Goal: Information Seeking & Learning: Find contact information

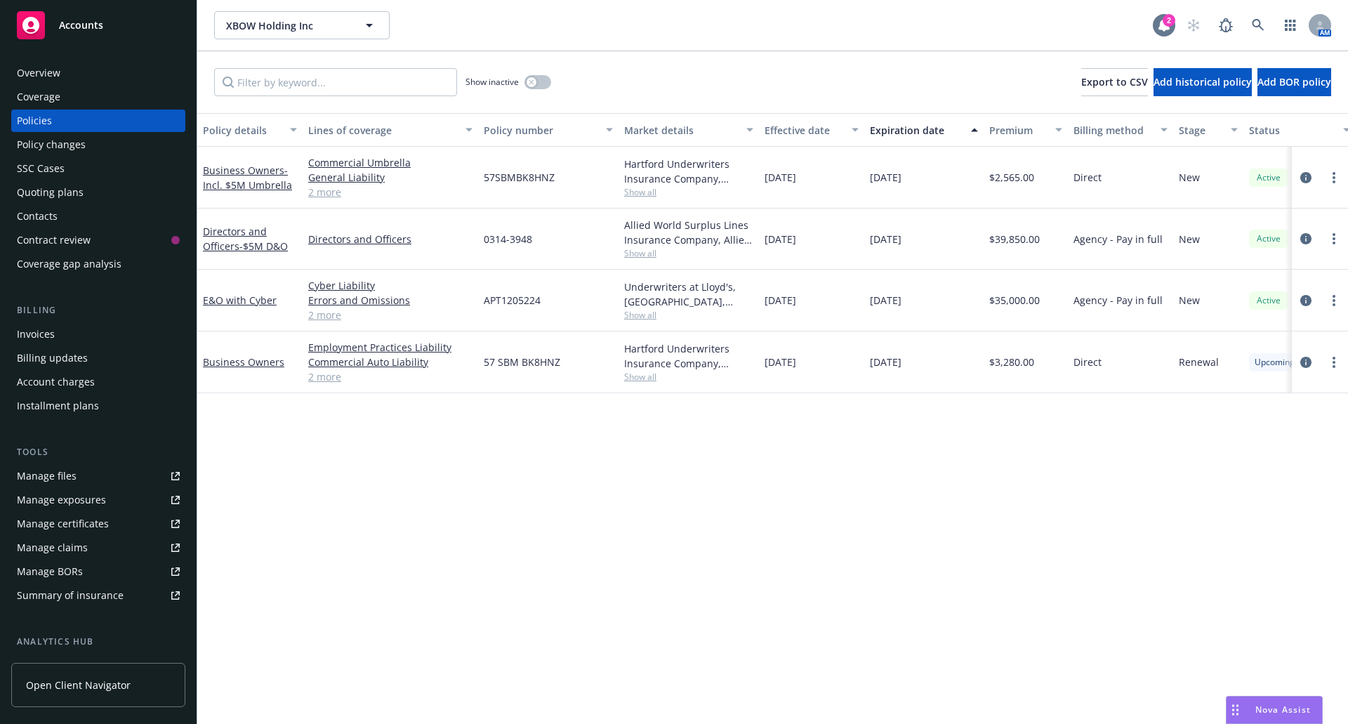
click at [1162, 30] on icon at bounding box center [1164, 25] width 14 height 14
click at [1259, 22] on icon at bounding box center [1257, 25] width 12 height 12
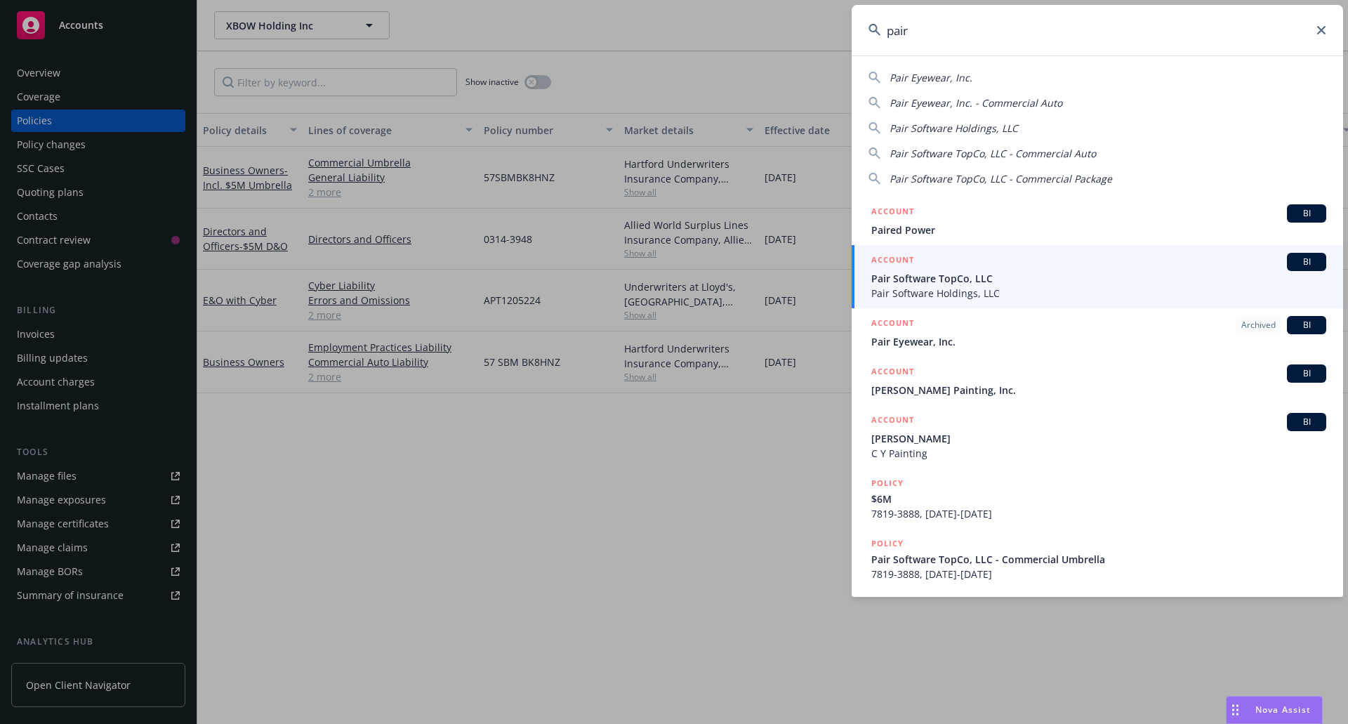
type input "pair"
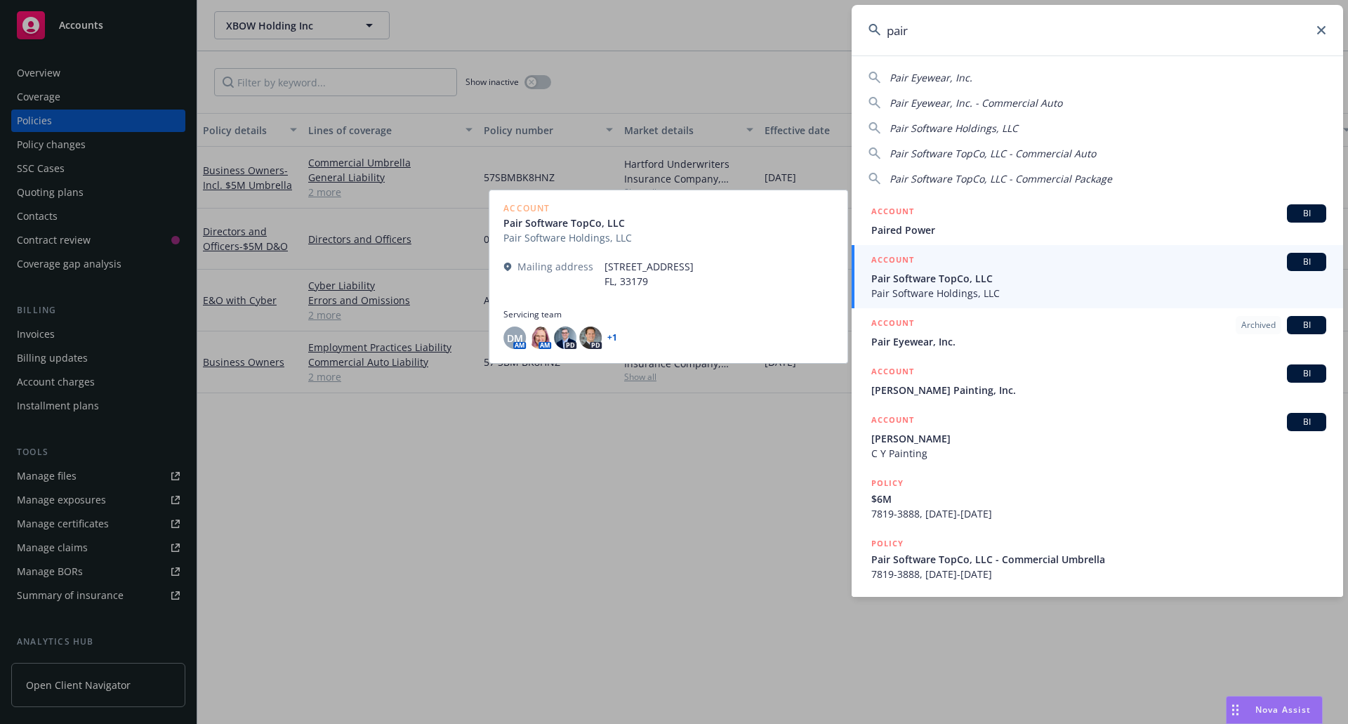
click at [1010, 291] on span "Pair Software Holdings, LLC" at bounding box center [1098, 293] width 455 height 15
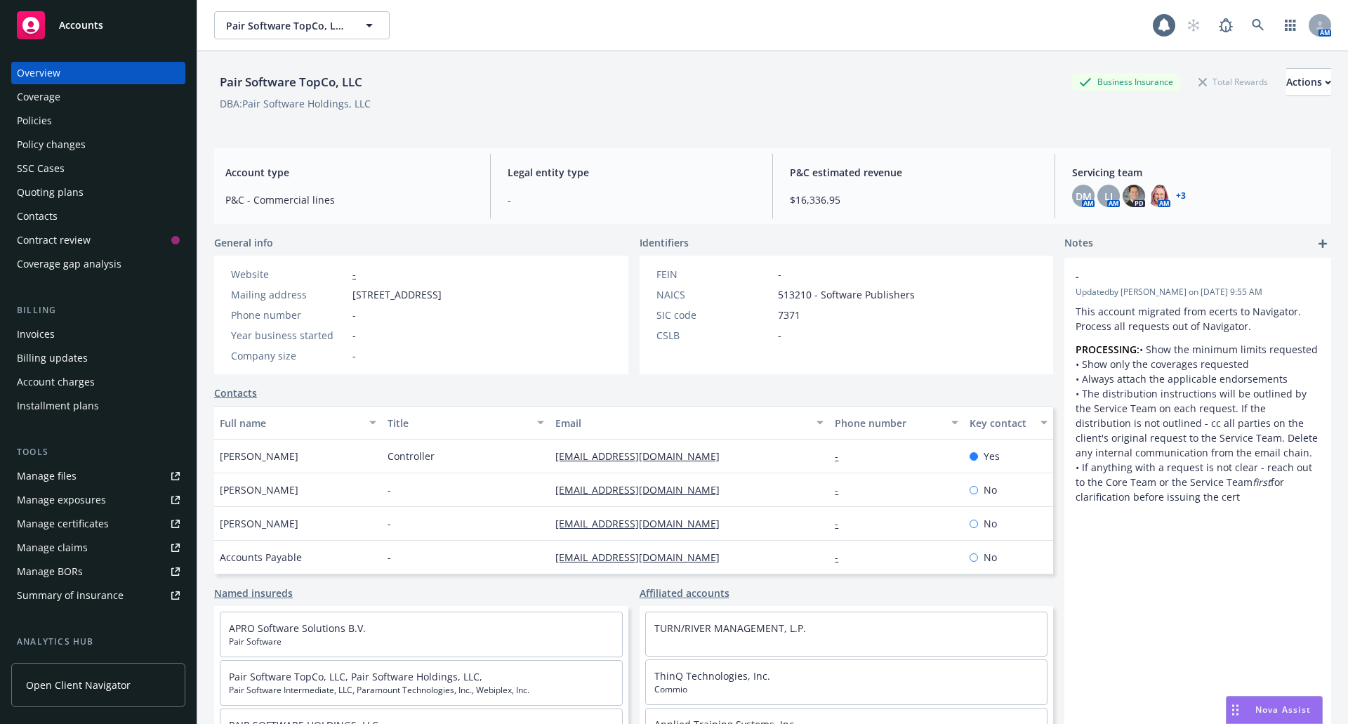
click at [62, 197] on div "Quoting plans" at bounding box center [50, 192] width 67 height 22
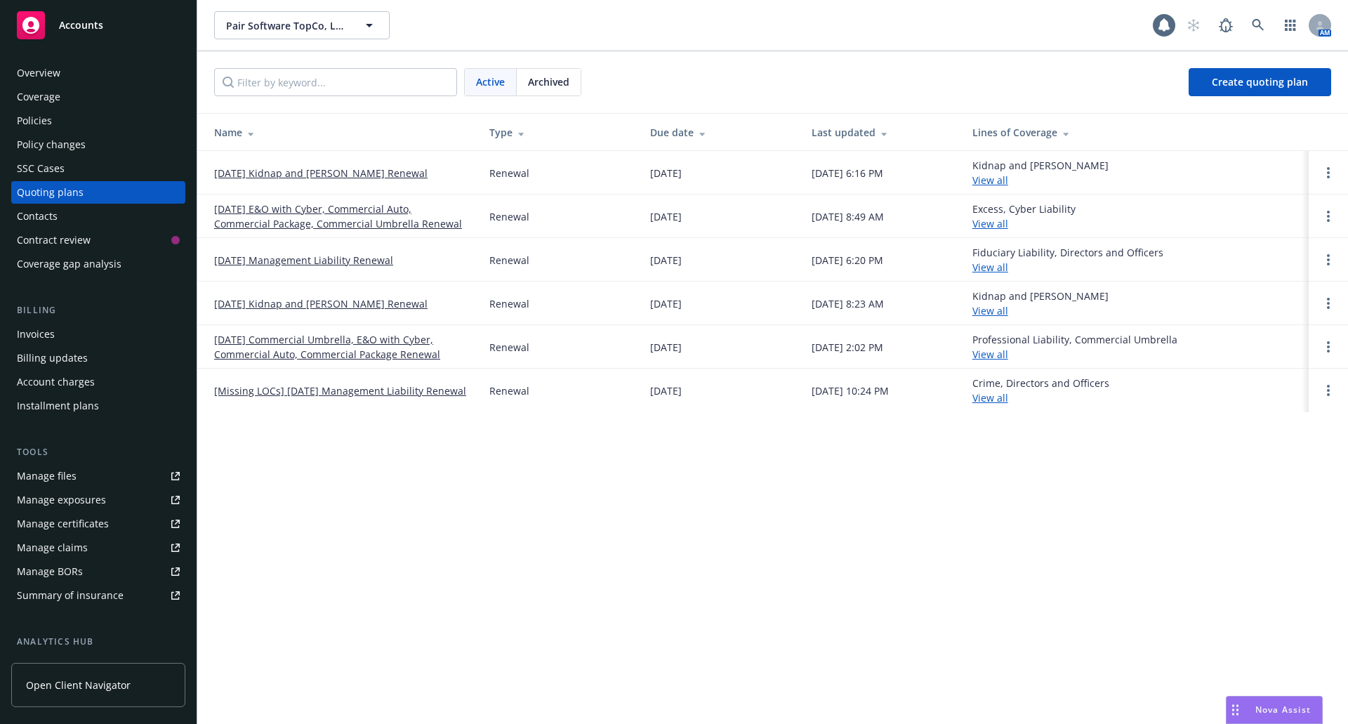
click at [552, 79] on span "Archived" at bounding box center [548, 81] width 41 height 15
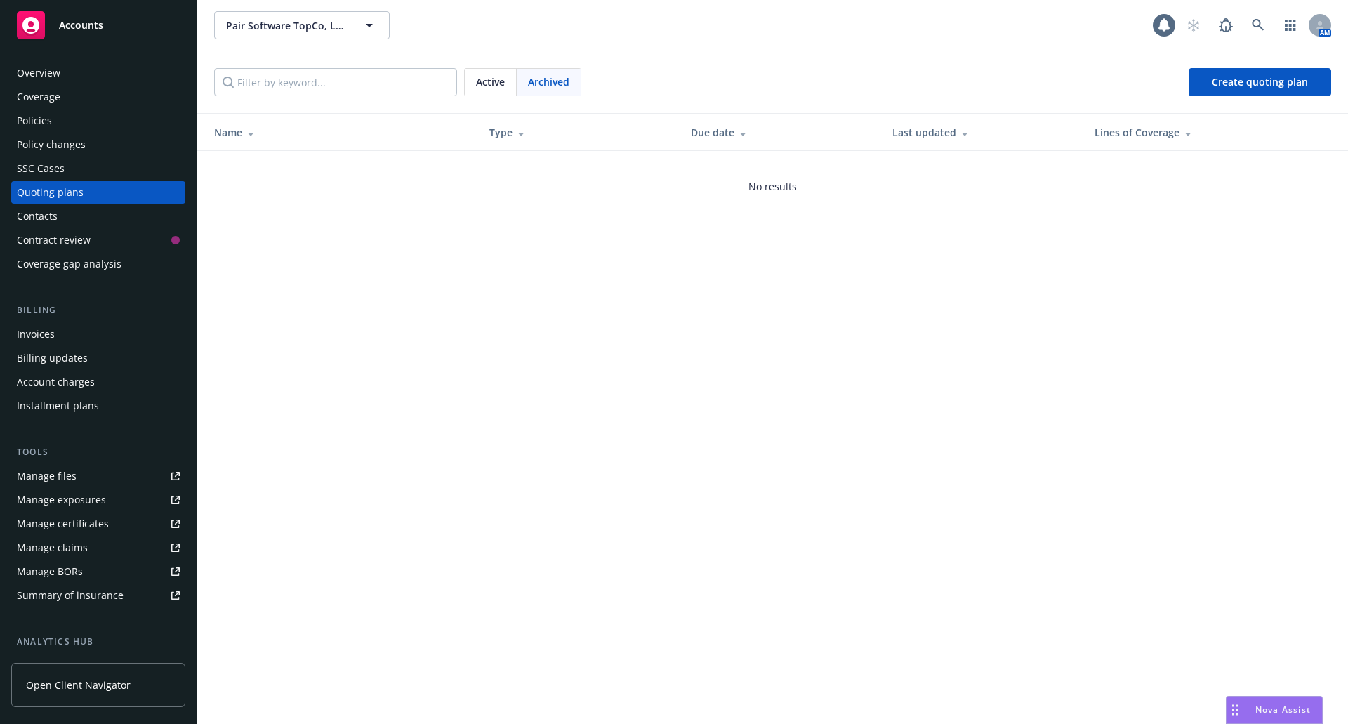
click at [529, 72] on div "Archived" at bounding box center [549, 82] width 64 height 27
click at [503, 84] on span "Active" at bounding box center [490, 81] width 29 height 15
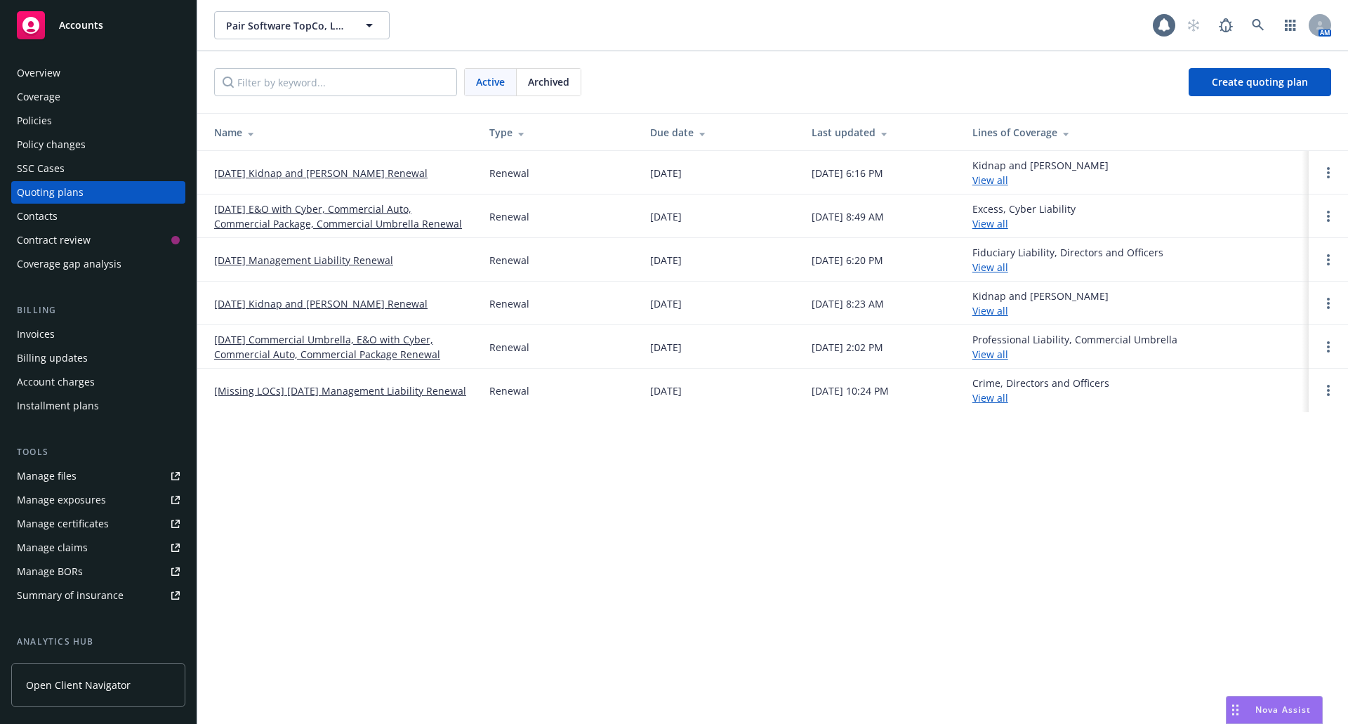
click at [345, 383] on link "[Missing LOCs] 09/01/24 Management Liability Renewal" at bounding box center [340, 390] width 252 height 15
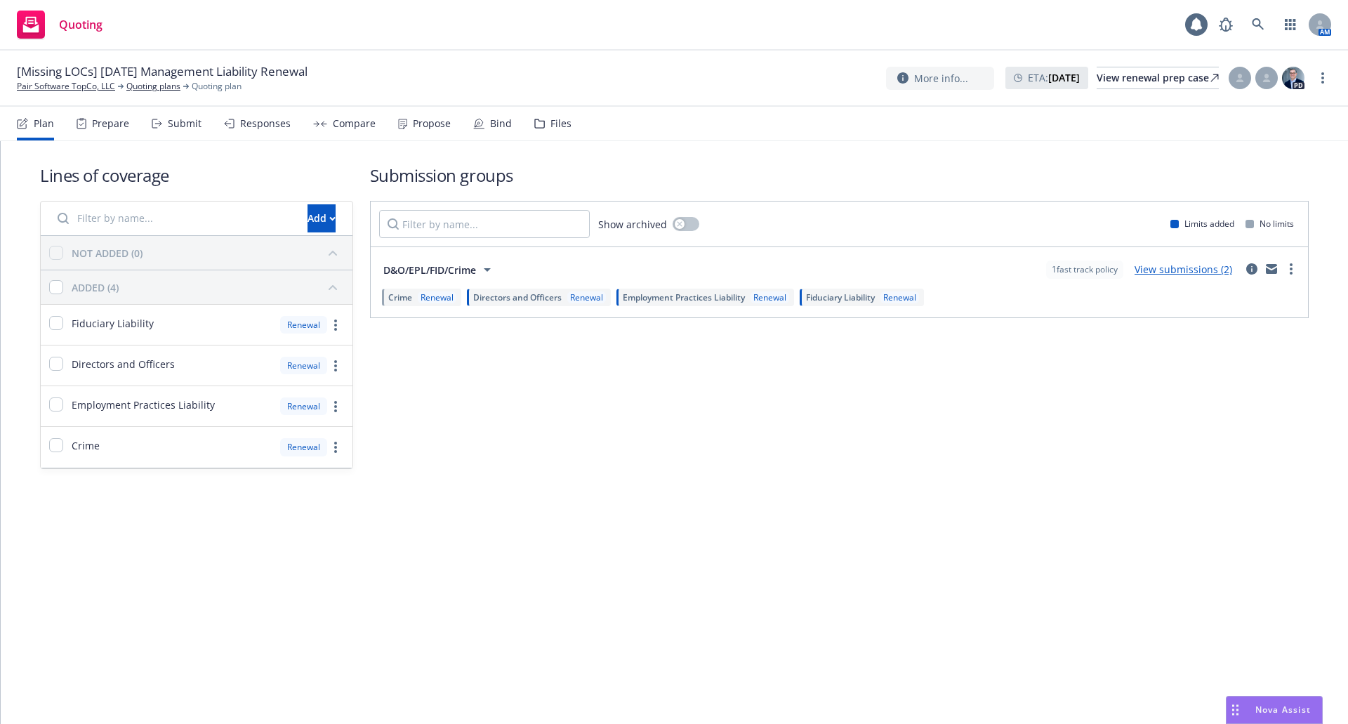
click at [535, 128] on icon at bounding box center [539, 123] width 9 height 8
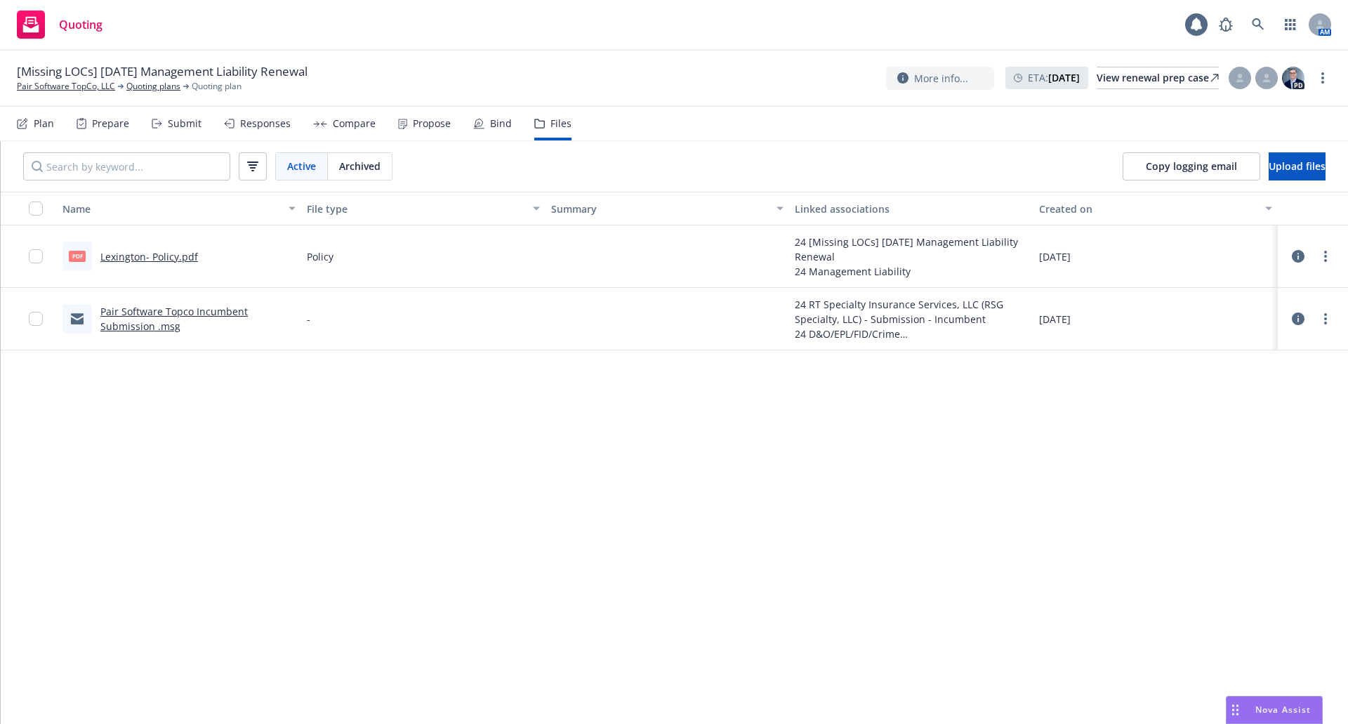
click at [141, 312] on link "Pair Software Topco Incumbent Submission .msg" at bounding box center [173, 319] width 147 height 28
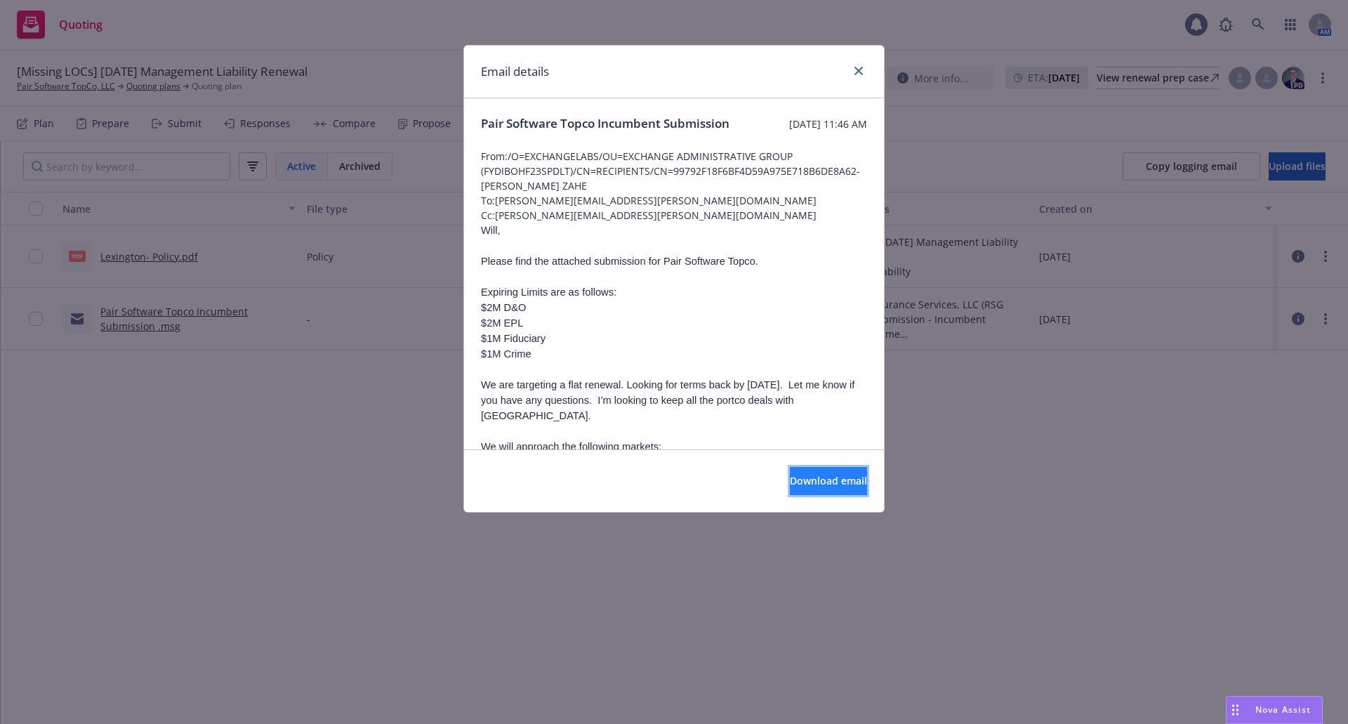
click at [790, 477] on span "Download email" at bounding box center [828, 480] width 77 height 13
click at [407, 563] on div "Email details Pair Software Topco Incumbent Submission Tuesday, July 30, 2024 a…" at bounding box center [674, 362] width 1348 height 724
click at [858, 75] on link "close" at bounding box center [858, 70] width 17 height 17
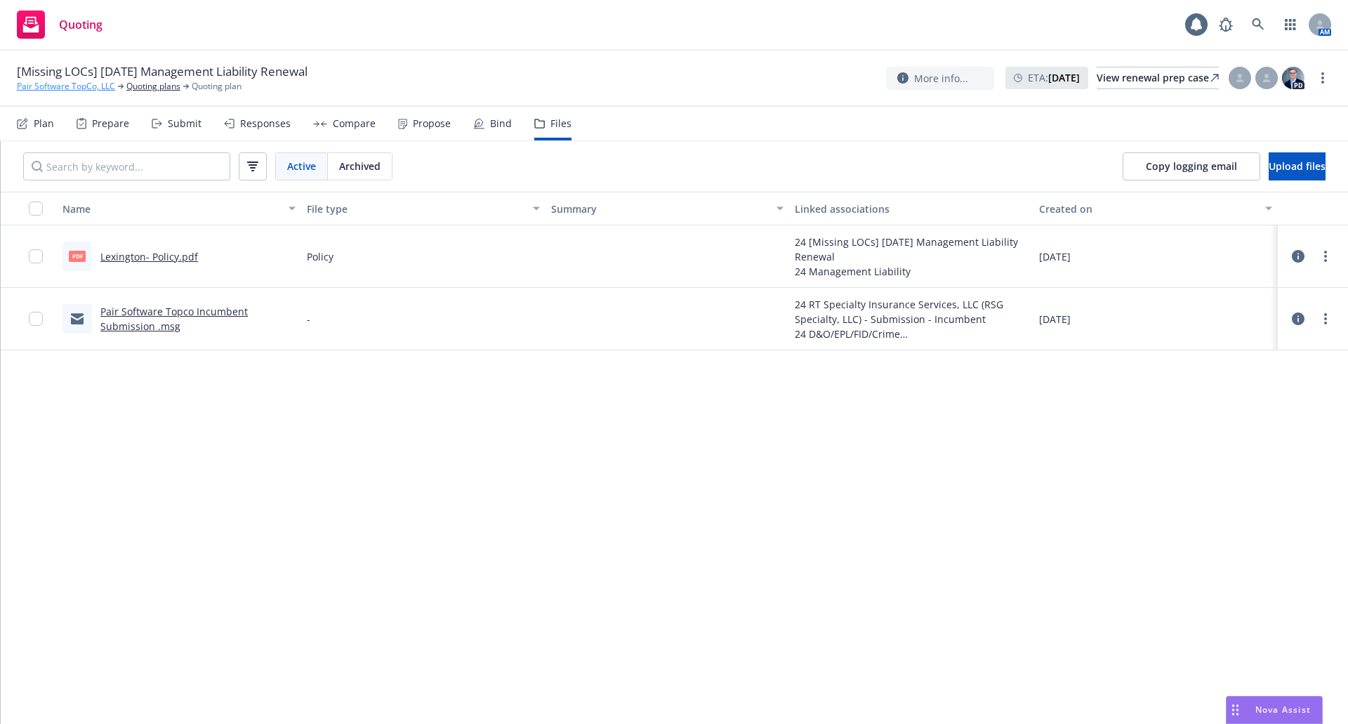
click at [88, 80] on link "Pair Software TopCo, LLC" at bounding box center [66, 86] width 98 height 13
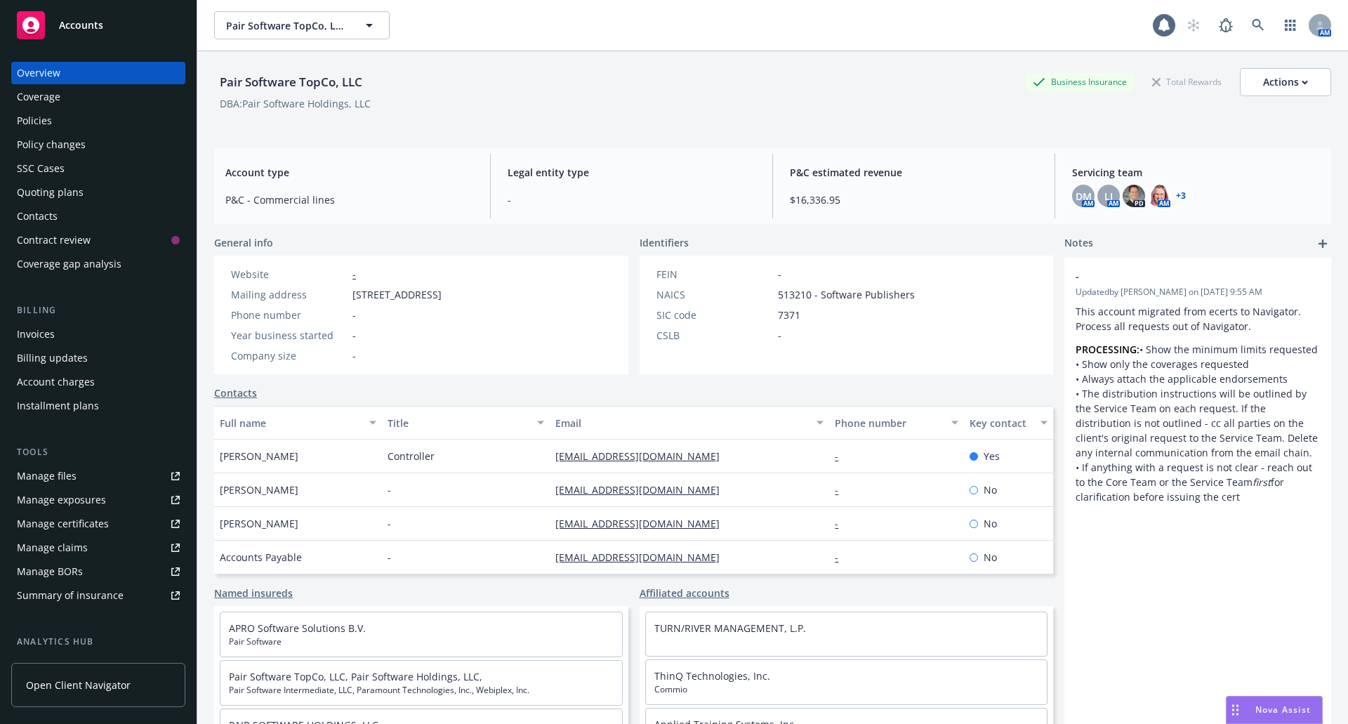
click at [69, 119] on div "Policies" at bounding box center [98, 120] width 163 height 22
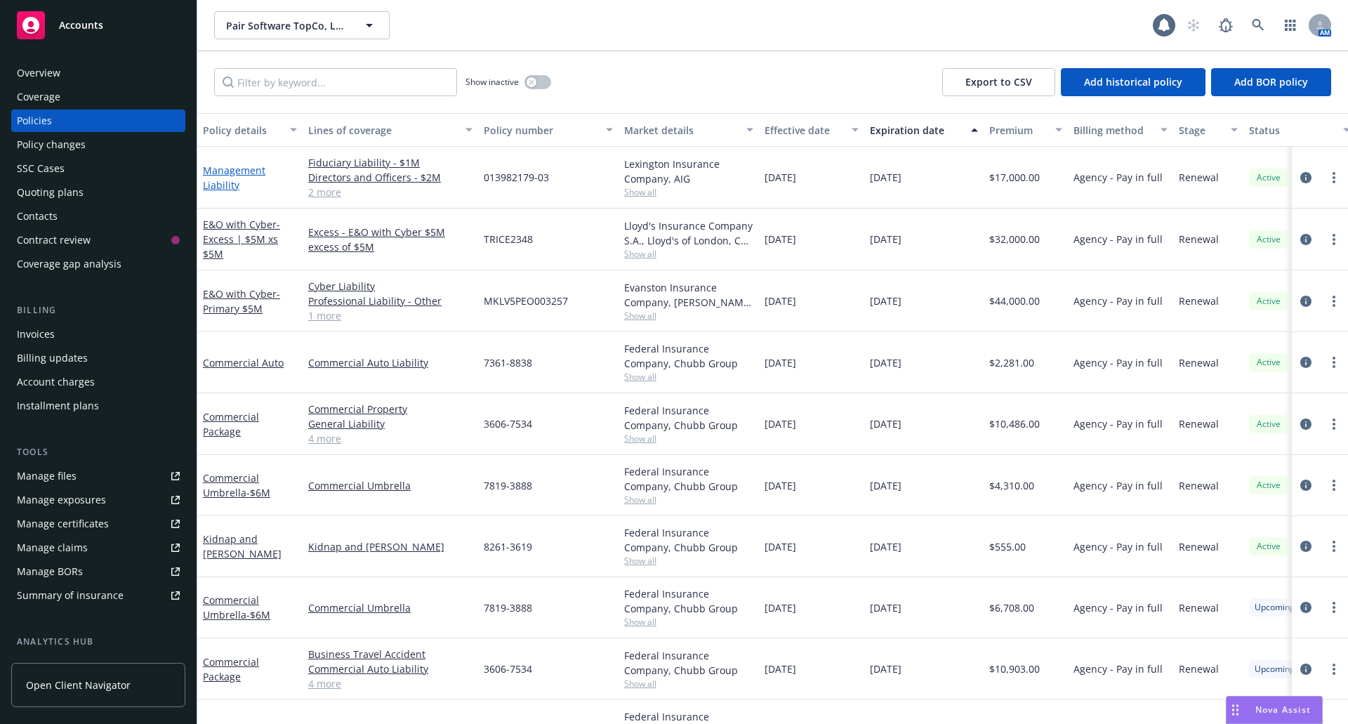
click at [221, 179] on link "Management Liability" at bounding box center [234, 178] width 62 height 28
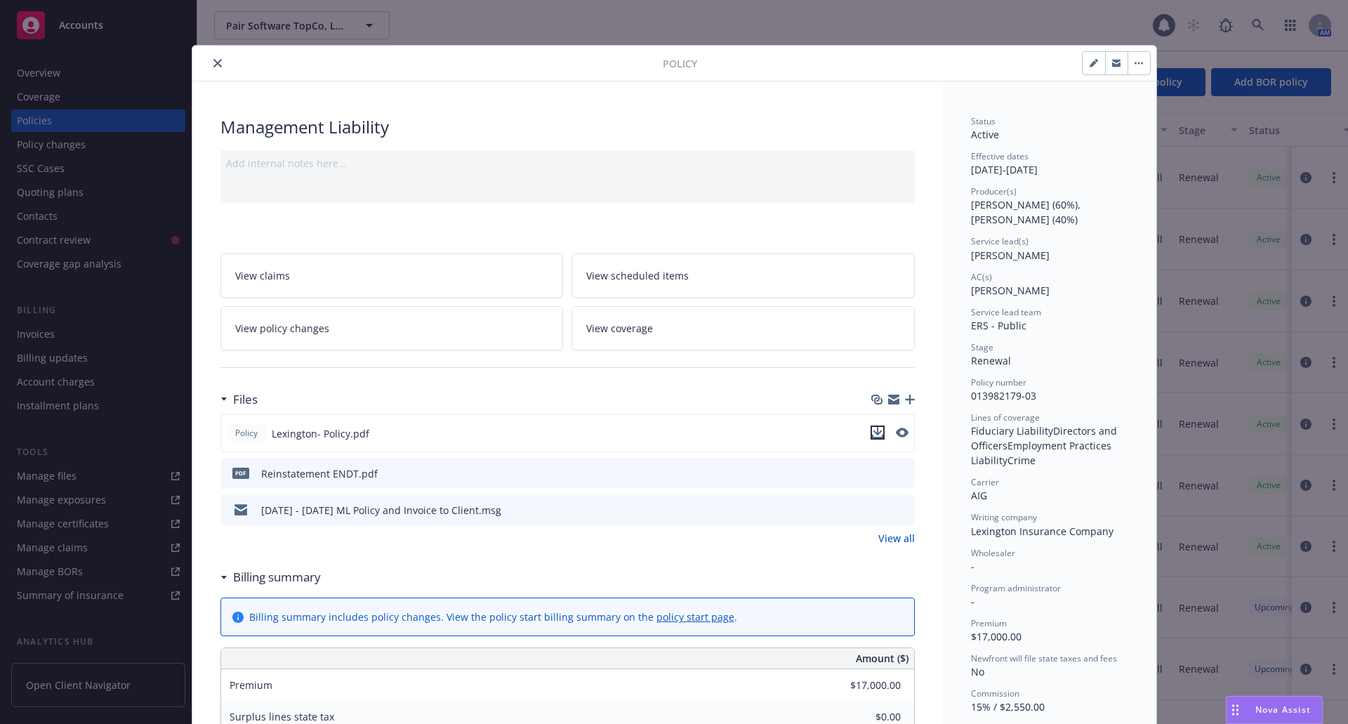
click at [872, 433] on icon "download file" at bounding box center [877, 432] width 11 height 11
click at [213, 63] on icon "close" at bounding box center [217, 63] width 8 height 8
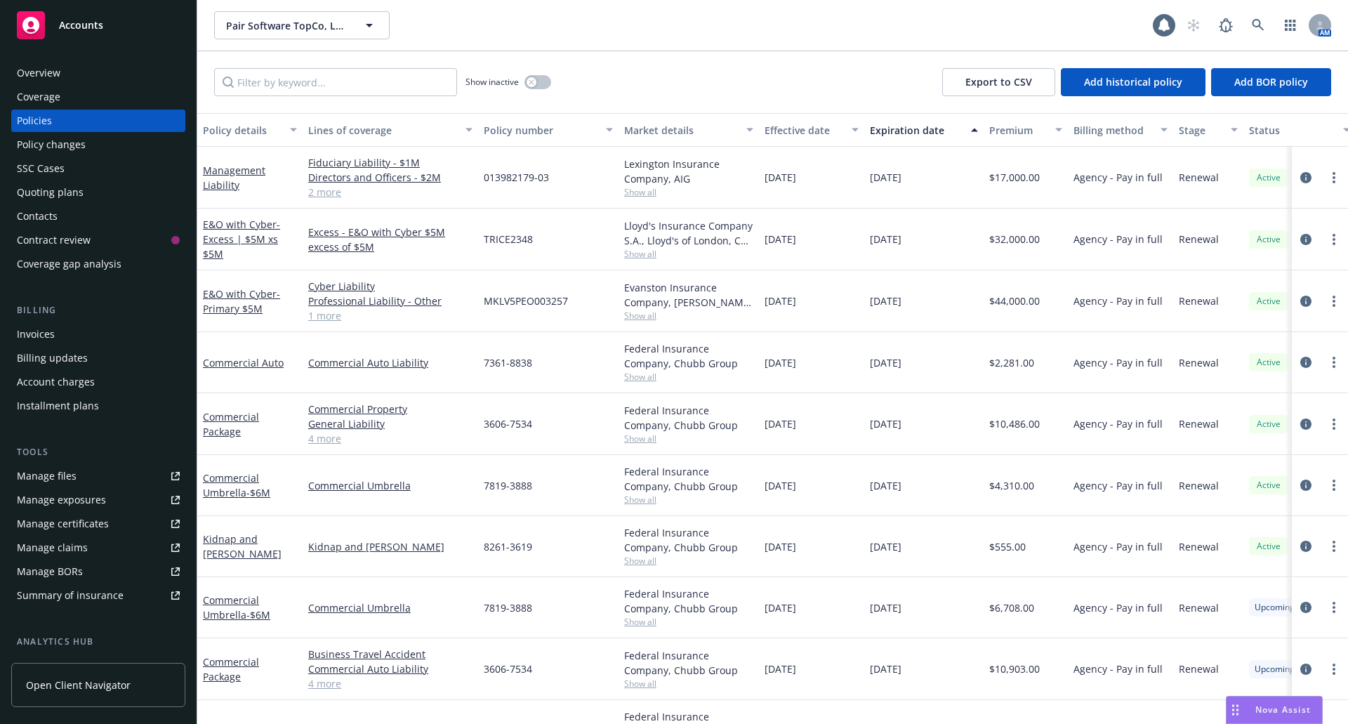
click at [48, 62] on div "Overview" at bounding box center [39, 73] width 44 height 22
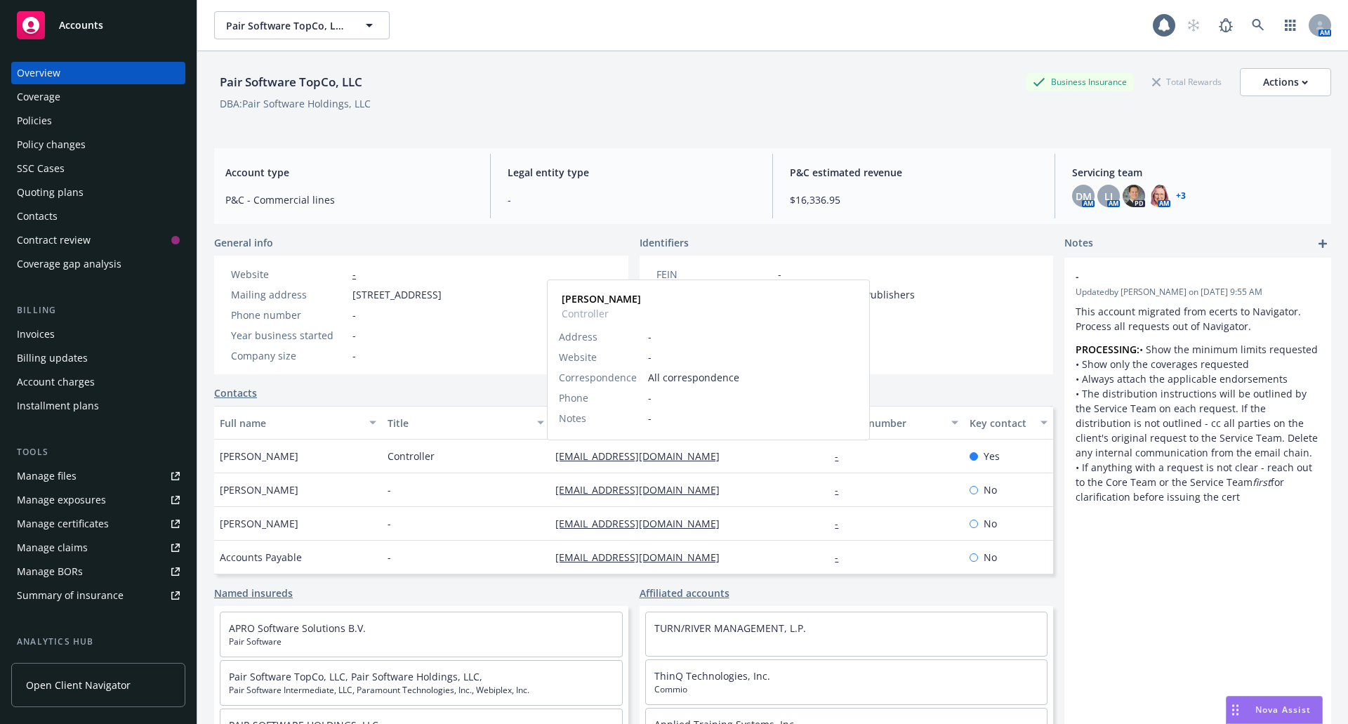
click at [604, 460] on link "sstratton@pairsoft.com" at bounding box center [642, 455] width 175 height 13
click at [77, 114] on div "Policies" at bounding box center [98, 120] width 163 height 22
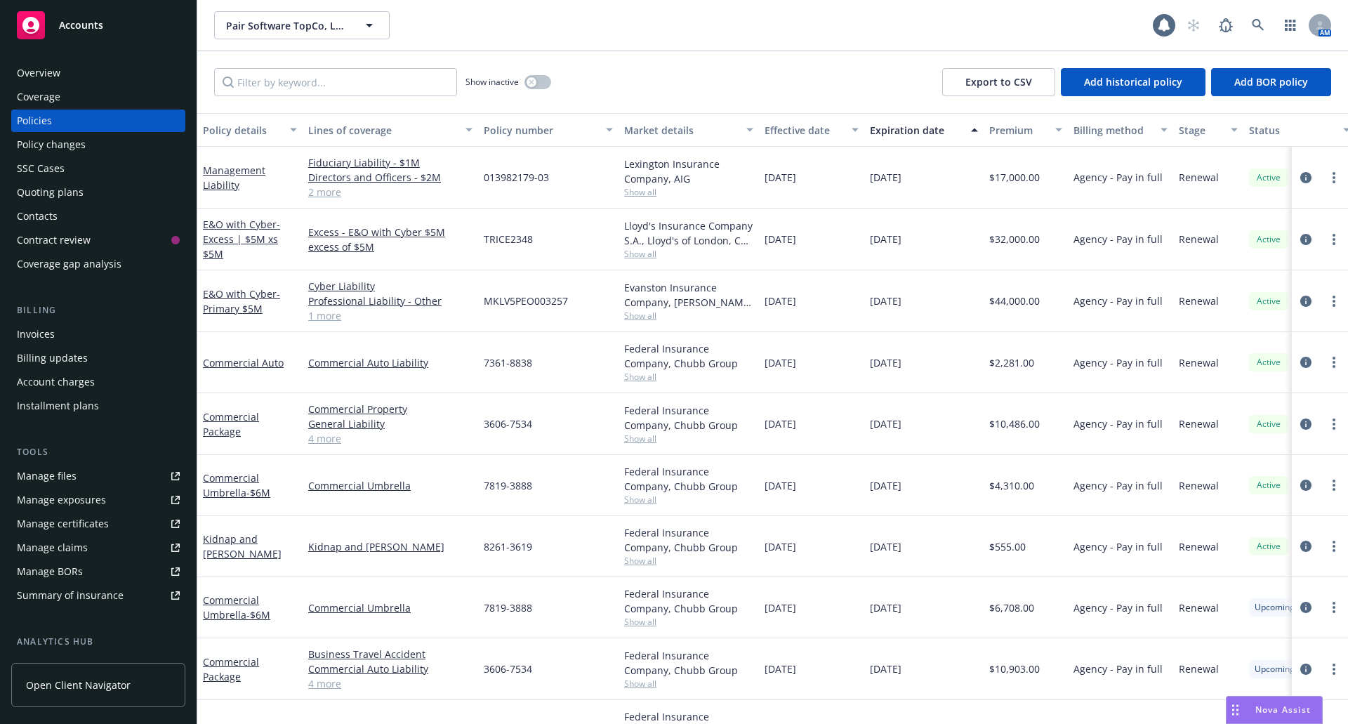
click at [27, 194] on div "Quoting plans" at bounding box center [50, 192] width 67 height 22
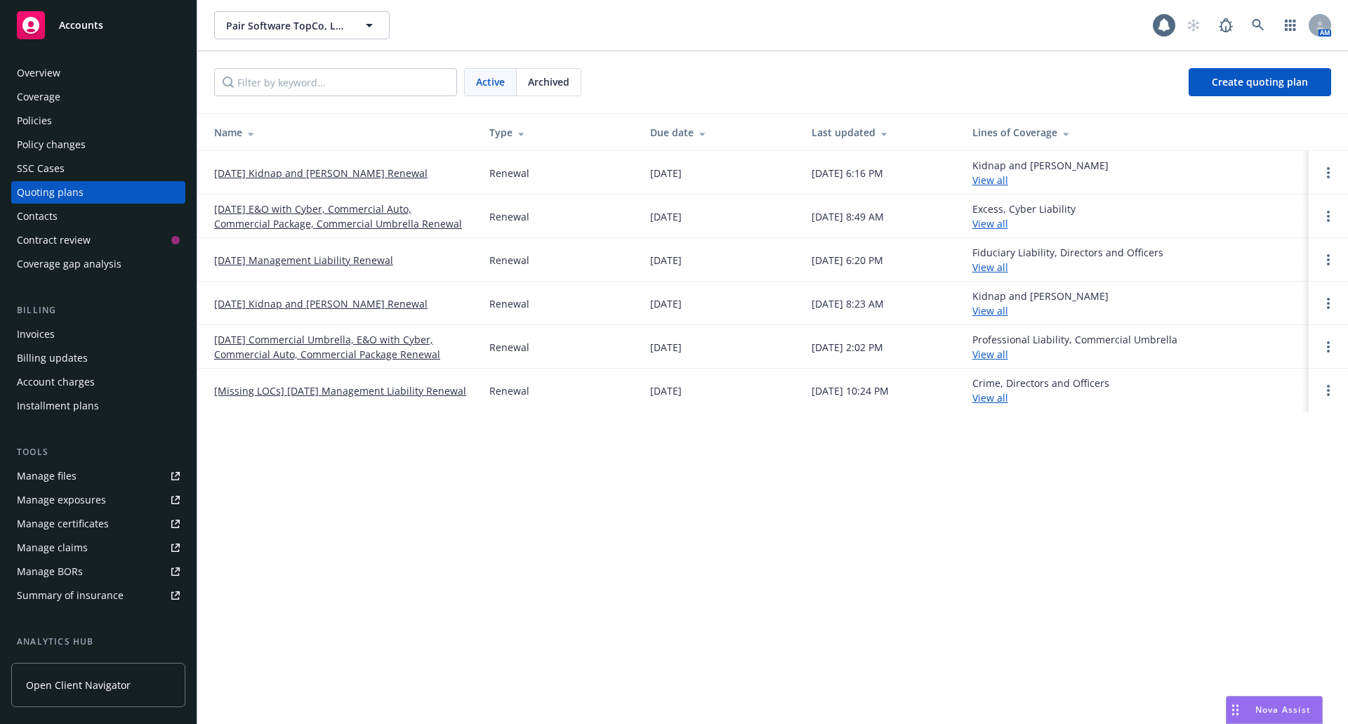
click at [334, 258] on link "09/01/25 Management Liability Renewal" at bounding box center [303, 260] width 179 height 15
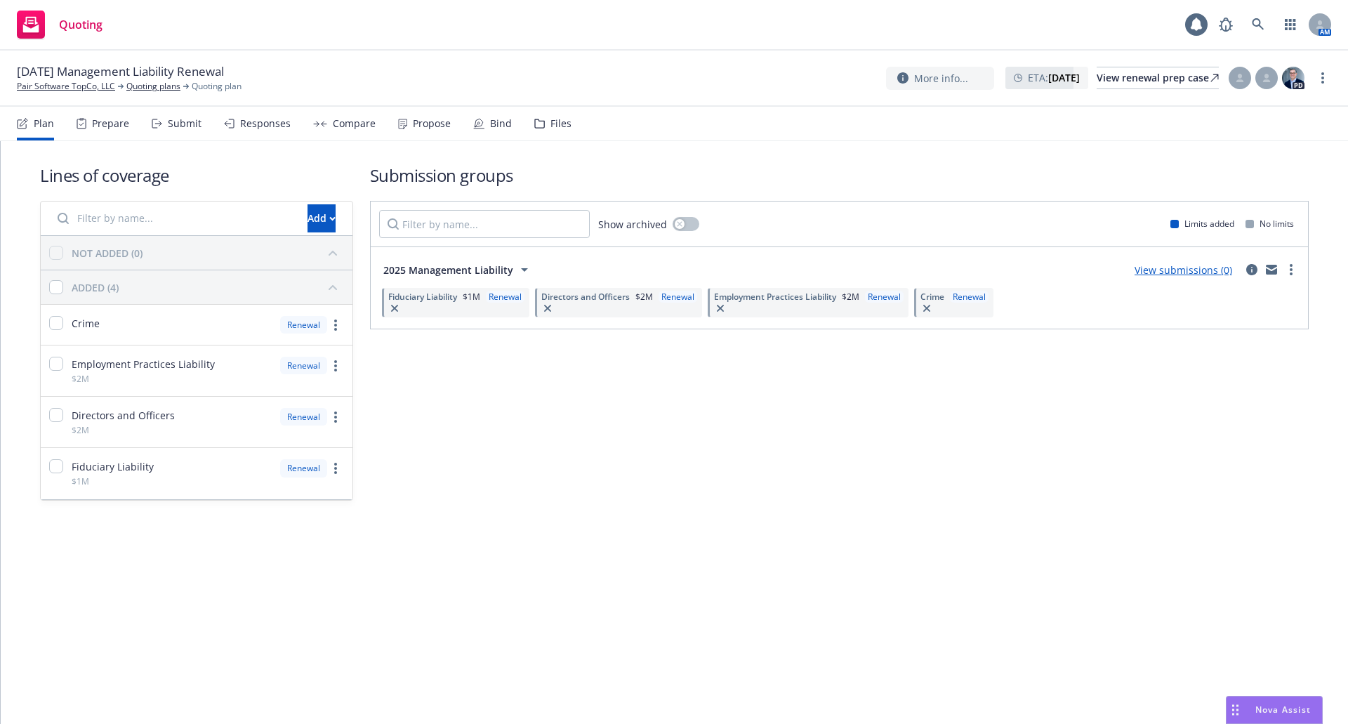
click at [558, 121] on div "Files" at bounding box center [560, 123] width 21 height 11
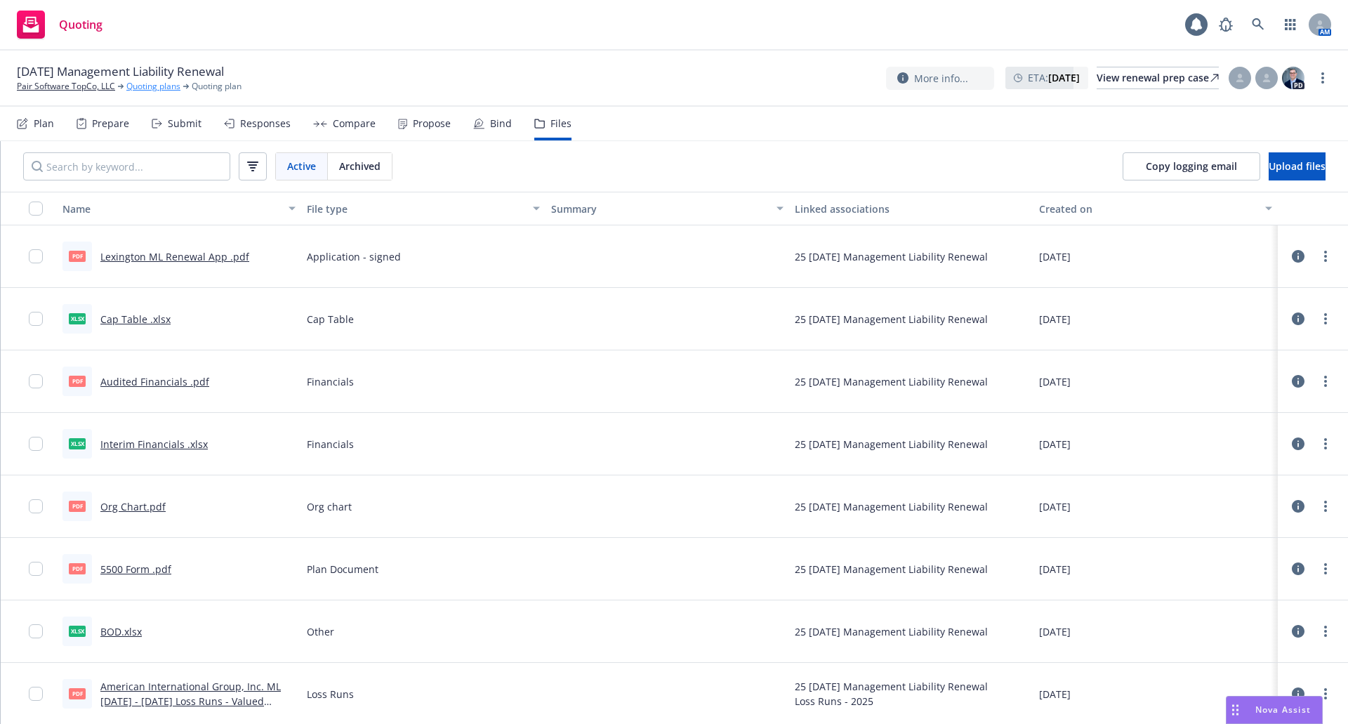
click at [153, 86] on link "Quoting plans" at bounding box center [153, 86] width 54 height 13
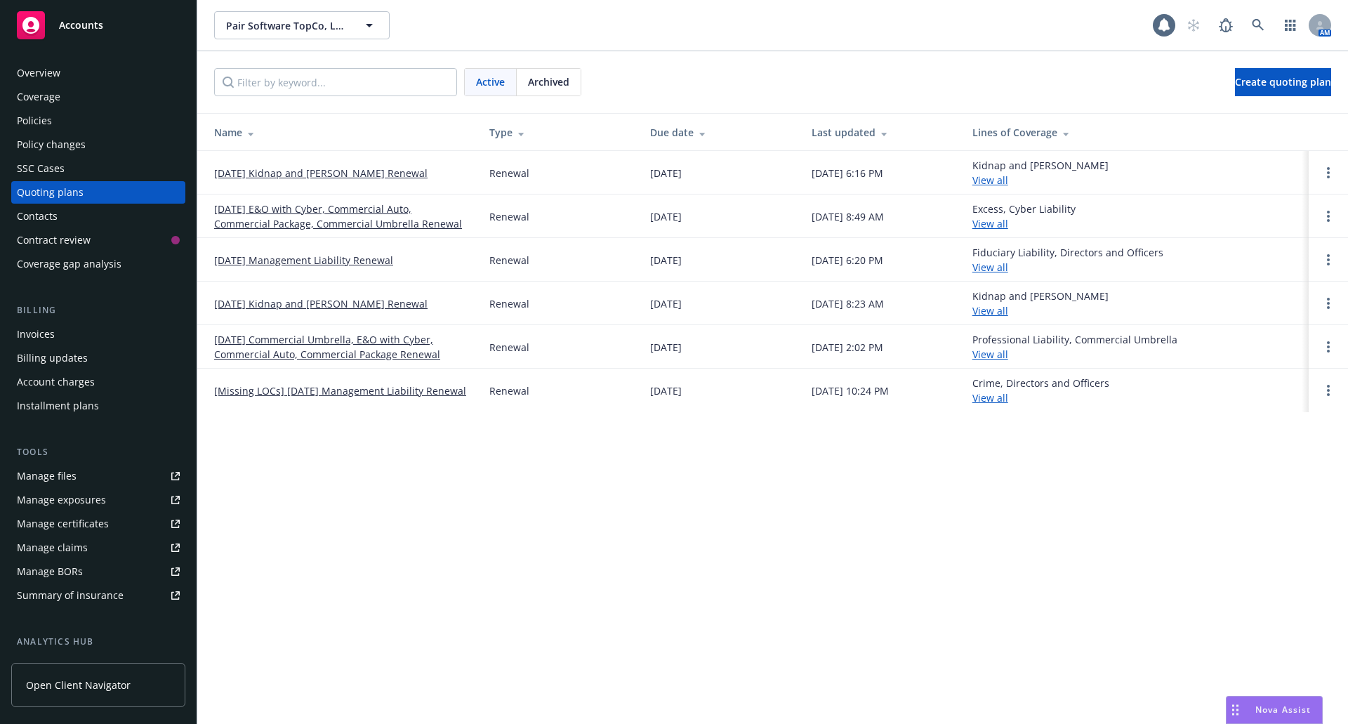
click at [365, 387] on link "[Missing LOCs] 09/01/24 Management Liability Renewal" at bounding box center [340, 390] width 252 height 15
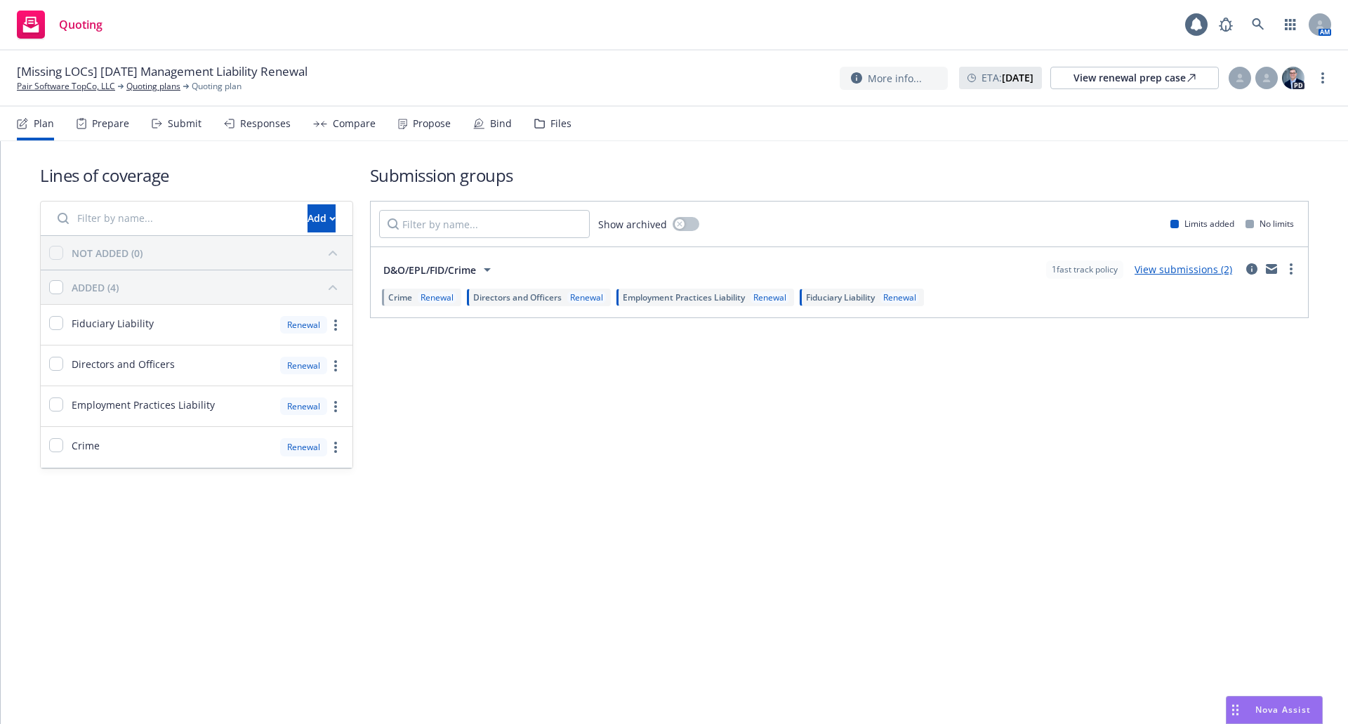
click at [552, 119] on div "Files" at bounding box center [560, 123] width 21 height 11
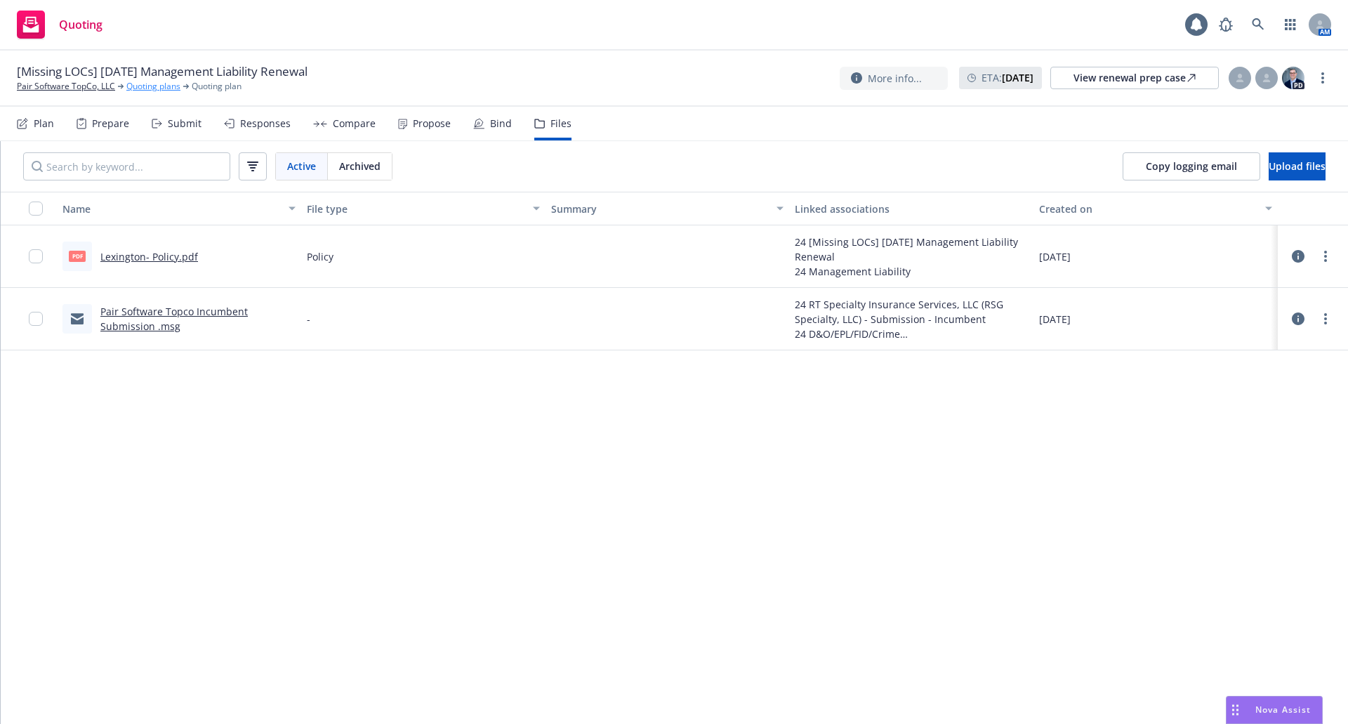
click at [140, 81] on link "Quoting plans" at bounding box center [153, 86] width 54 height 13
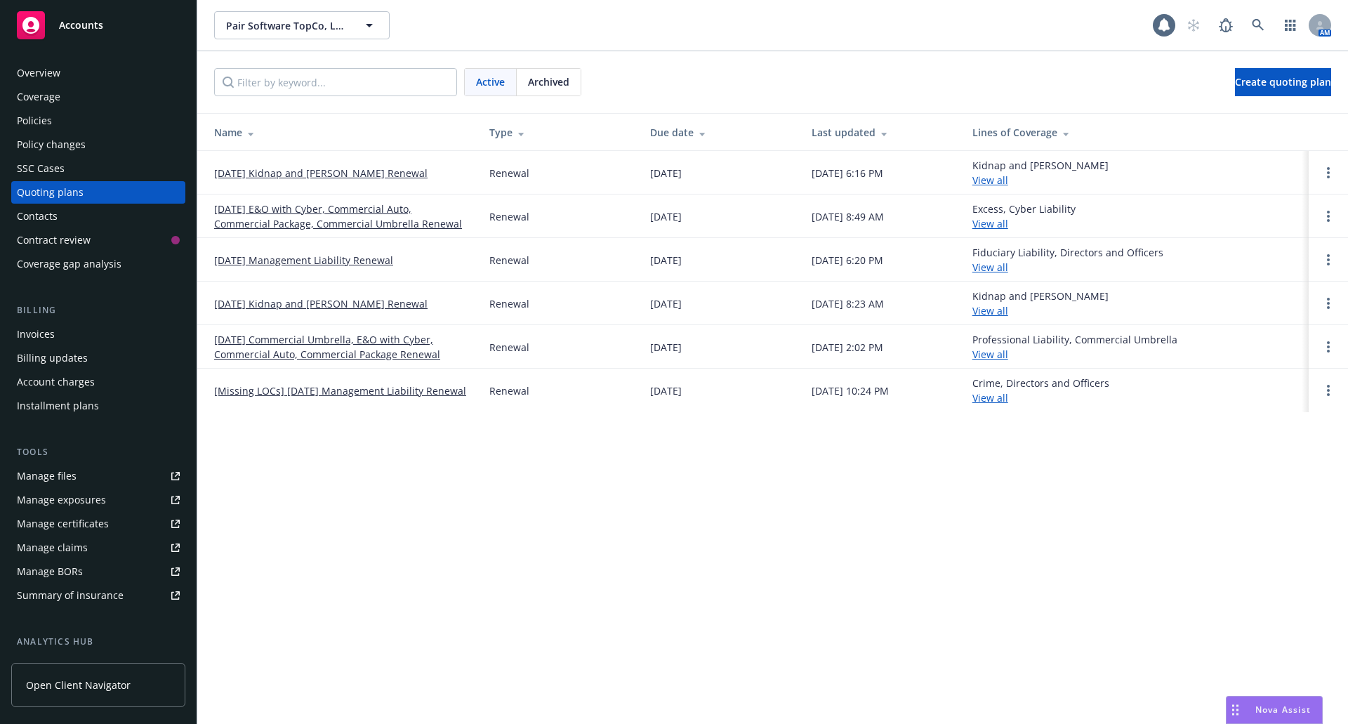
click at [313, 216] on link "[DATE] E&O with Cyber, Commercial Auto, Commercial Package, Commercial Umbrella…" at bounding box center [340, 215] width 253 height 29
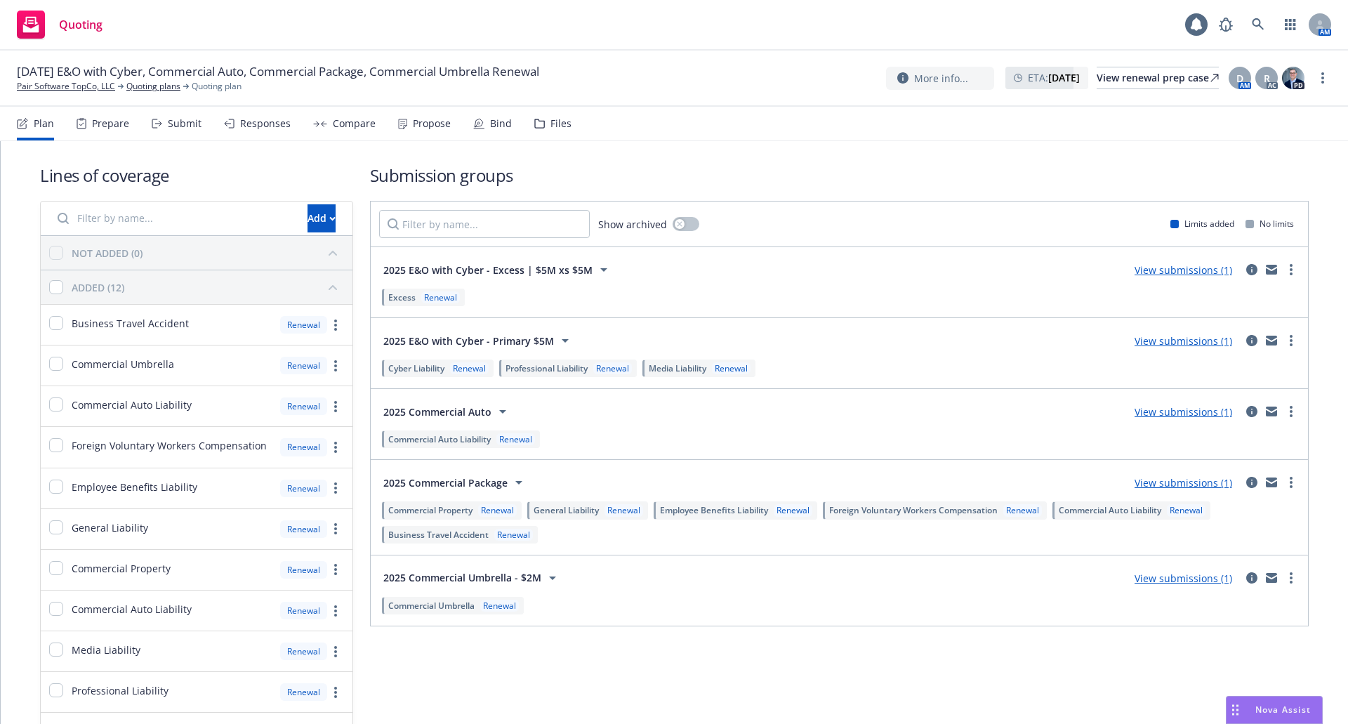
click at [555, 124] on div "Files" at bounding box center [560, 123] width 21 height 11
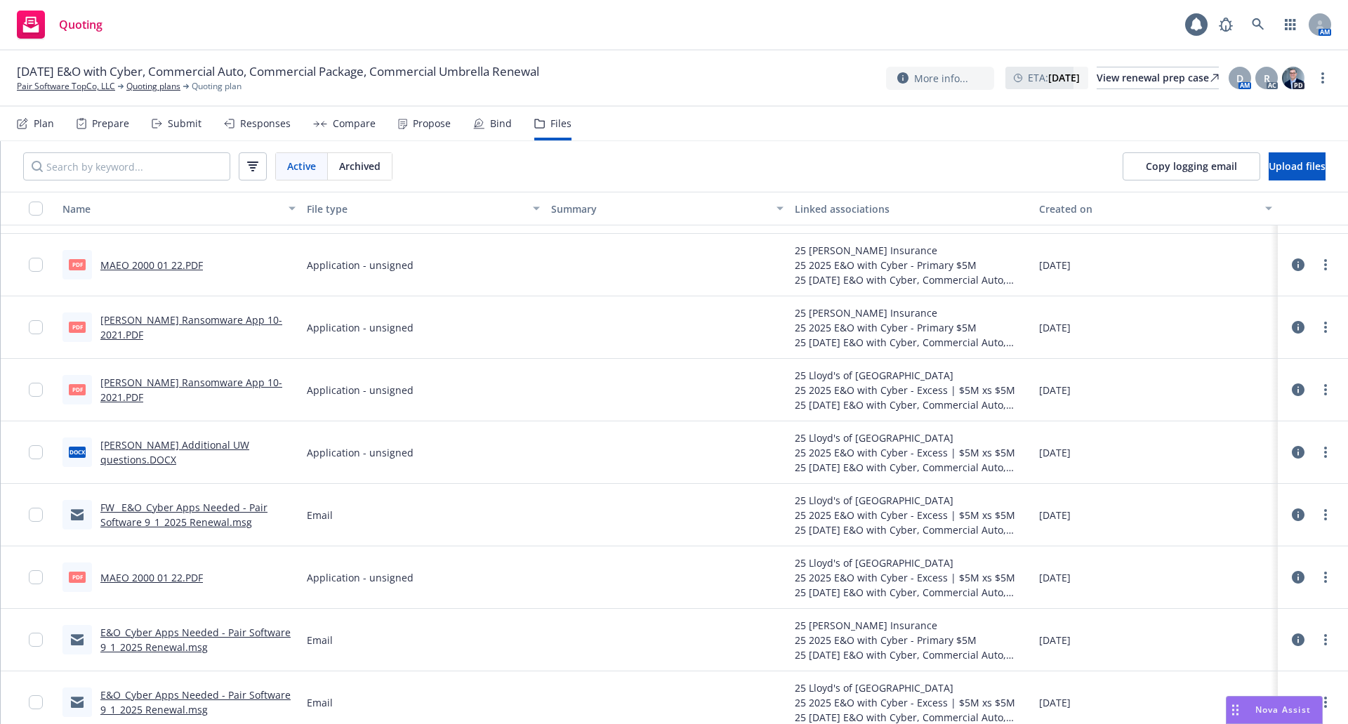
scroll to position [1608, 0]
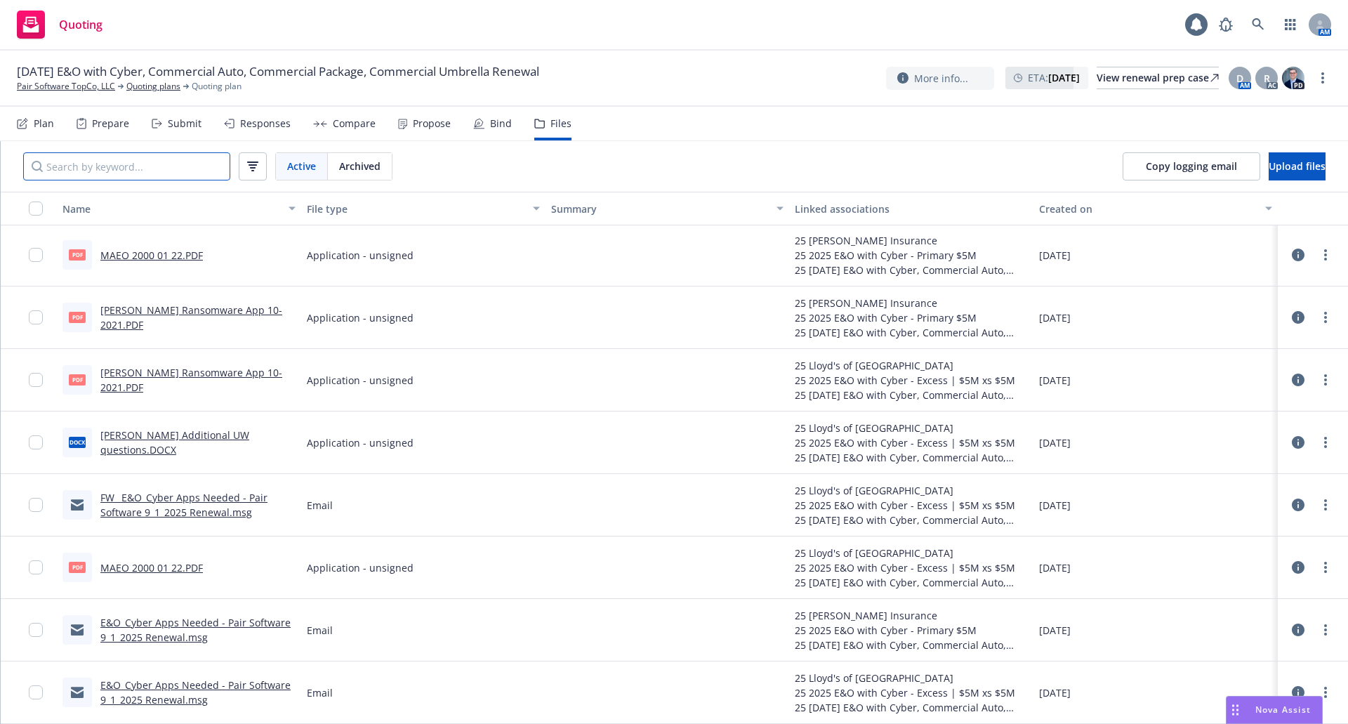
click at [147, 168] on input "Search by keyword..." at bounding box center [126, 166] width 207 height 28
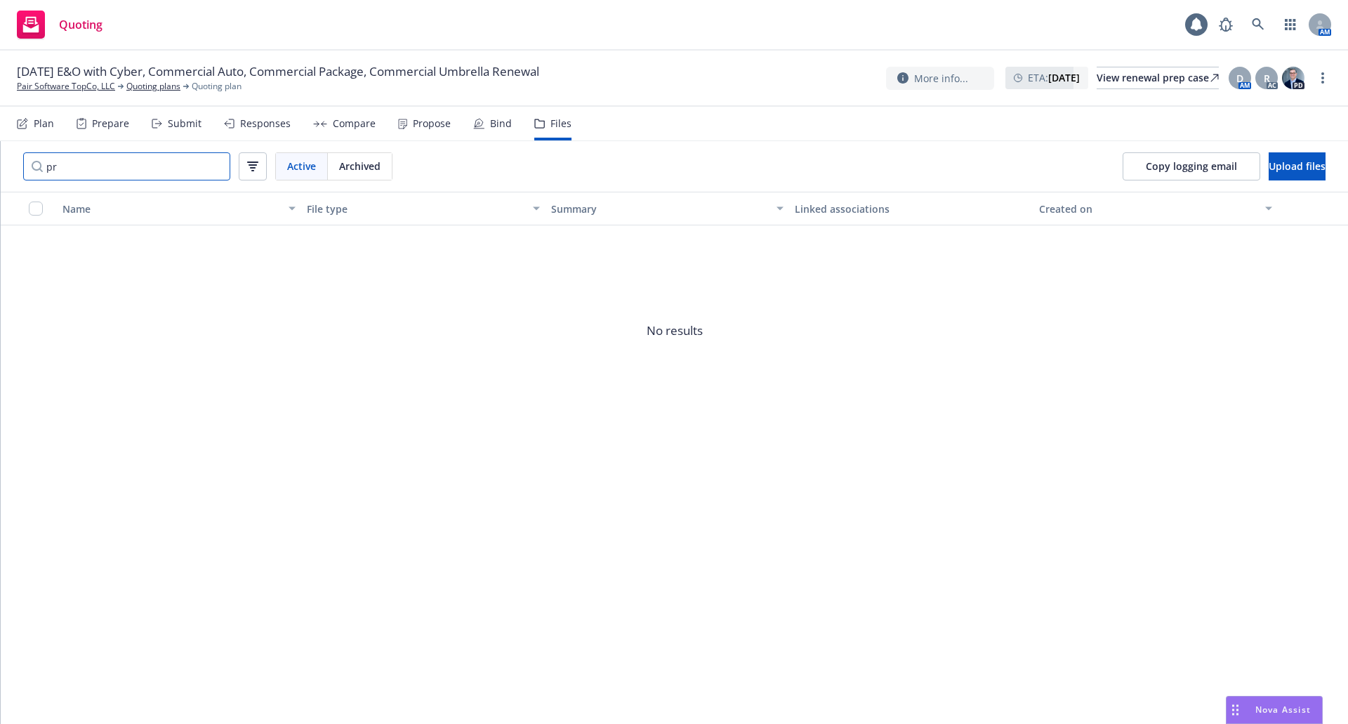
type input "p"
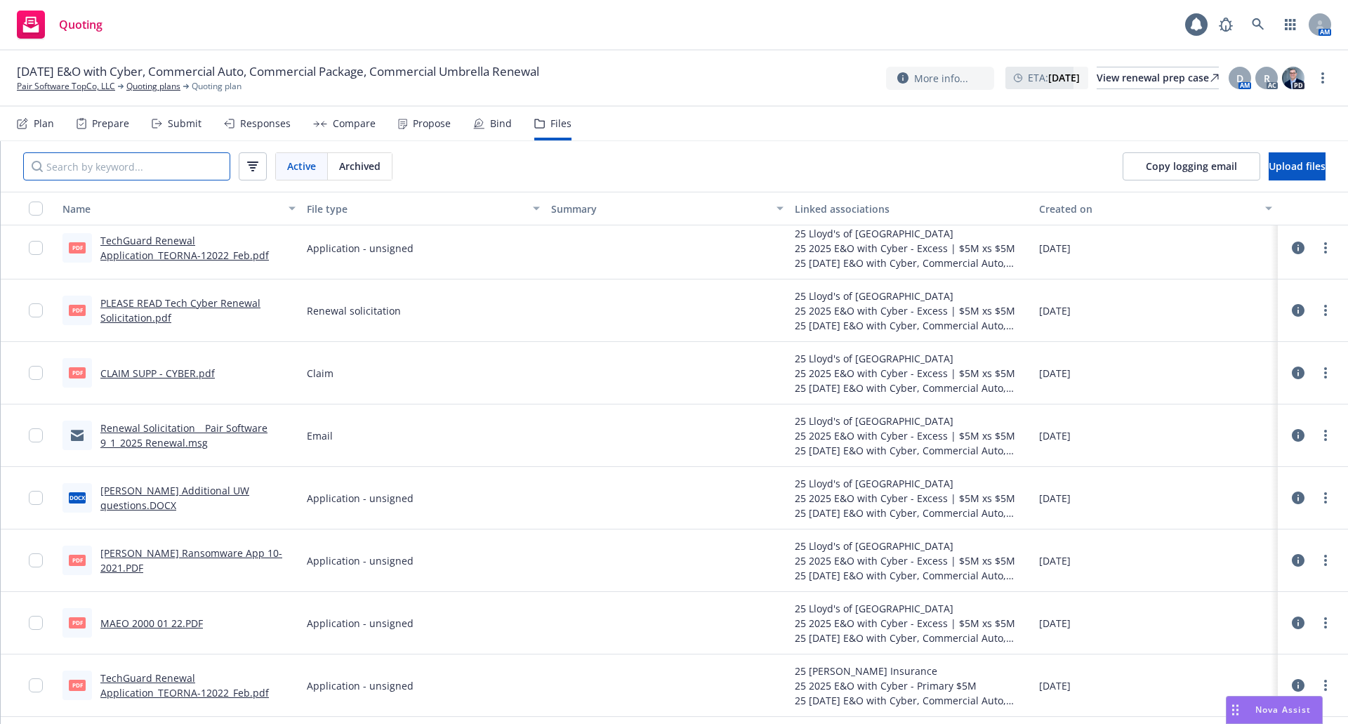
scroll to position [0, 0]
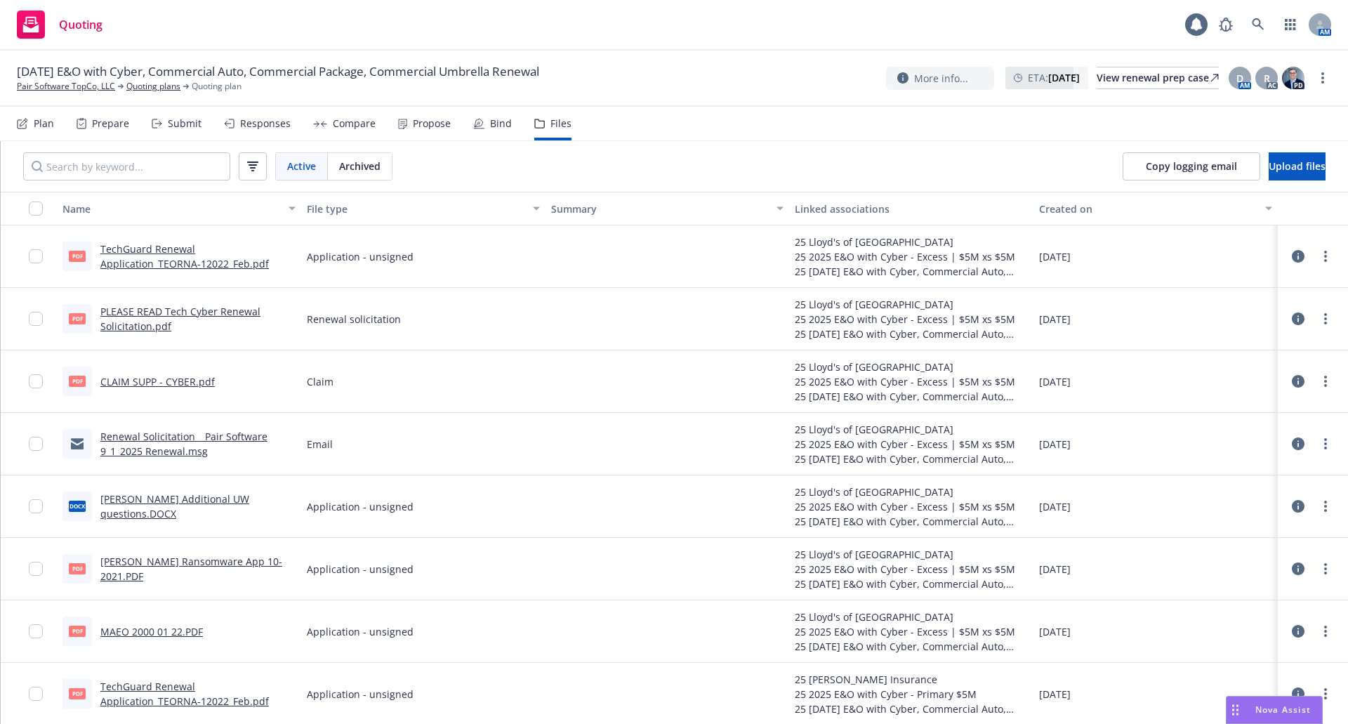
click at [472, 203] on div "File type" at bounding box center [416, 208] width 218 height 15
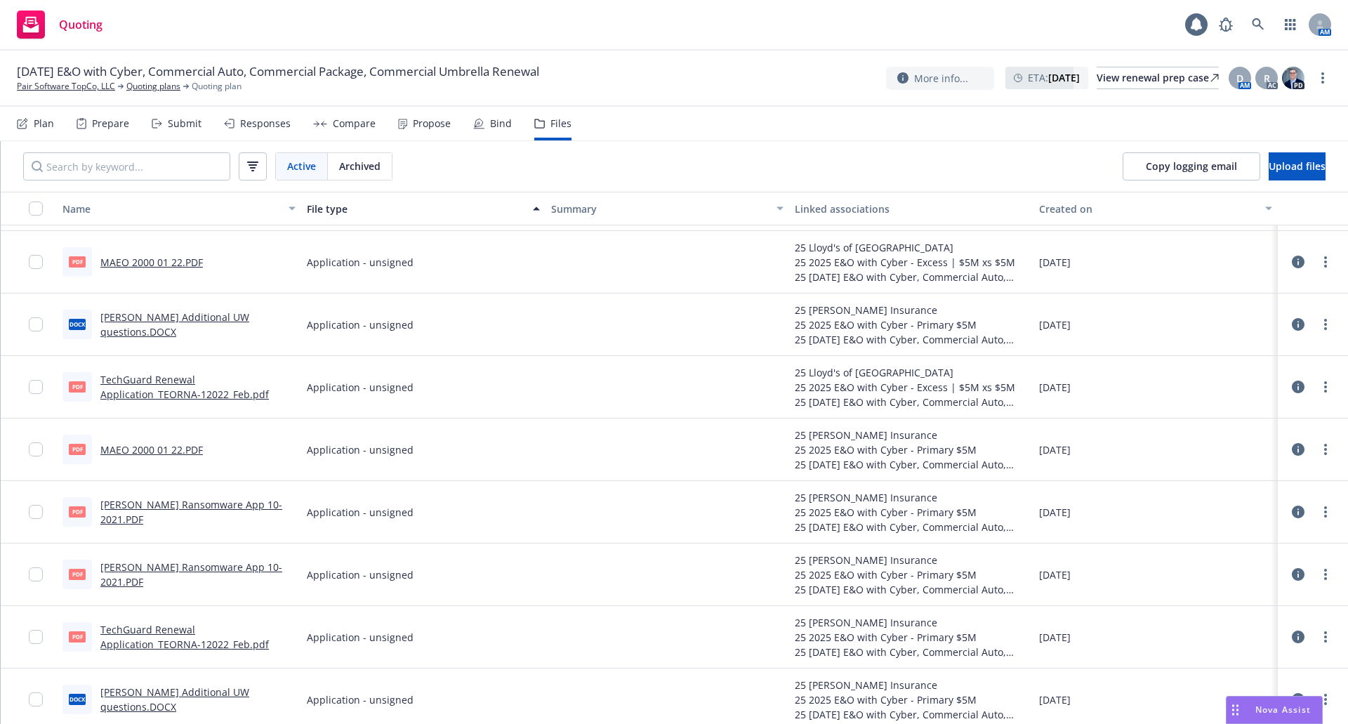
scroll to position [78, 0]
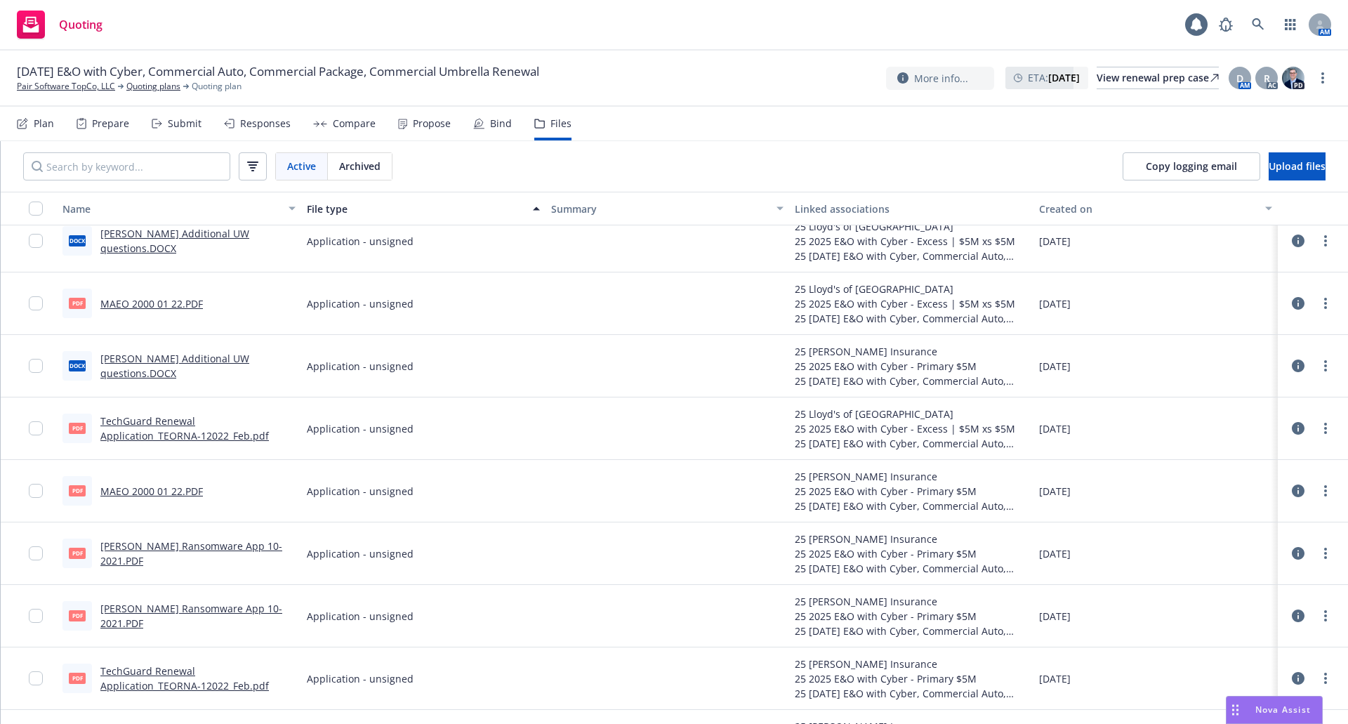
click at [99, 131] on div "Prepare" at bounding box center [103, 124] width 53 height 34
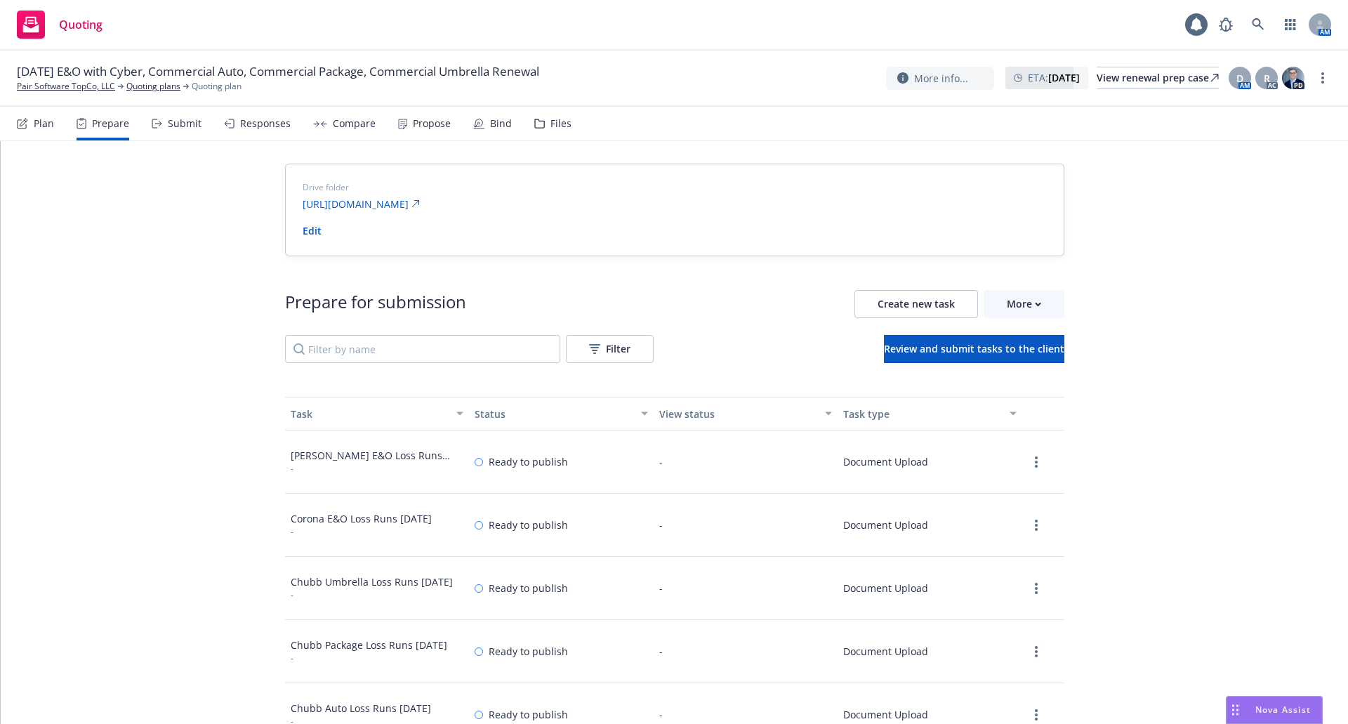
click at [176, 128] on div "Submit" at bounding box center [185, 123] width 34 height 11
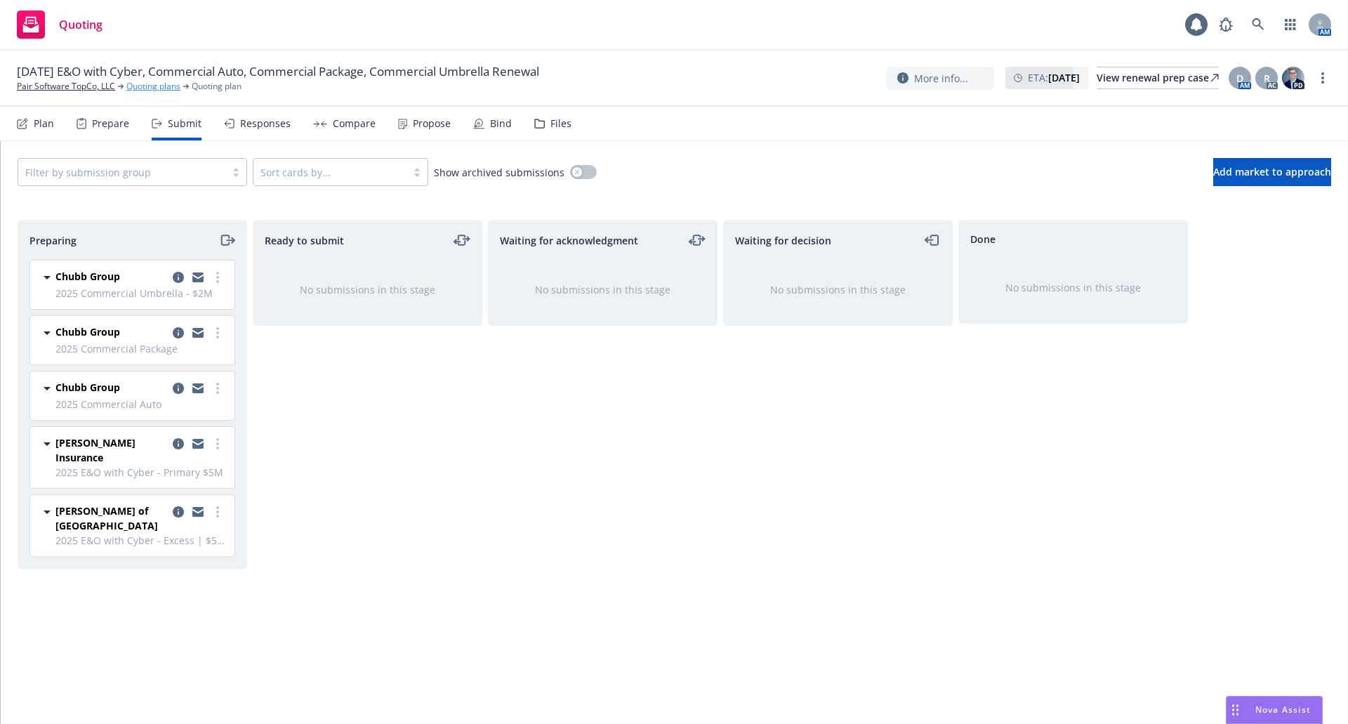
click at [160, 86] on link "Quoting plans" at bounding box center [153, 86] width 54 height 13
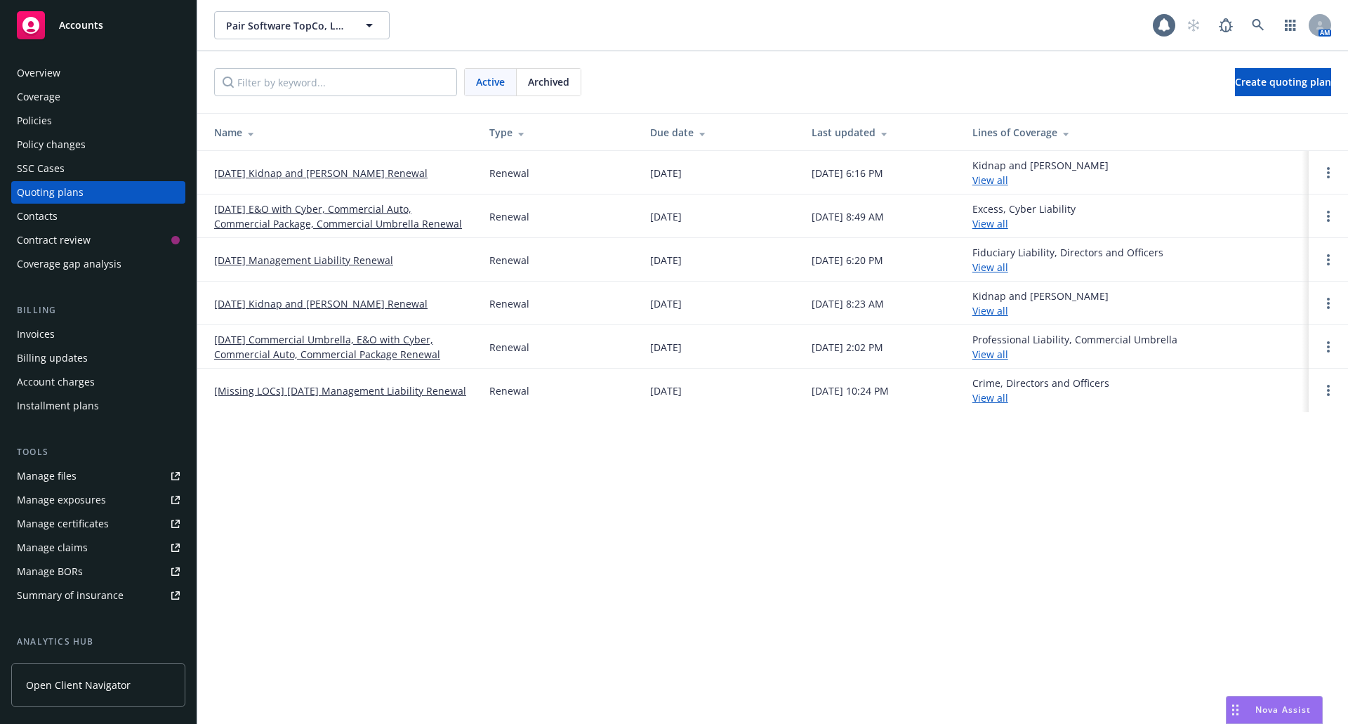
click at [289, 261] on link "[DATE] Management Liability Renewal" at bounding box center [303, 260] width 179 height 15
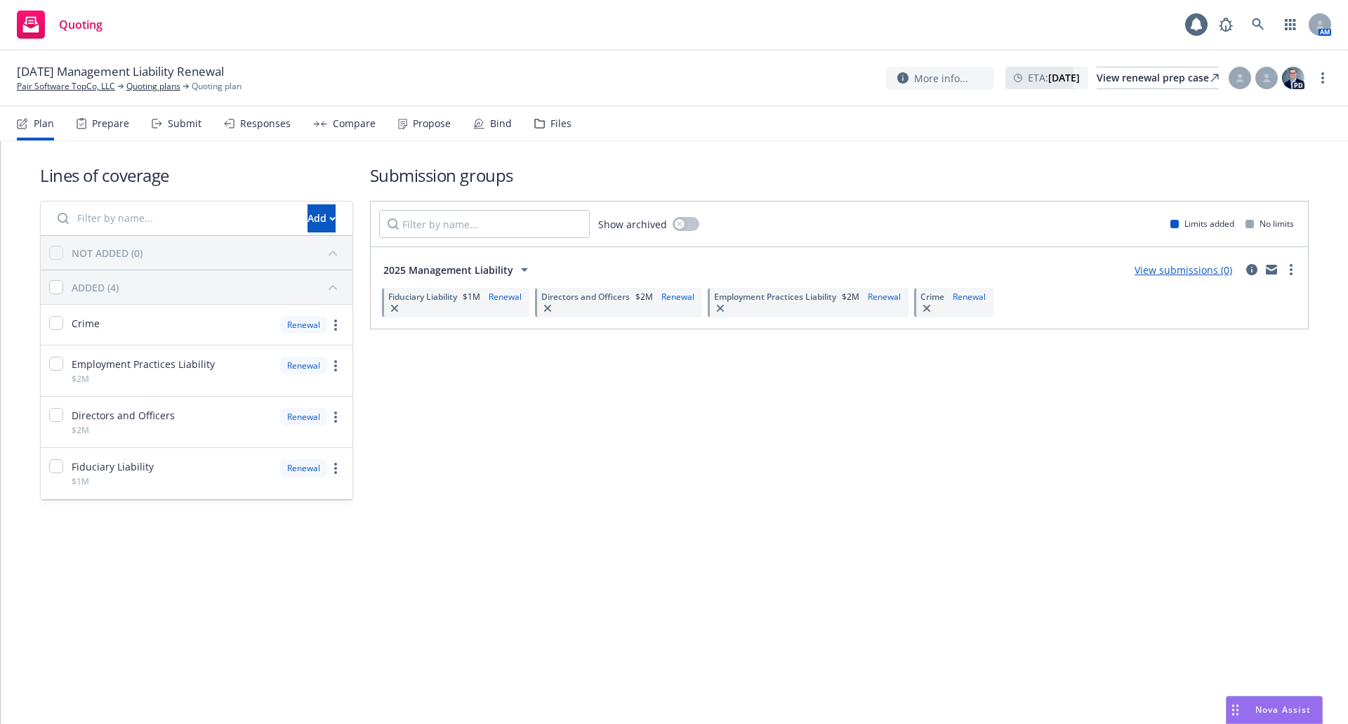
click at [190, 128] on div "Submit" at bounding box center [185, 123] width 34 height 11
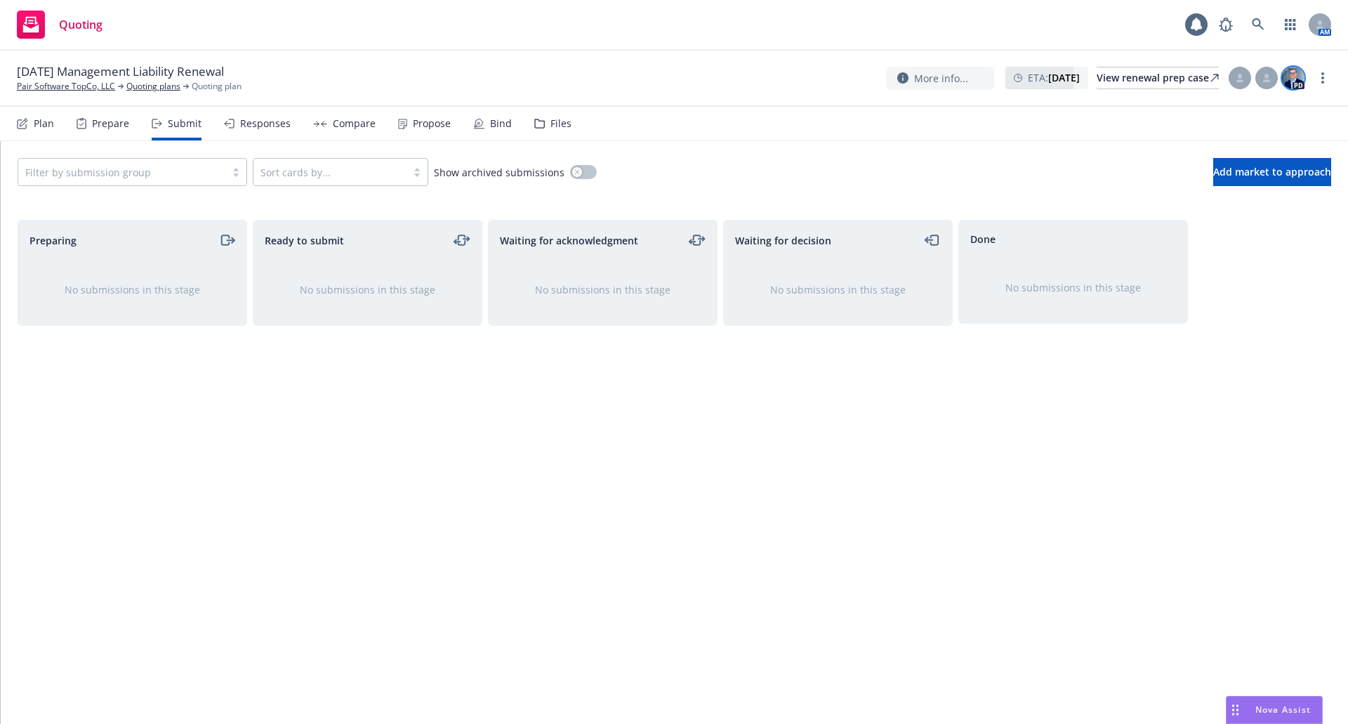
click at [1289, 79] on img at bounding box center [1293, 78] width 22 height 22
click at [84, 88] on link "Pair Software TopCo, LLC" at bounding box center [66, 86] width 98 height 13
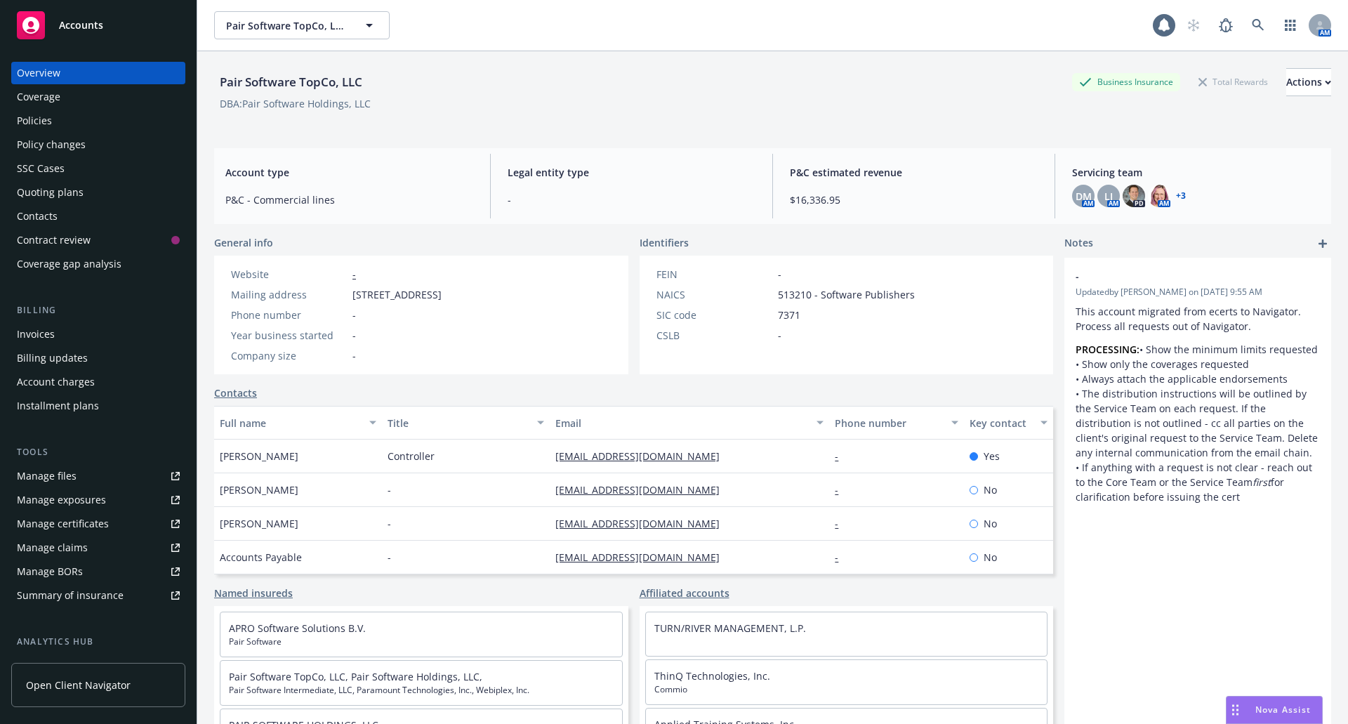
click at [1178, 196] on div "DM AM LI AM PD AM + 3" at bounding box center [1196, 196] width 248 height 22
click at [1176, 194] on link "+ 3" at bounding box center [1181, 196] width 10 height 8
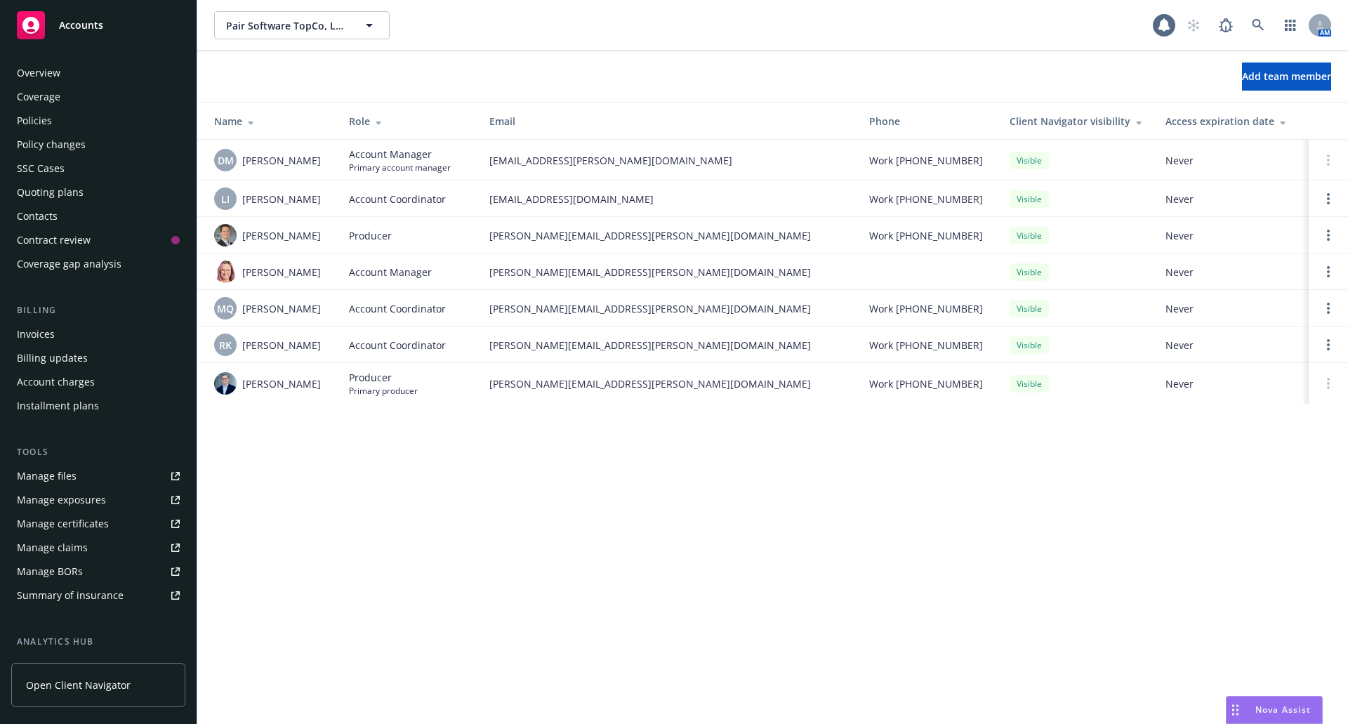
scroll to position [191, 0]
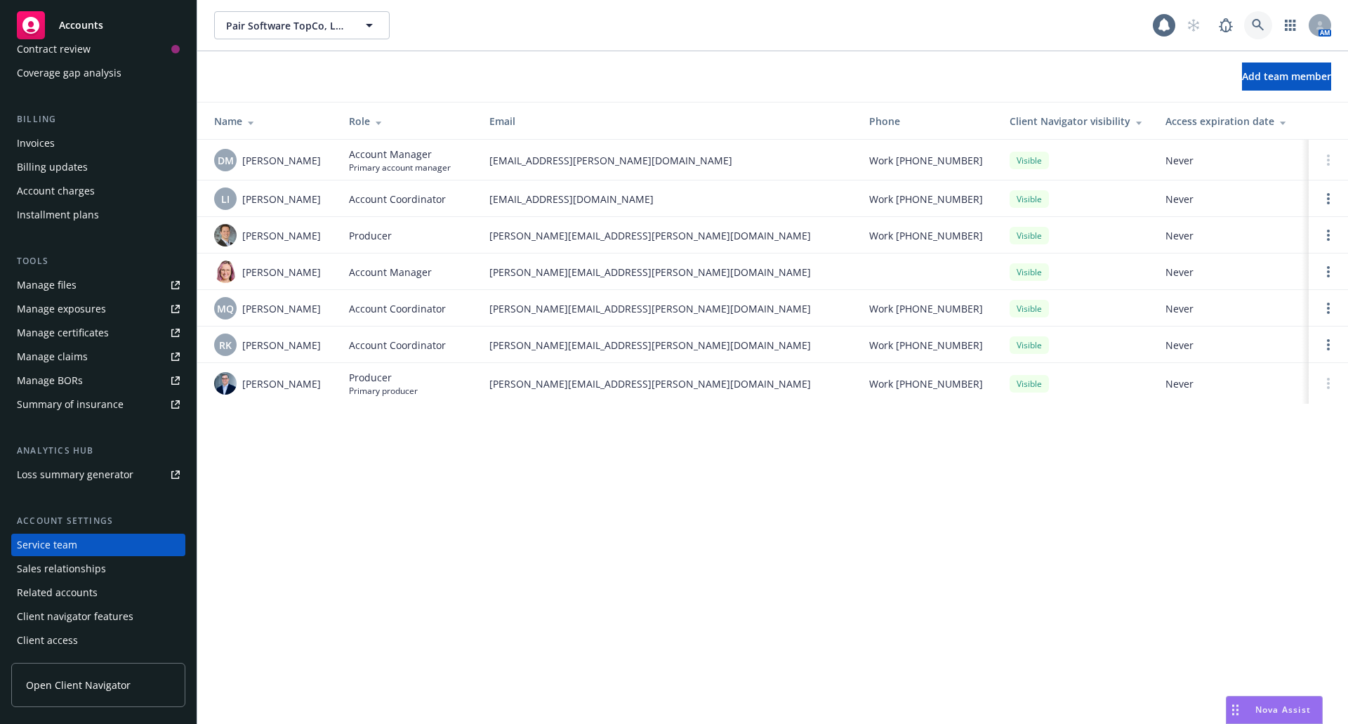
click at [1260, 20] on icon at bounding box center [1257, 25] width 13 height 13
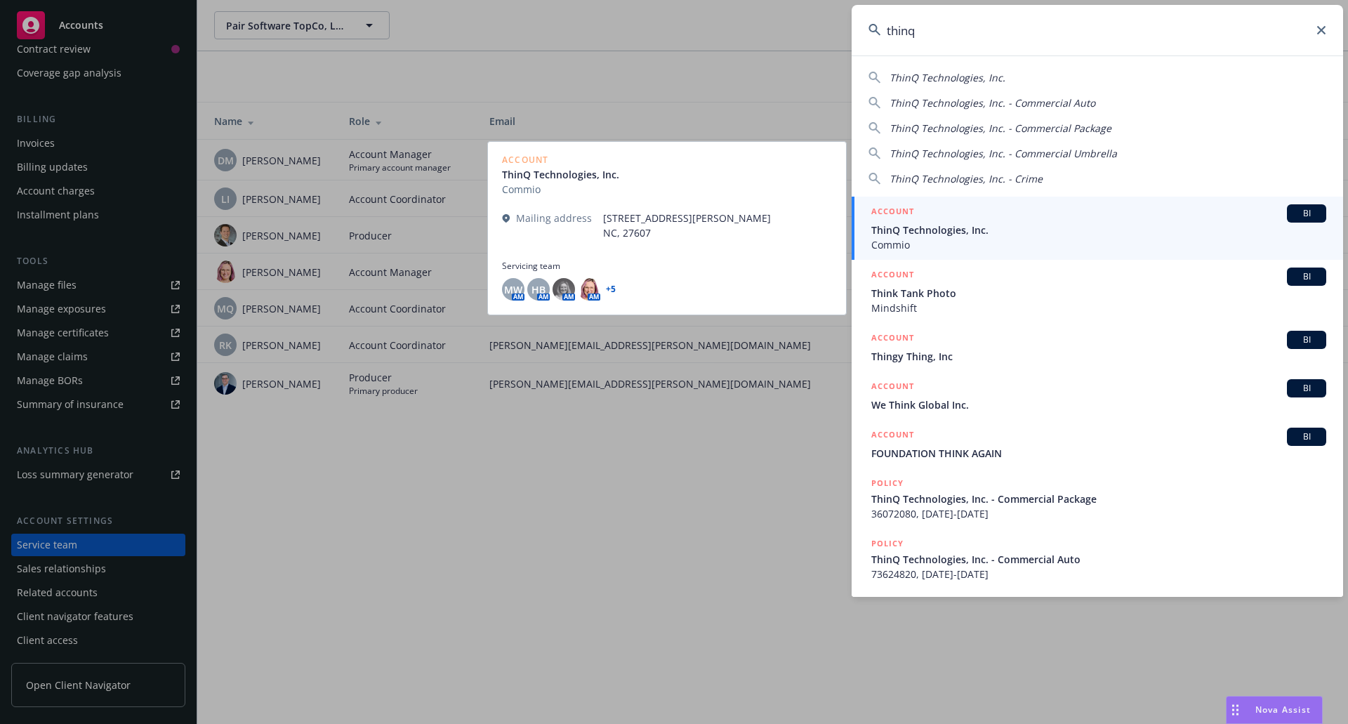
type input "thinq"
click at [966, 225] on span "ThinQ Technologies, Inc." at bounding box center [1098, 229] width 455 height 15
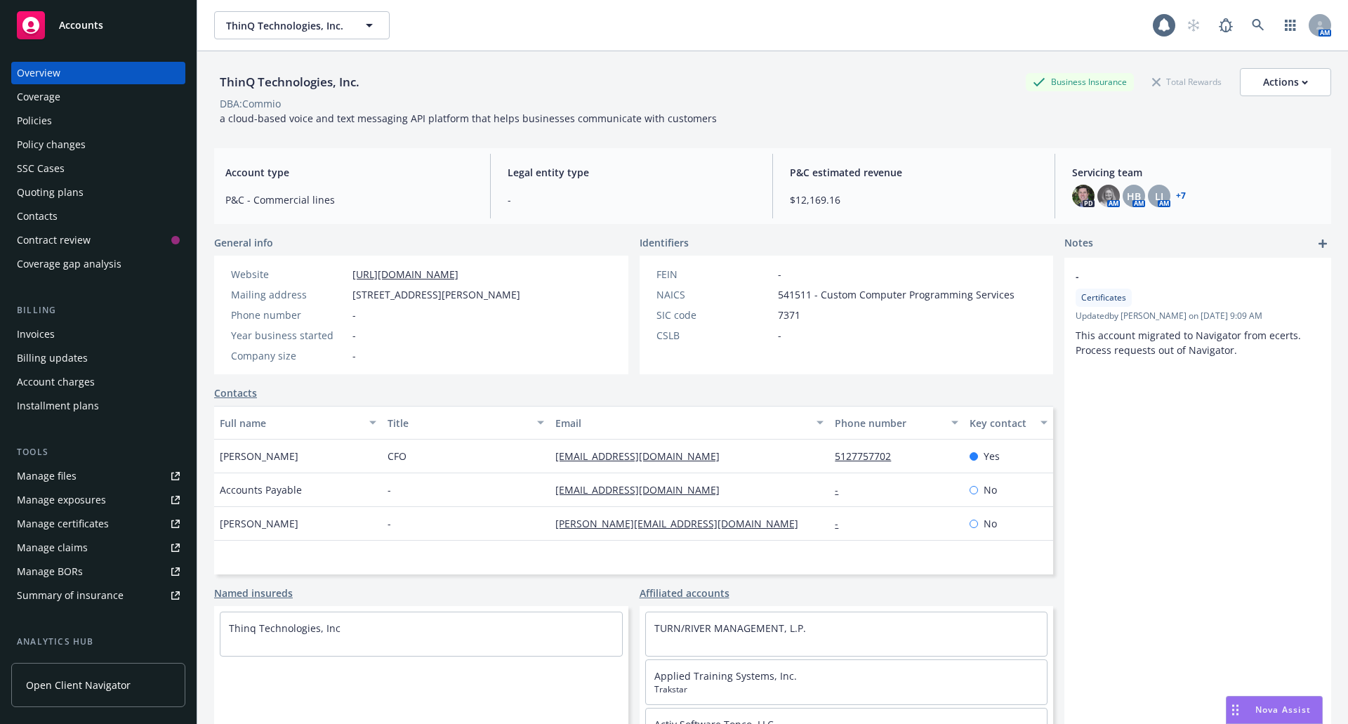
click at [377, 272] on link "https://www.commio.com/" at bounding box center [405, 273] width 106 height 13
click at [1176, 195] on link "+ 7" at bounding box center [1181, 196] width 10 height 8
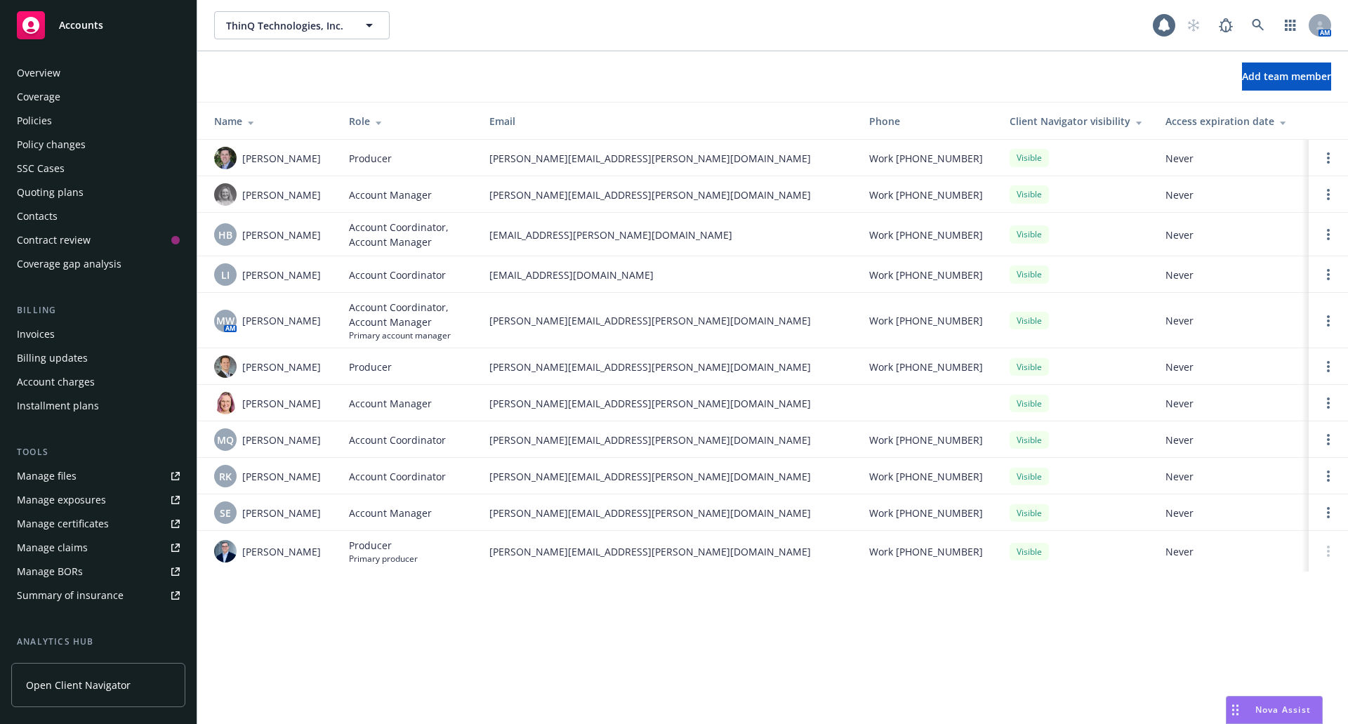
click at [55, 122] on div "Policies" at bounding box center [98, 120] width 163 height 22
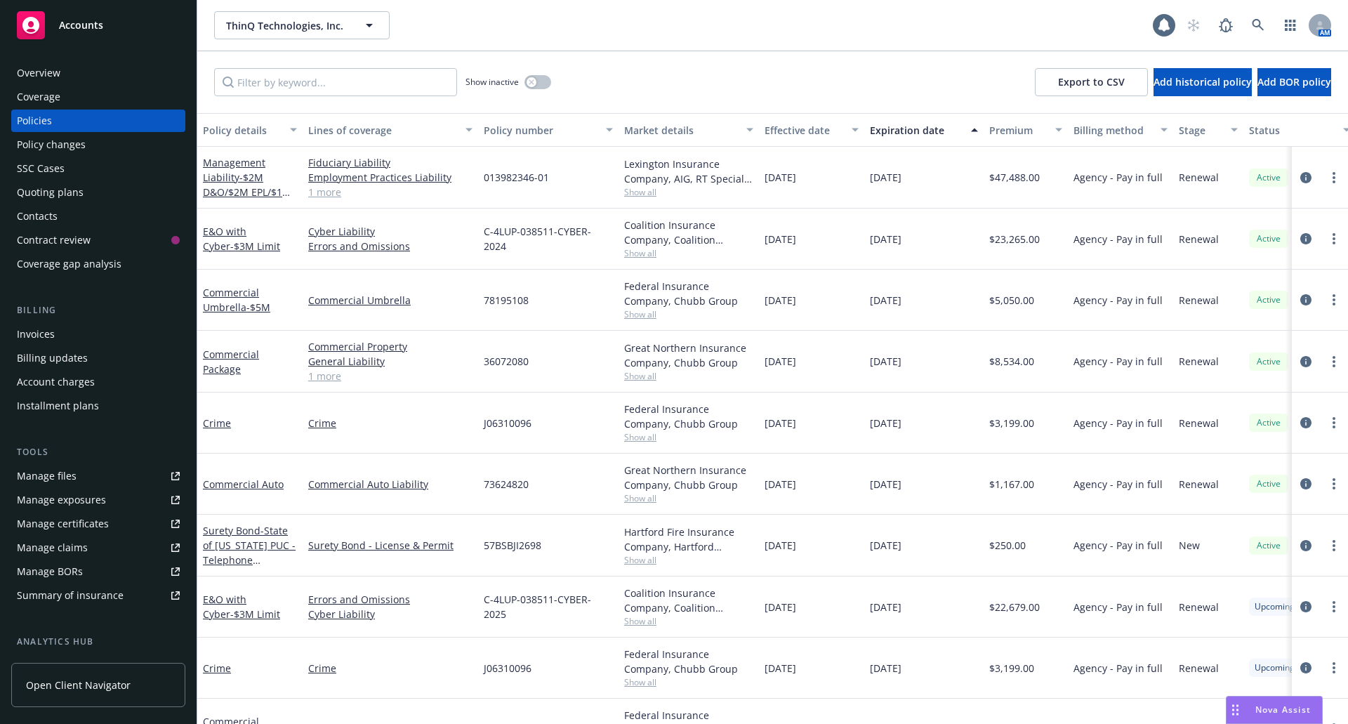
click at [40, 191] on div "Quoting plans" at bounding box center [50, 192] width 67 height 22
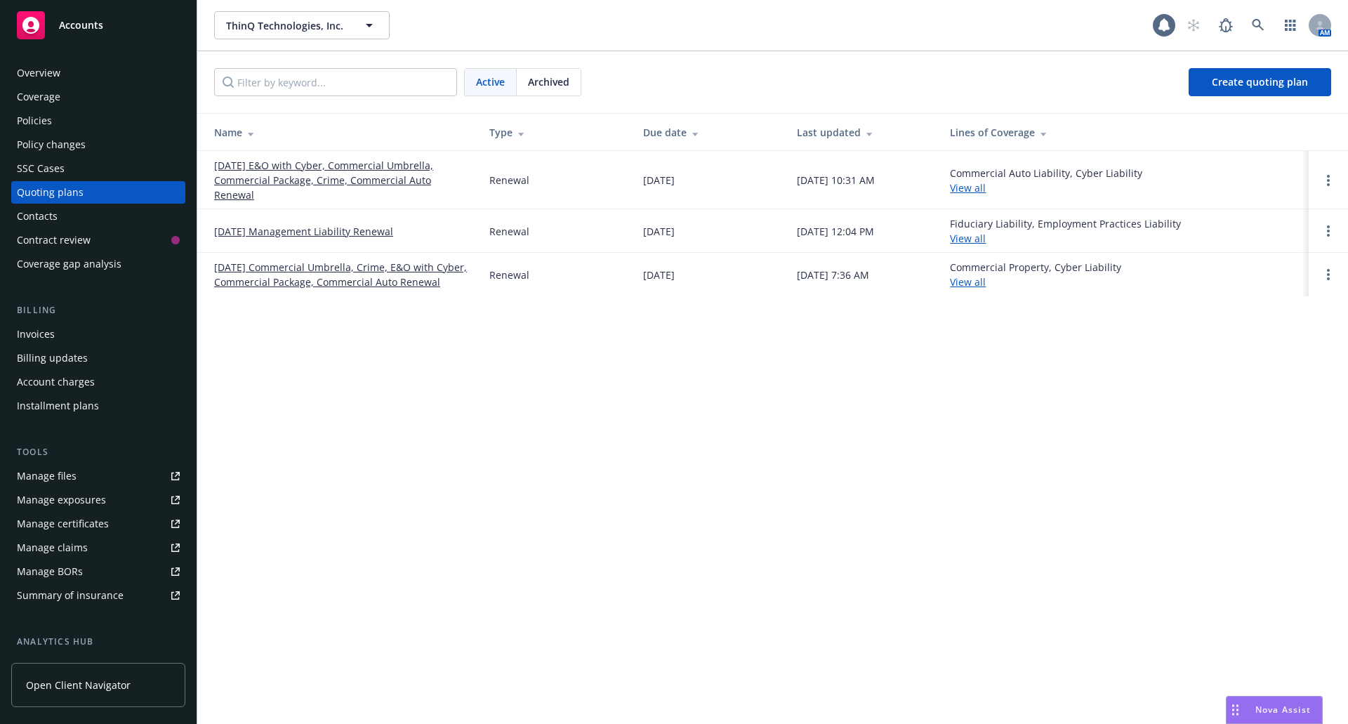
click at [300, 236] on link "09/01/25 Management Liability Renewal" at bounding box center [303, 231] width 179 height 15
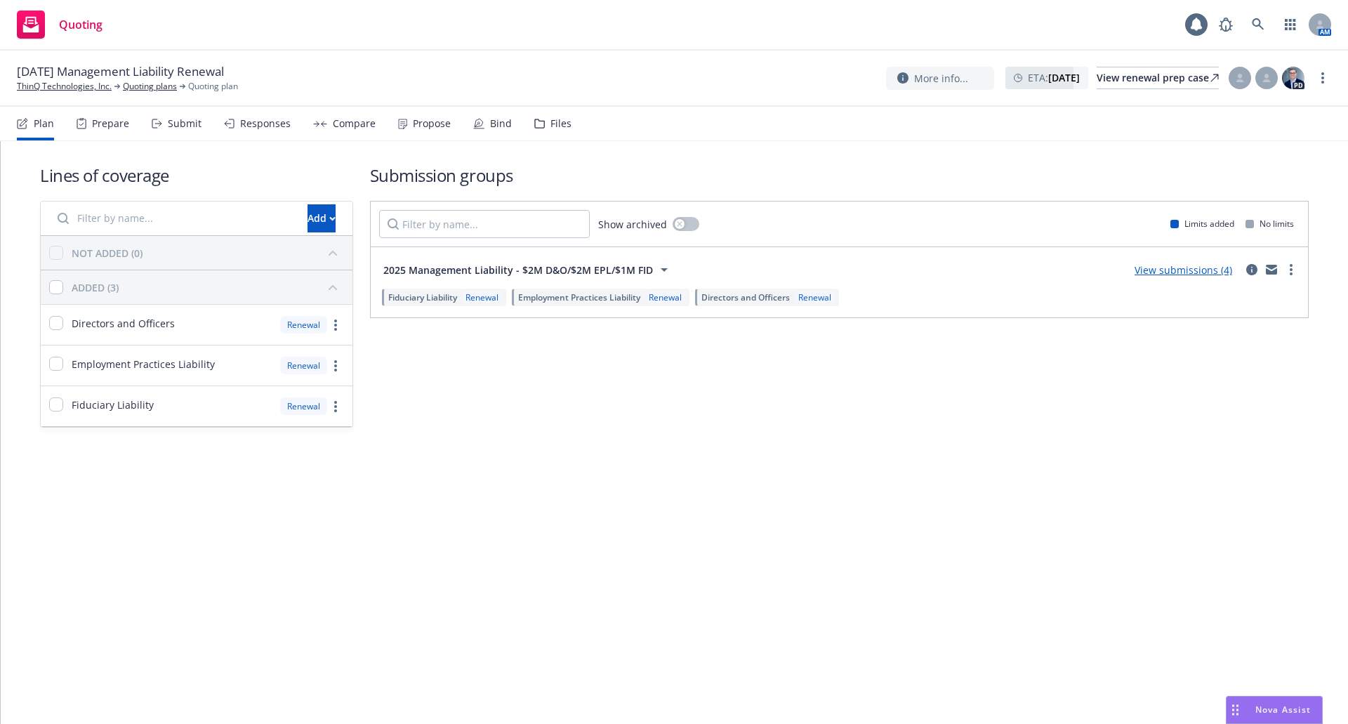
click at [554, 124] on div "Files" at bounding box center [560, 123] width 21 height 11
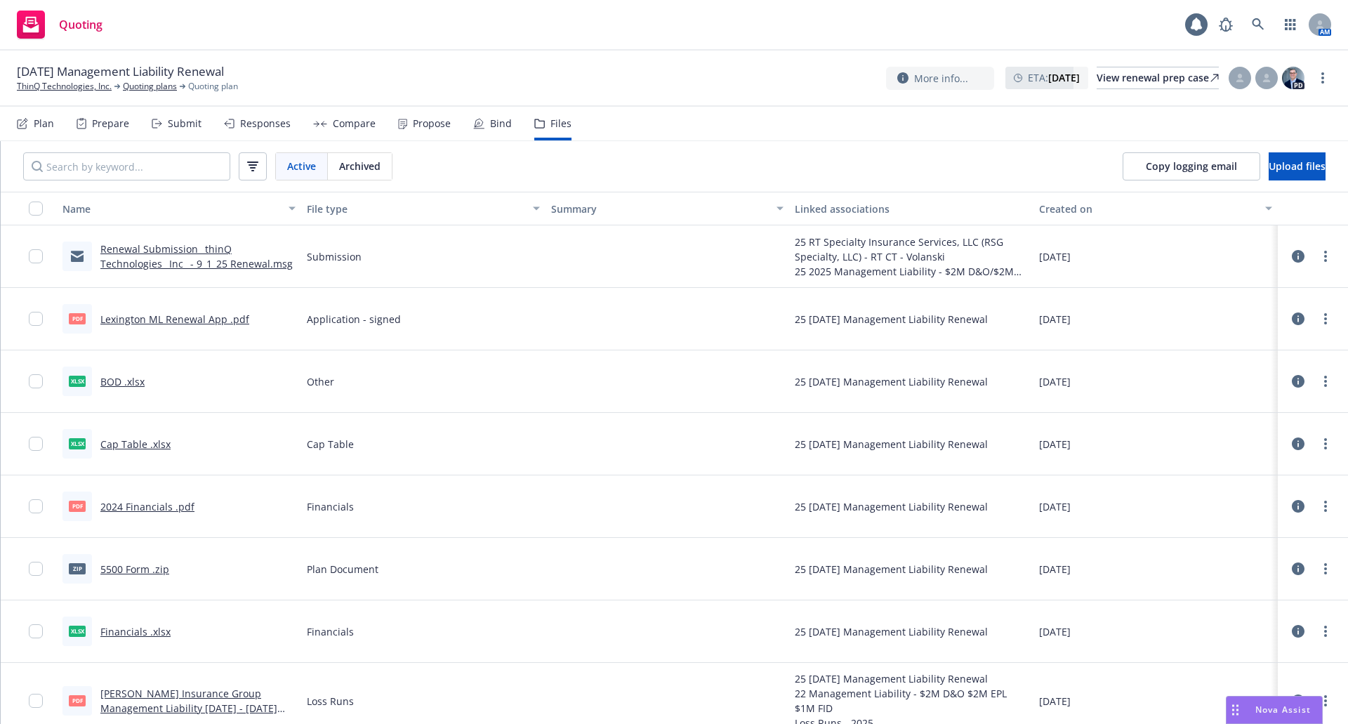
click at [168, 321] on link "Lexington ML Renewal App .pdf" at bounding box center [174, 318] width 149 height 13
click at [159, 84] on link "Quoting plans" at bounding box center [150, 86] width 54 height 13
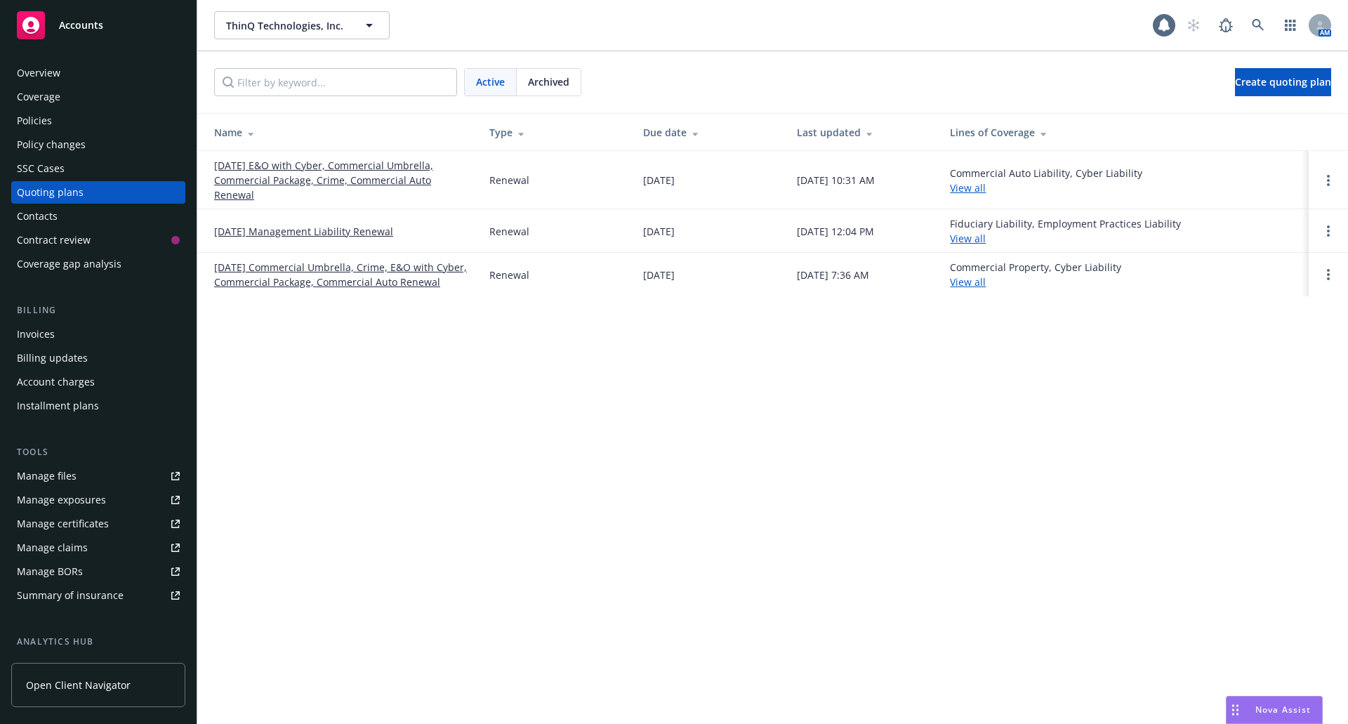
click at [305, 274] on link "09/01/24 Commercial Umbrella, Crime, E&O with Cyber, Commercial Package, Commer…" at bounding box center [340, 274] width 253 height 29
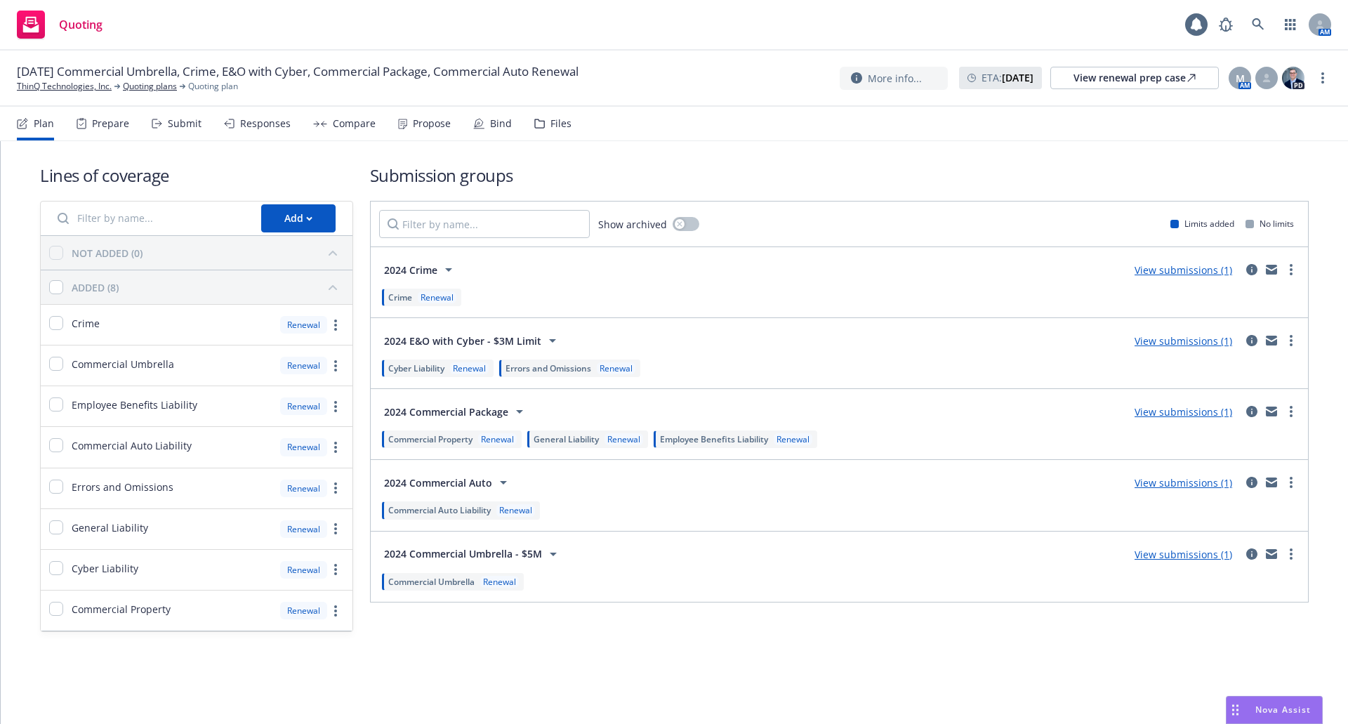
click at [550, 122] on div "Files" at bounding box center [560, 123] width 21 height 11
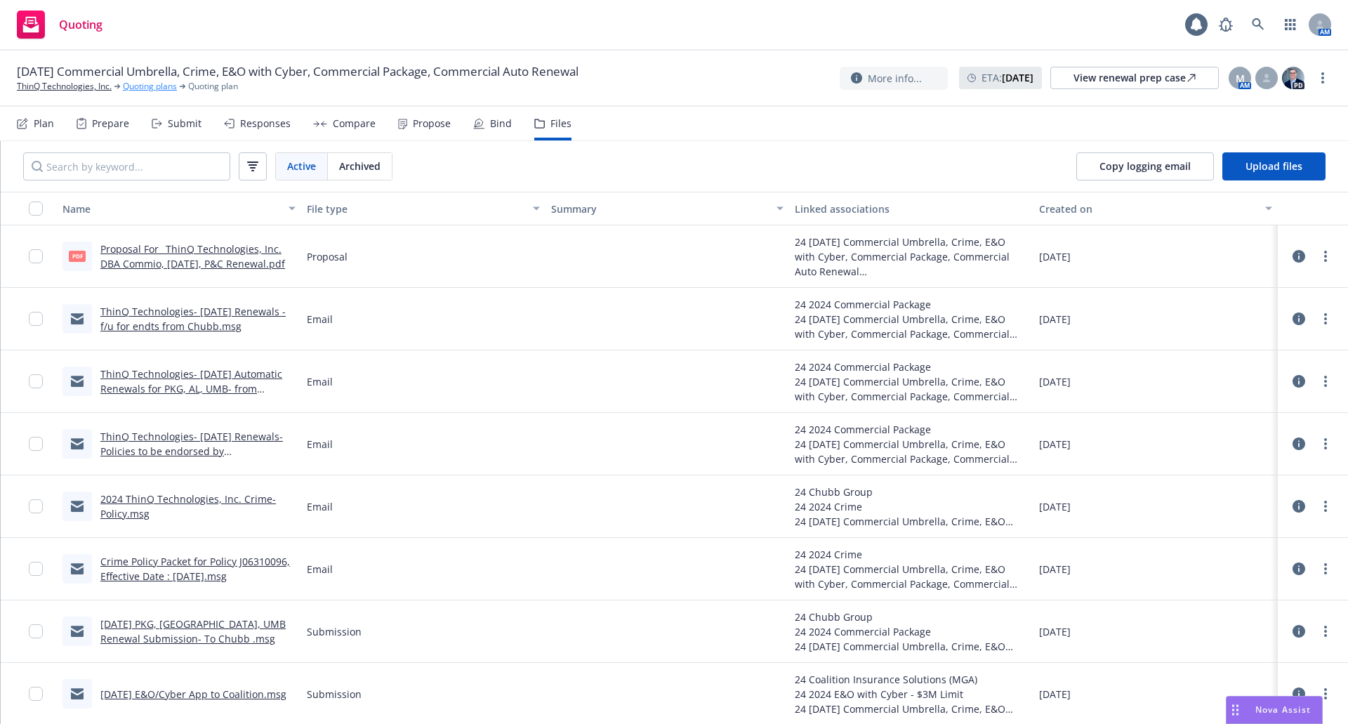
click at [156, 88] on link "Quoting plans" at bounding box center [150, 86] width 54 height 13
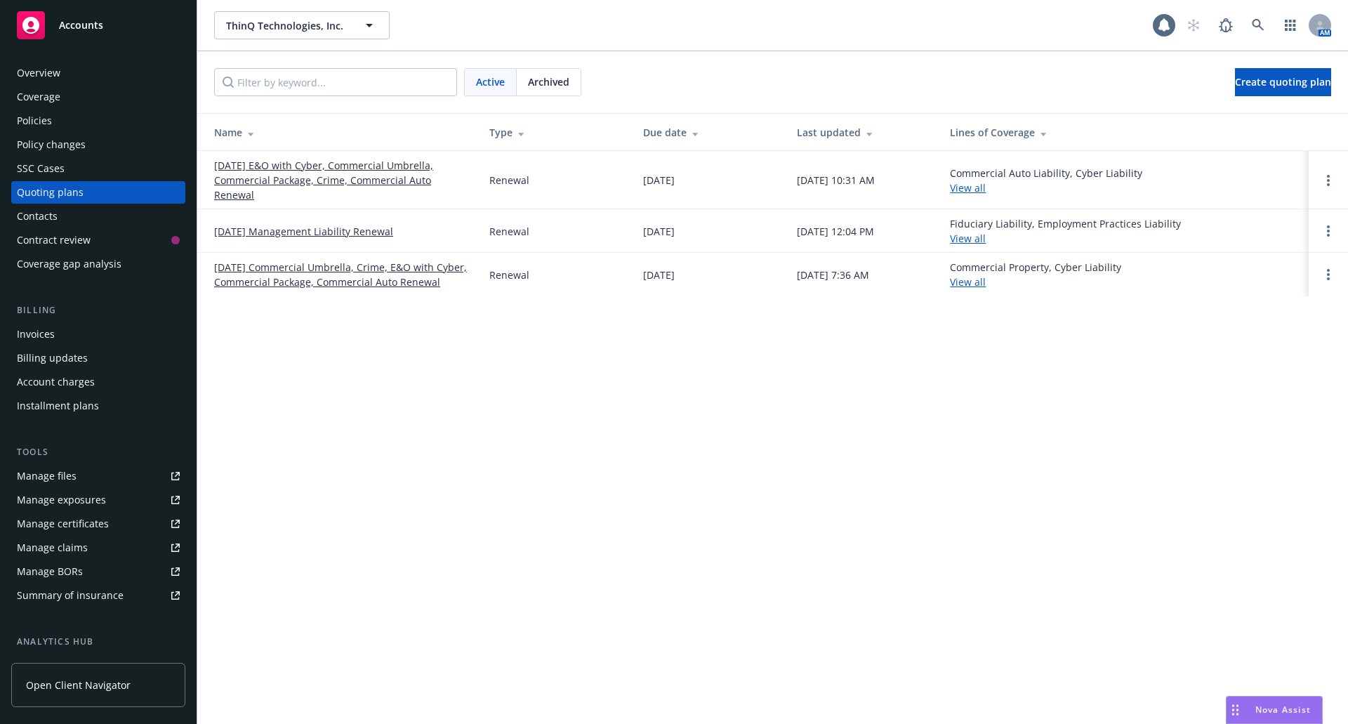
click at [544, 80] on span "Archived" at bounding box center [548, 81] width 41 height 15
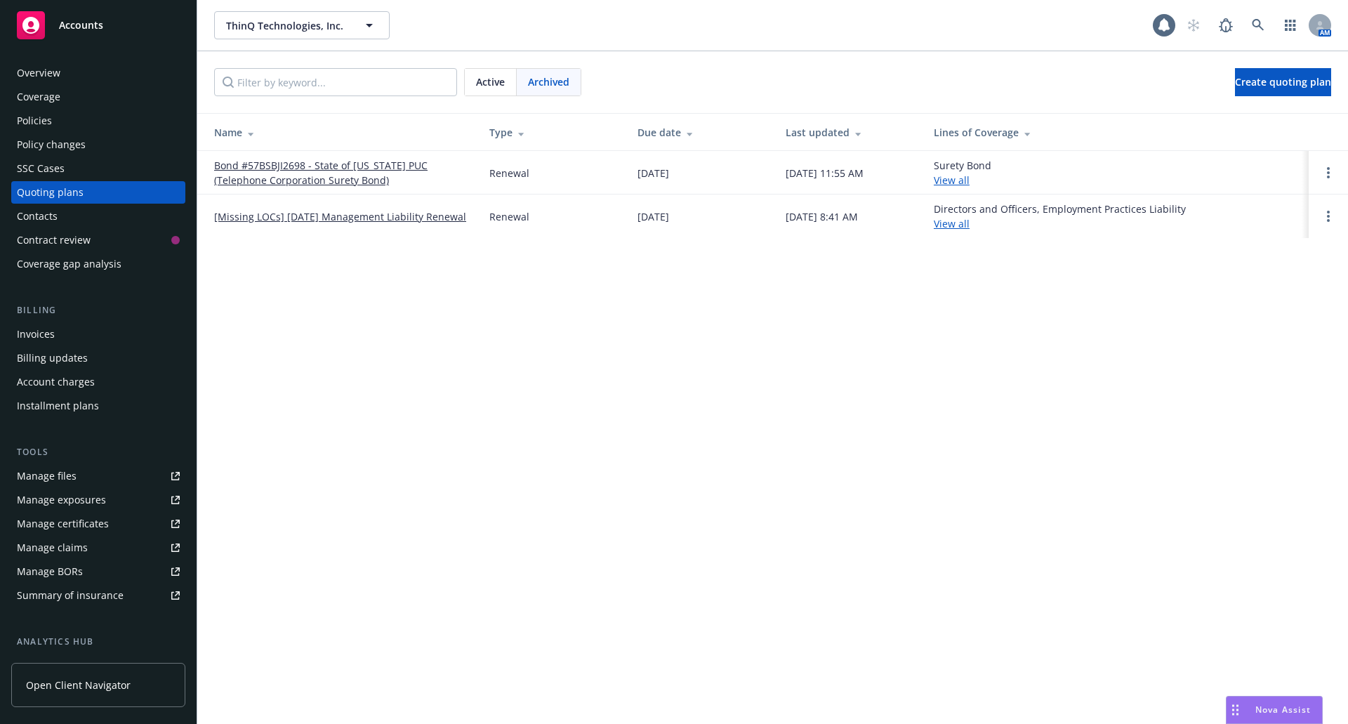
click at [364, 209] on link "[Missing LOCs] [DATE] Management Liability Renewal" at bounding box center [340, 216] width 252 height 15
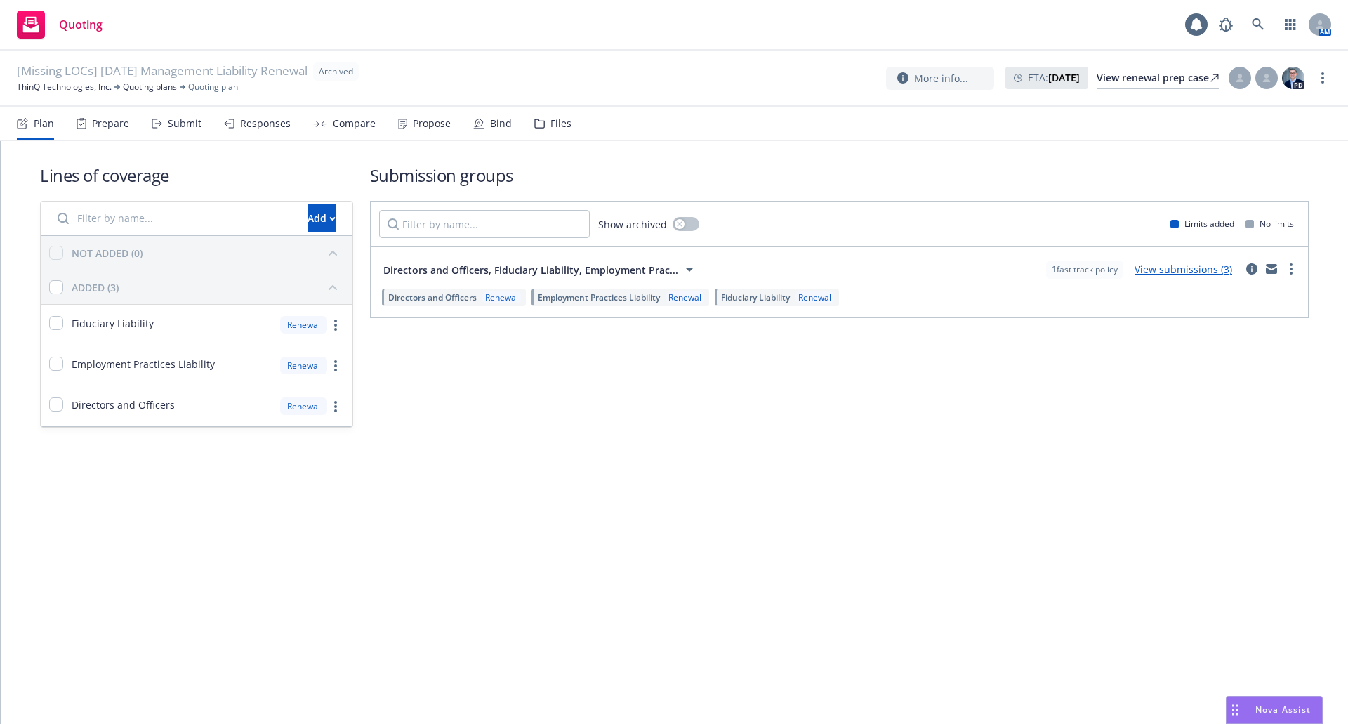
click at [550, 124] on div "Files" at bounding box center [560, 123] width 21 height 11
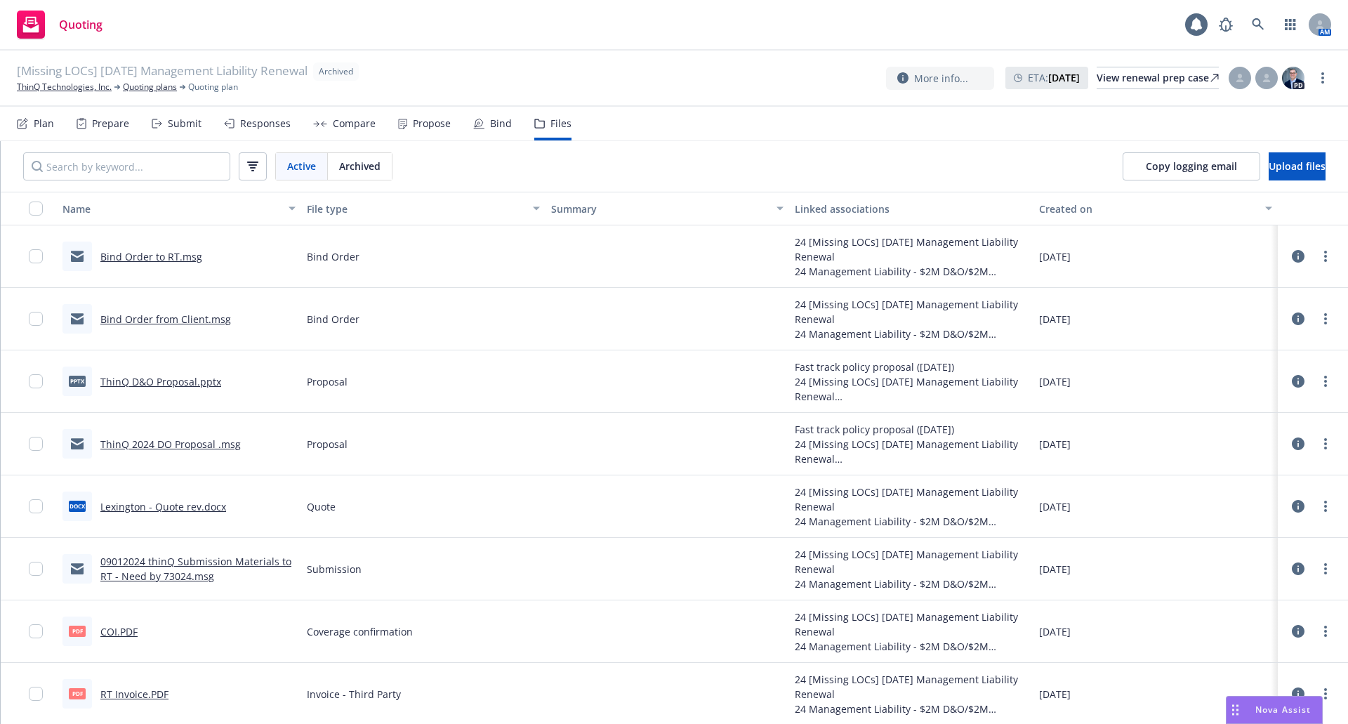
scroll to position [70, 0]
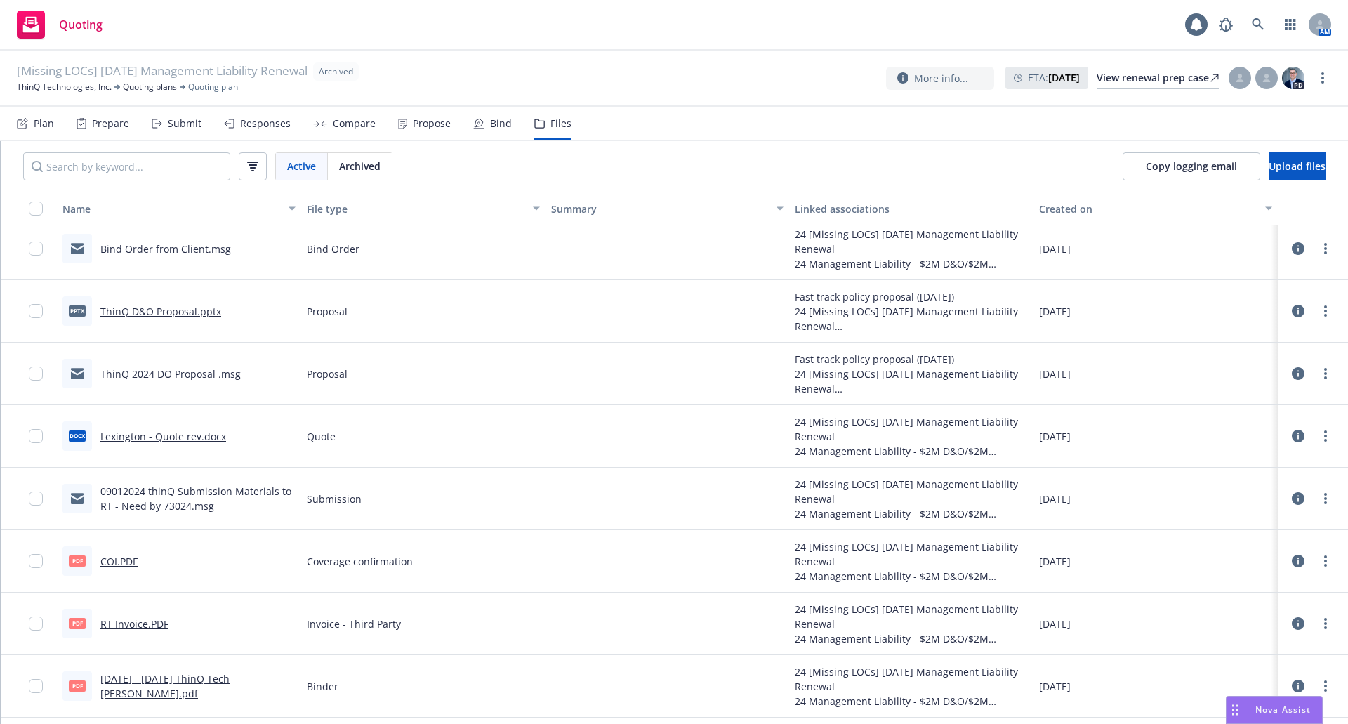
click at [175, 310] on link "ThinQ D&O Proposal.pptx" at bounding box center [160, 311] width 121 height 13
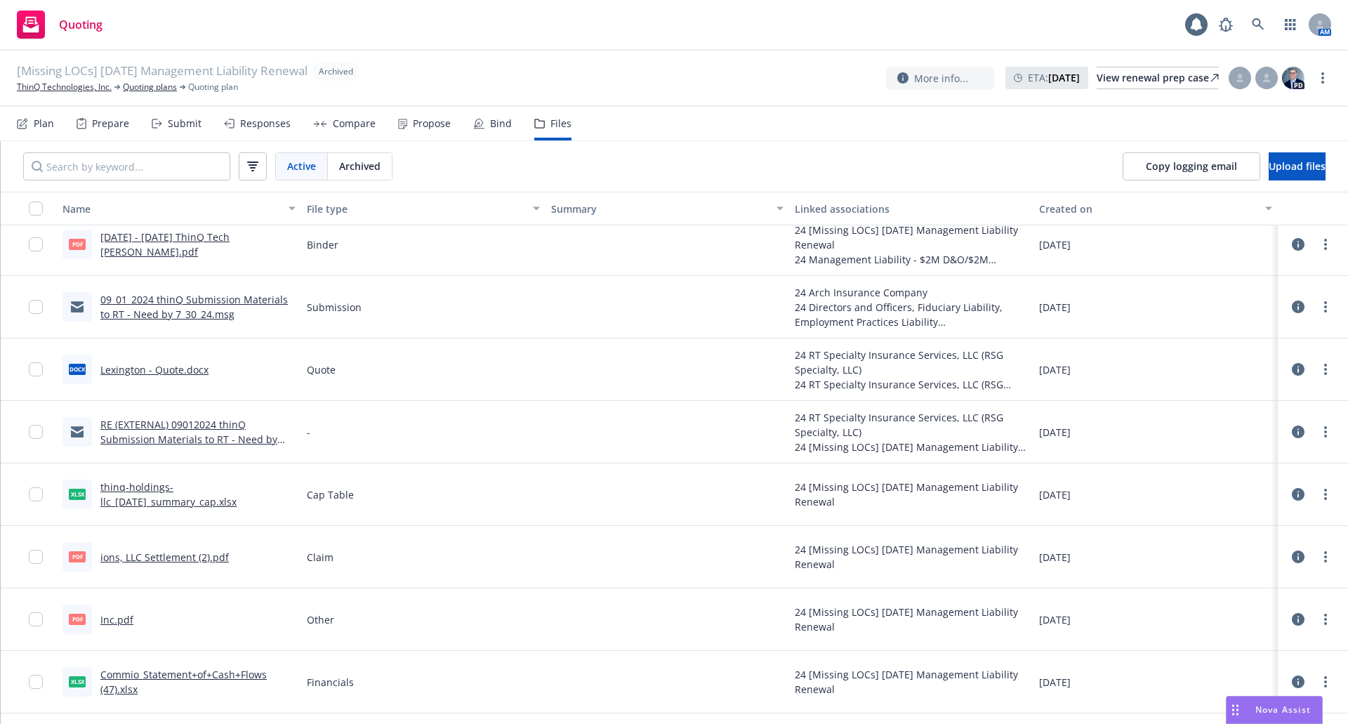
scroll to position [437, 0]
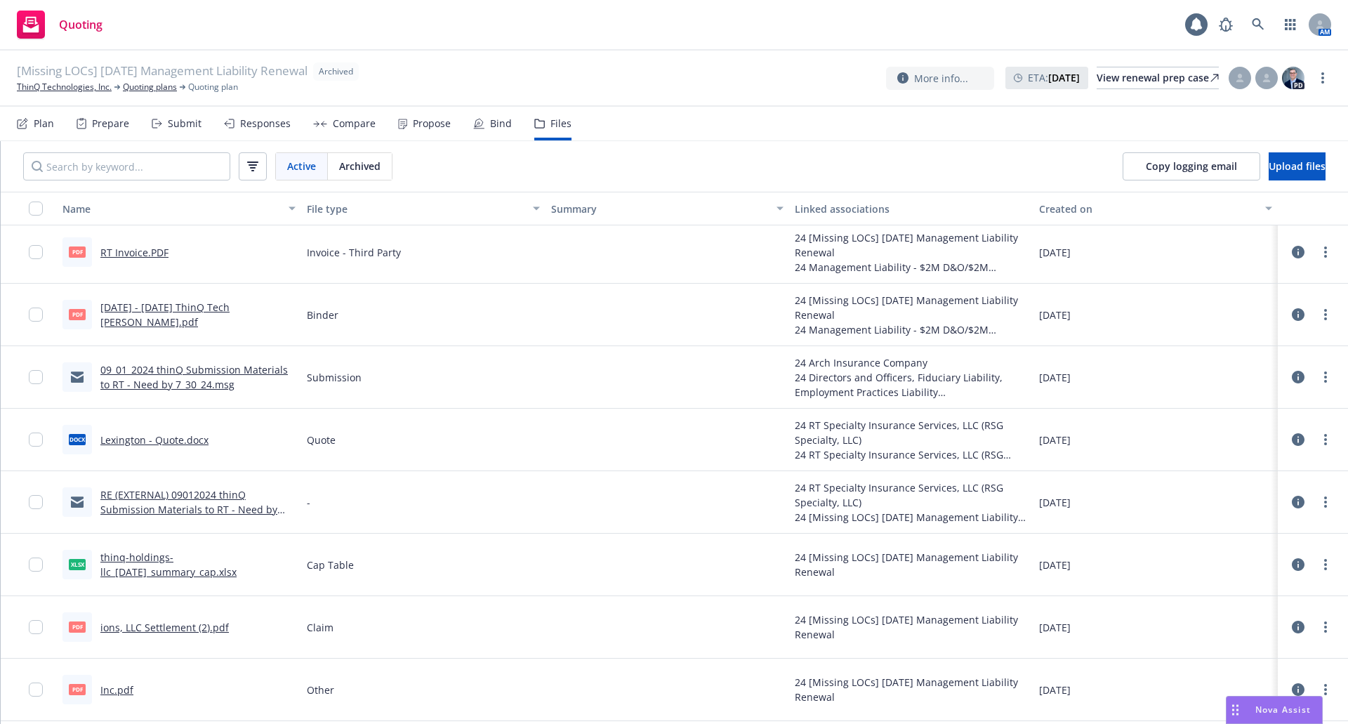
click at [185, 503] on link "RE (EXTERNAL) 09012024 thinQ Submission Materials to RT - Need by 73024.msg" at bounding box center [188, 509] width 177 height 43
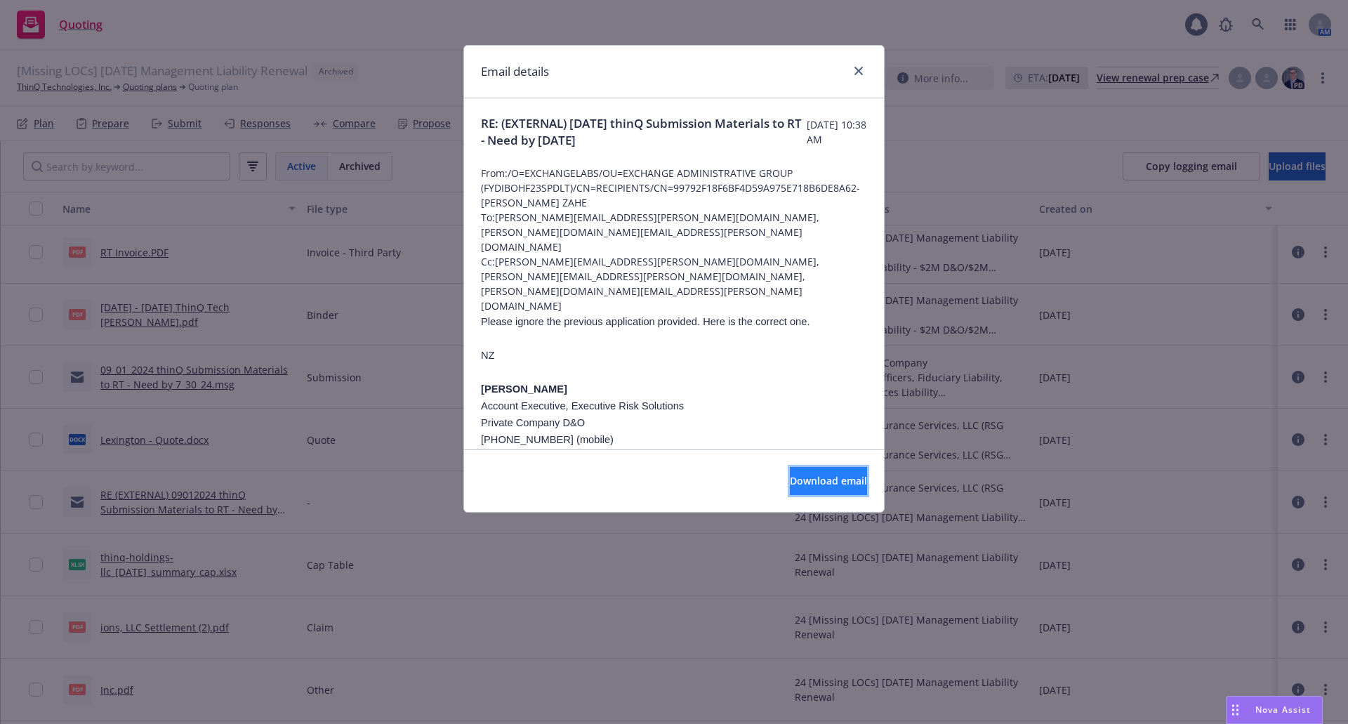
click at [802, 492] on button "Download email" at bounding box center [828, 481] width 77 height 28
click at [859, 64] on link "close" at bounding box center [858, 70] width 17 height 17
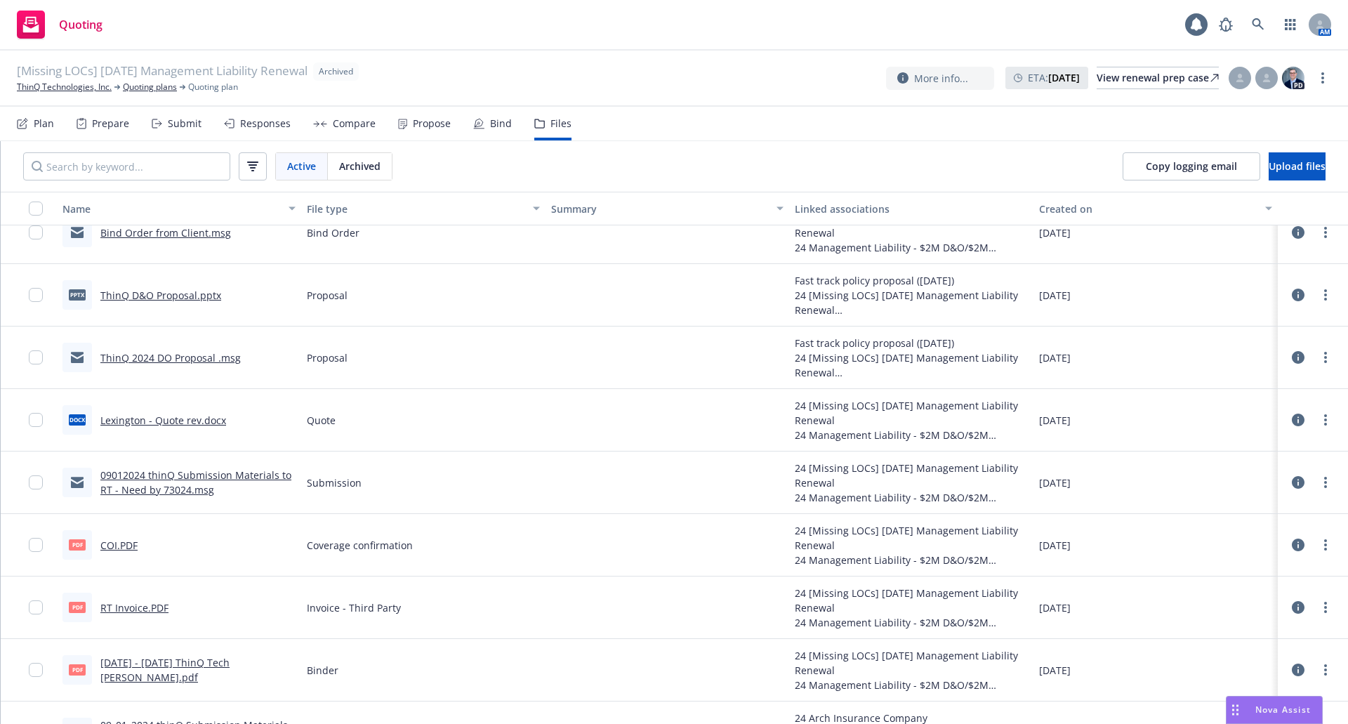
scroll to position [0, 0]
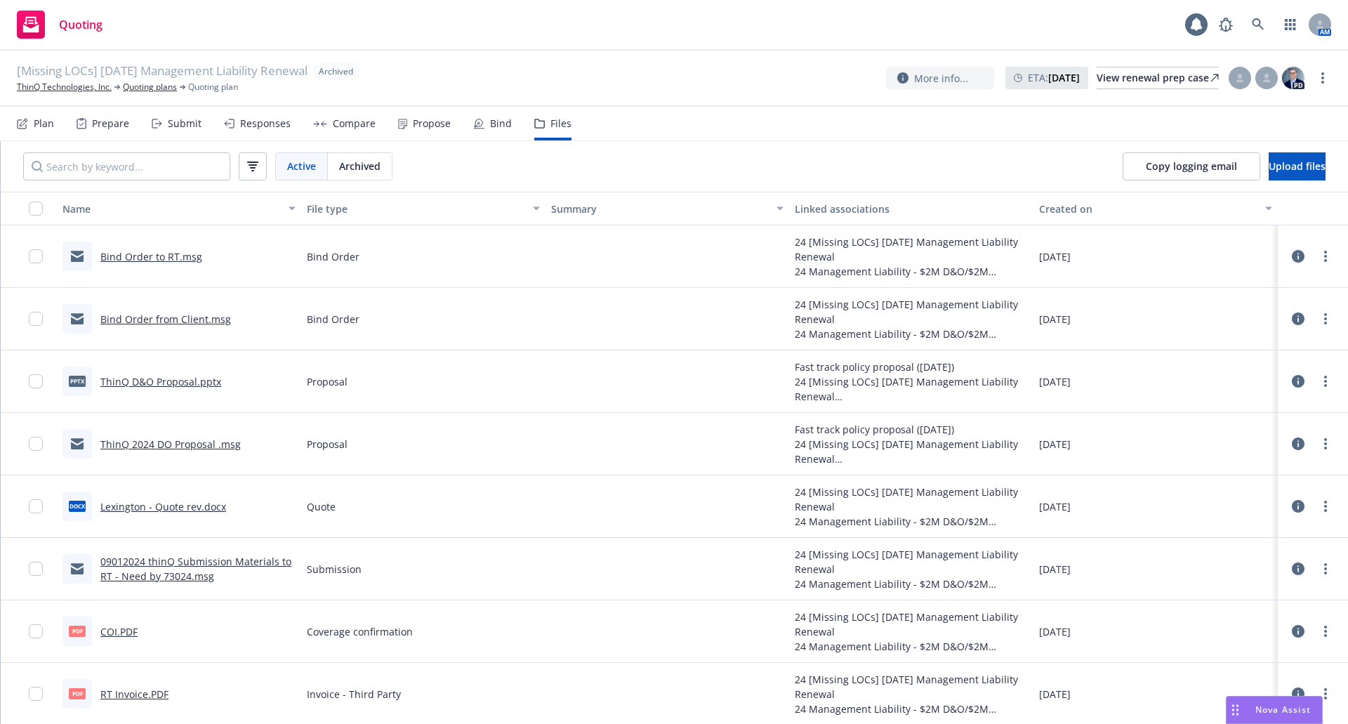
click at [173, 442] on link "ThinQ 2024 DO Proposal .msg" at bounding box center [170, 443] width 140 height 13
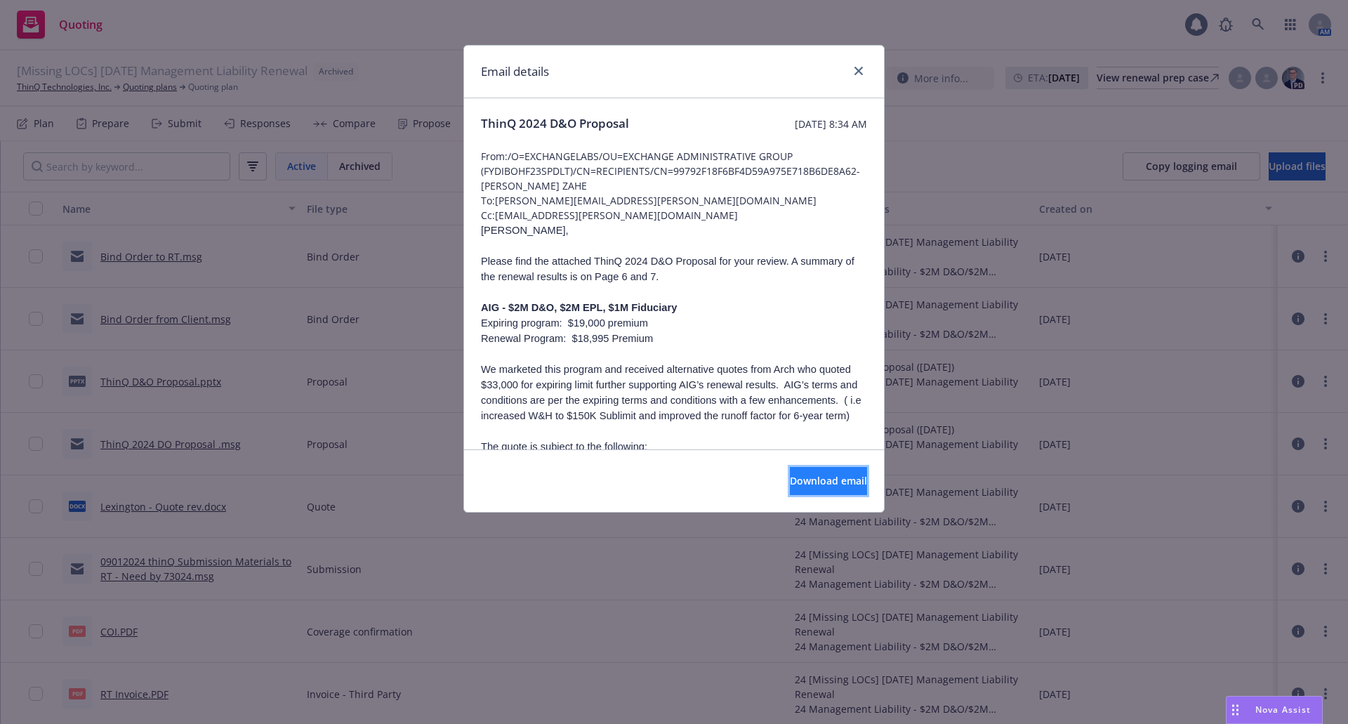
click at [817, 476] on span "Download email" at bounding box center [828, 480] width 77 height 13
click at [853, 69] on link "close" at bounding box center [858, 70] width 17 height 17
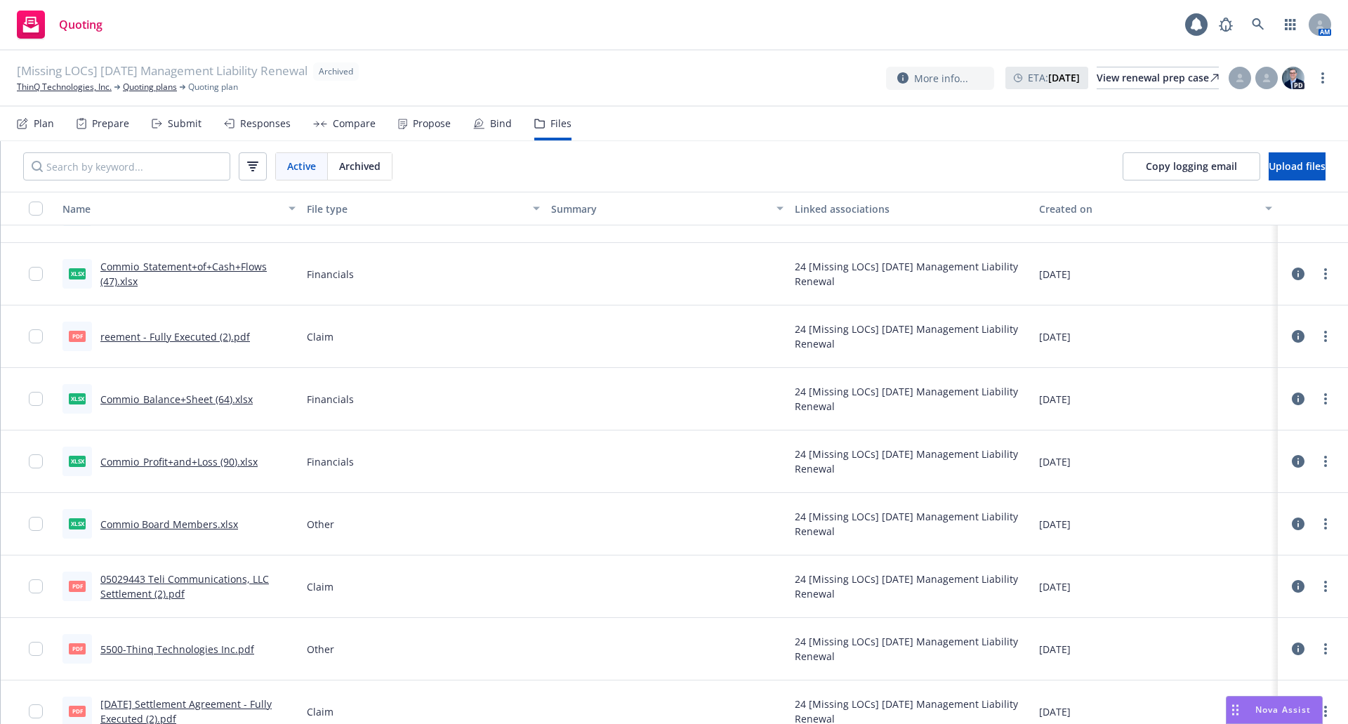
scroll to position [922, 0]
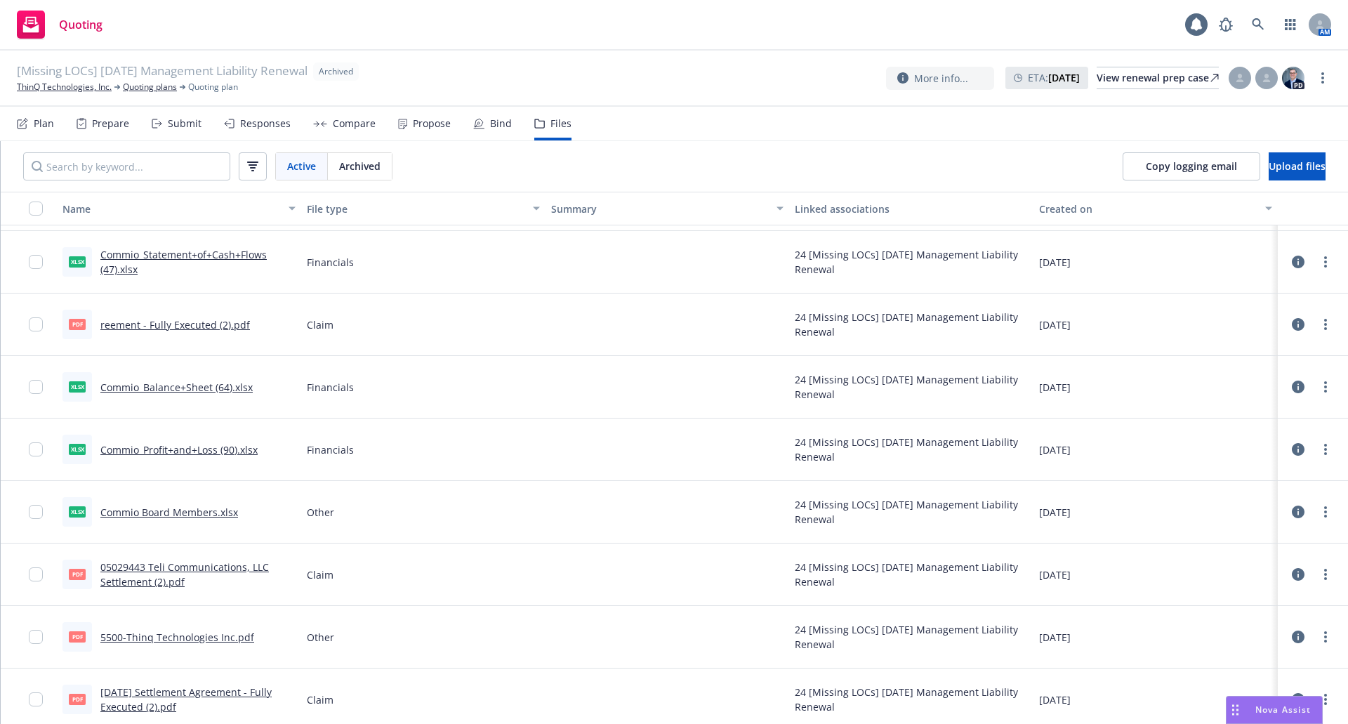
click at [192, 638] on link "5500-Thinq Technologies Inc.pdf" at bounding box center [177, 636] width 154 height 13
click at [75, 84] on link "ThinQ Technologies, Inc." at bounding box center [64, 87] width 95 height 13
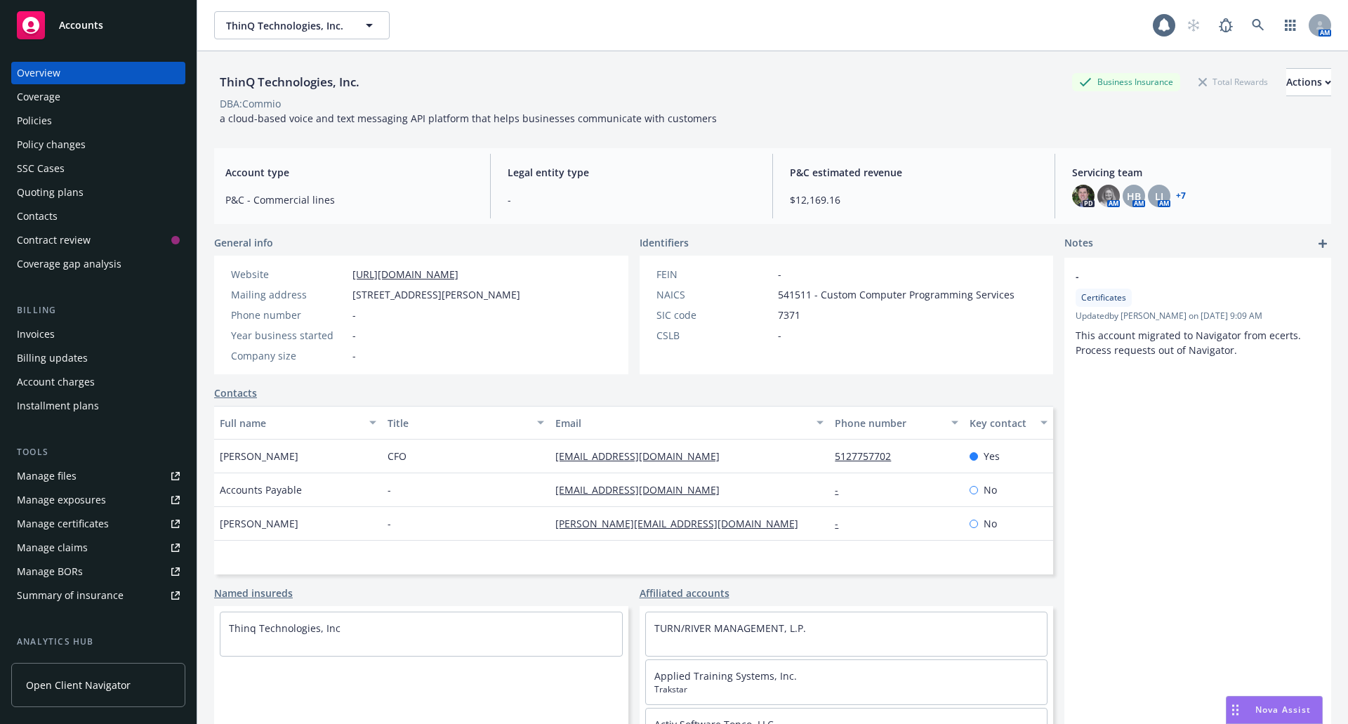
click at [81, 122] on div "Policies" at bounding box center [98, 120] width 163 height 22
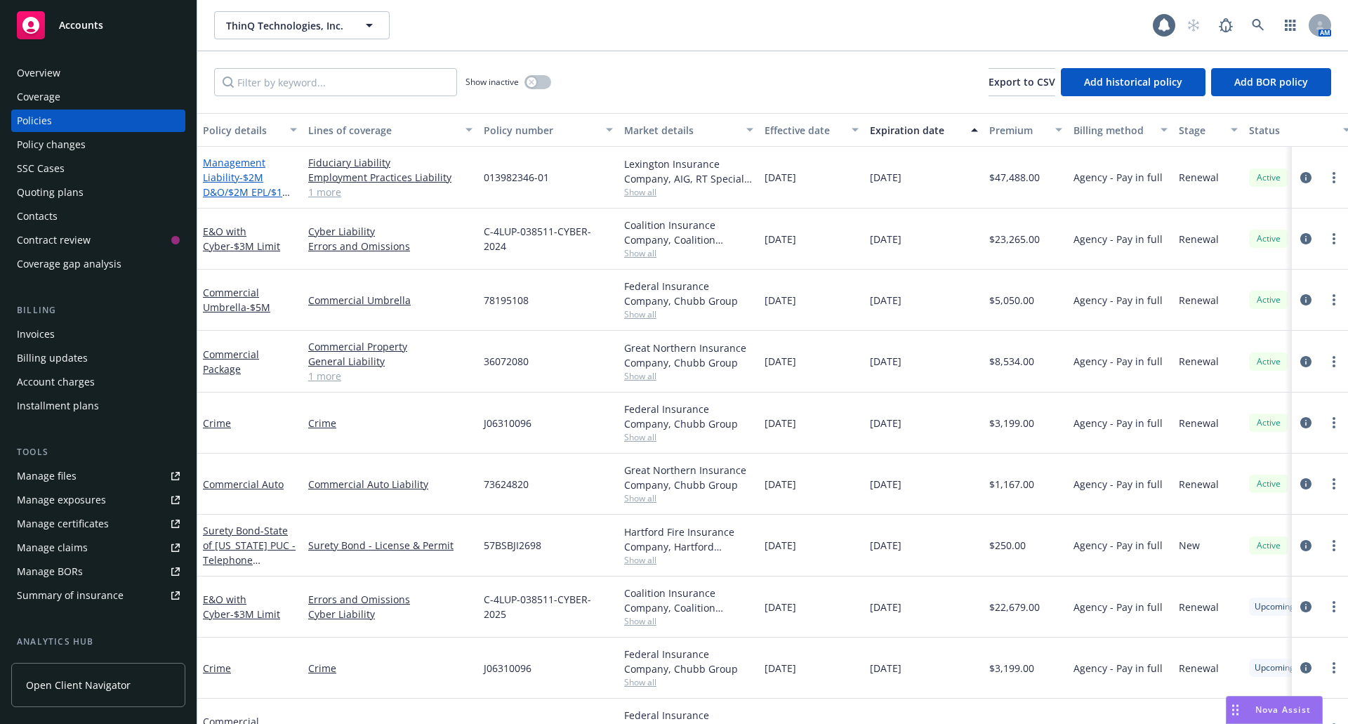
click at [252, 177] on span "- $2M D&O/$2M EPL/$1M FID" at bounding box center [247, 192] width 88 height 43
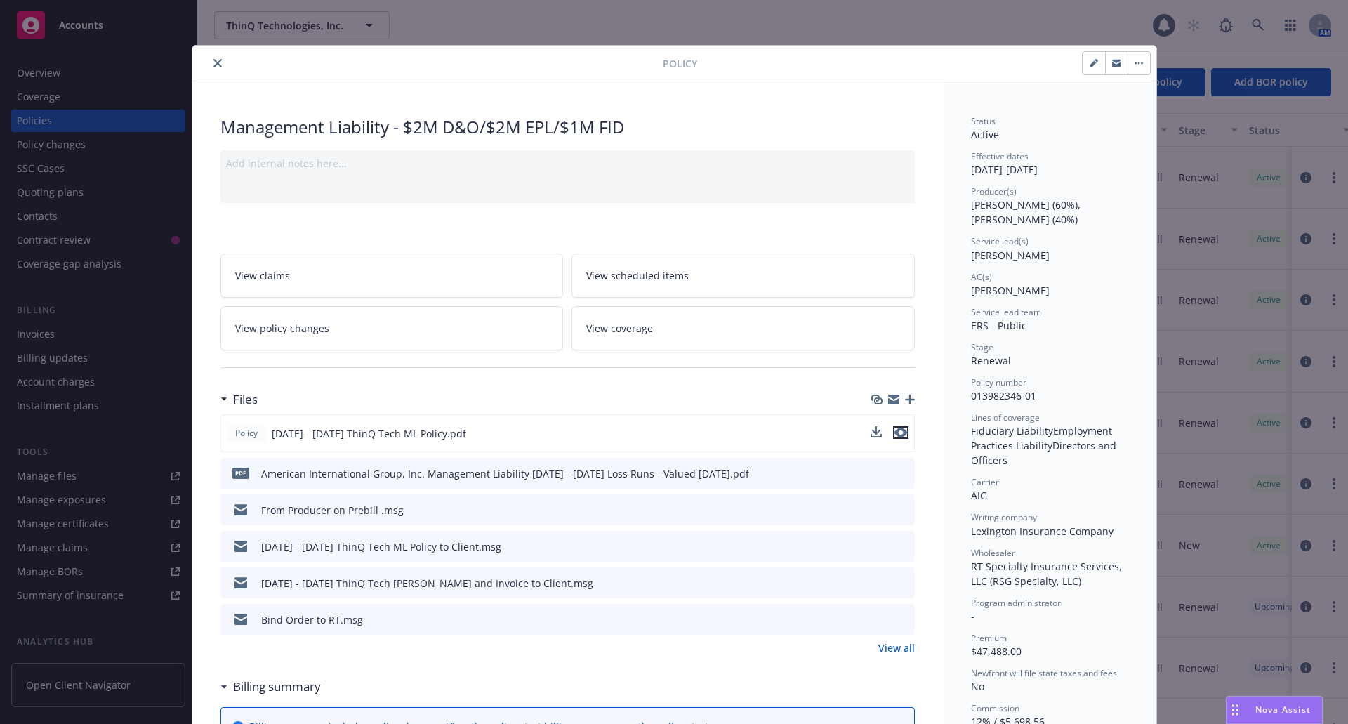
click at [895, 433] on icon "preview file" at bounding box center [900, 432] width 13 height 10
click at [873, 580] on icon "download file" at bounding box center [877, 580] width 9 height 8
click at [213, 62] on icon "close" at bounding box center [217, 63] width 8 height 8
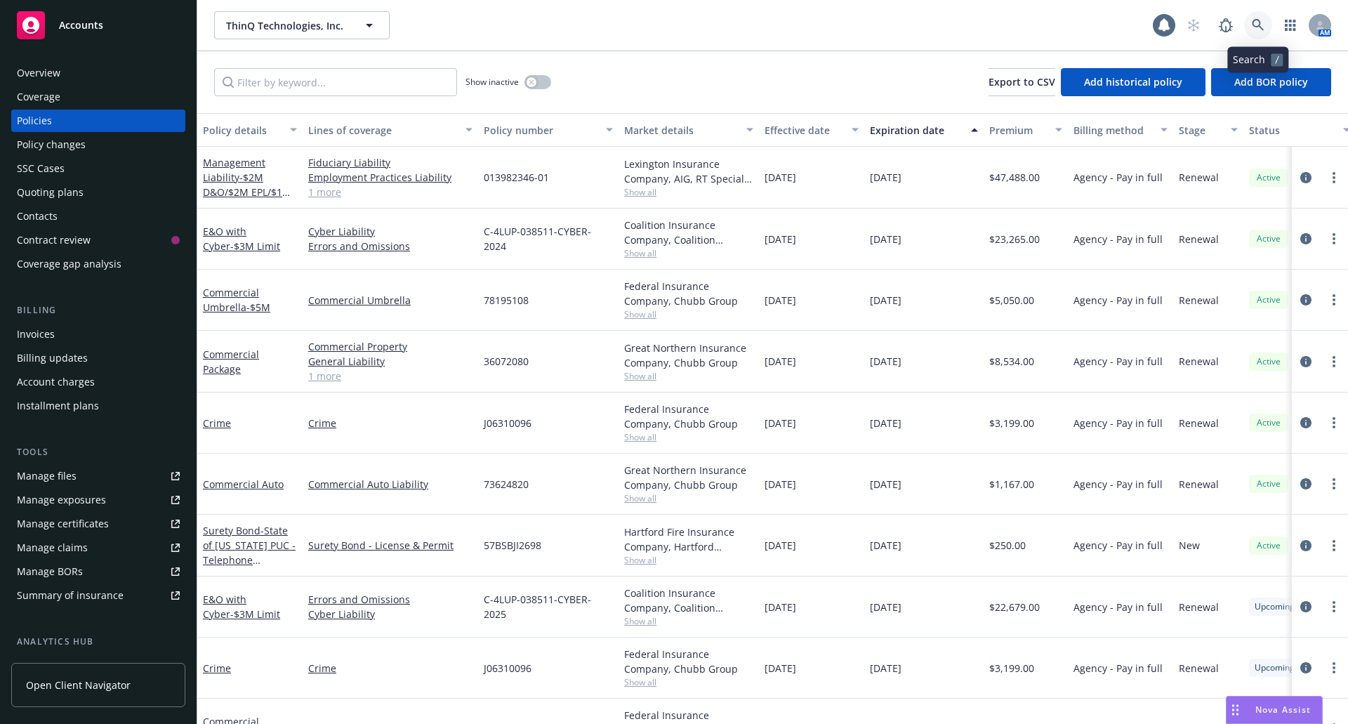
click at [1250, 23] on link at bounding box center [1258, 25] width 28 height 28
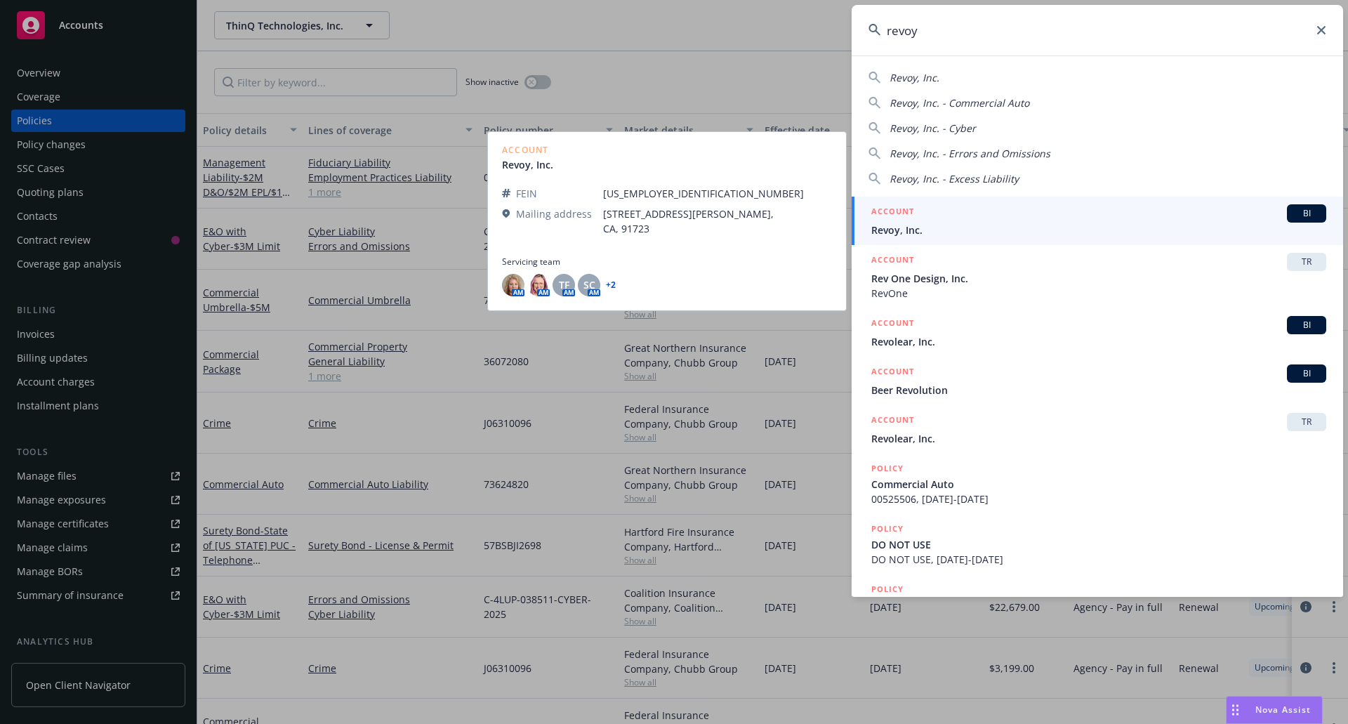
type input "revoy"
click at [1013, 218] on div "ACCOUNT BI" at bounding box center [1098, 213] width 455 height 18
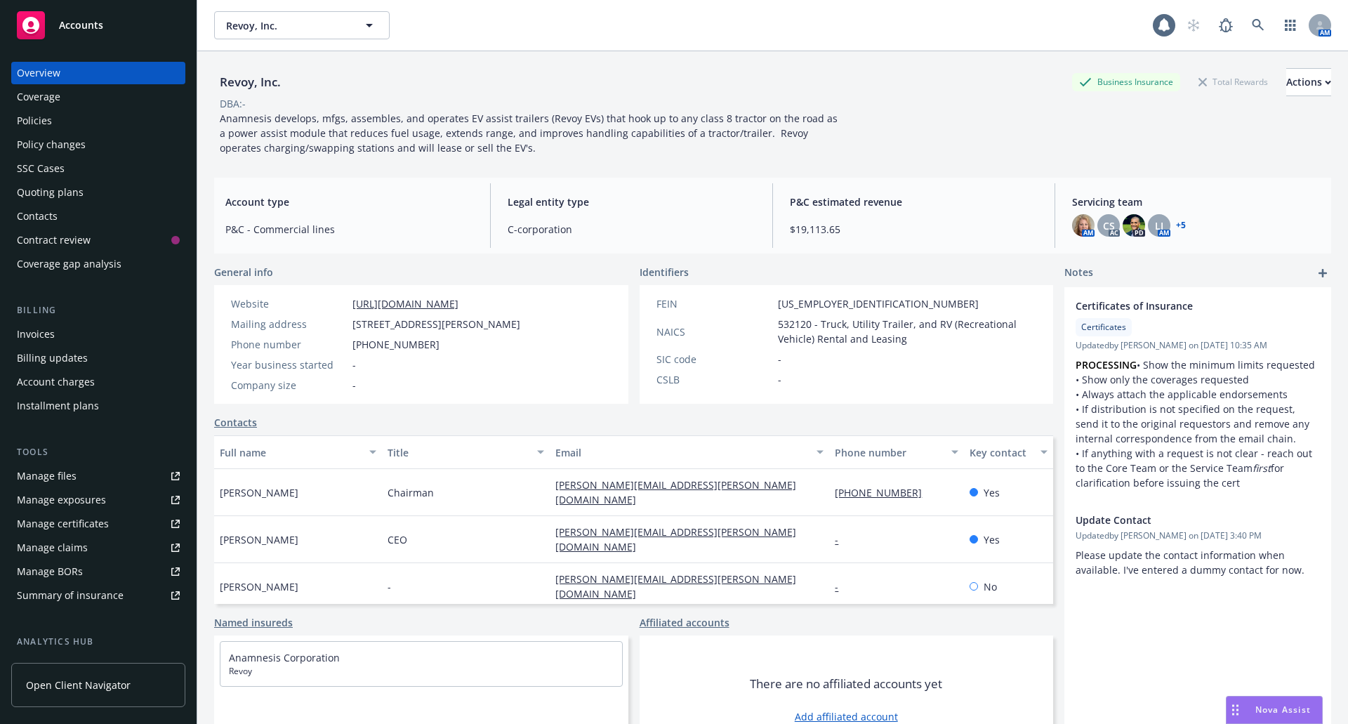
click at [1167, 230] on div "AM CS AC PD LI AM + 5" at bounding box center [1196, 225] width 248 height 22
click at [1176, 222] on link "+ 5" at bounding box center [1181, 225] width 10 height 8
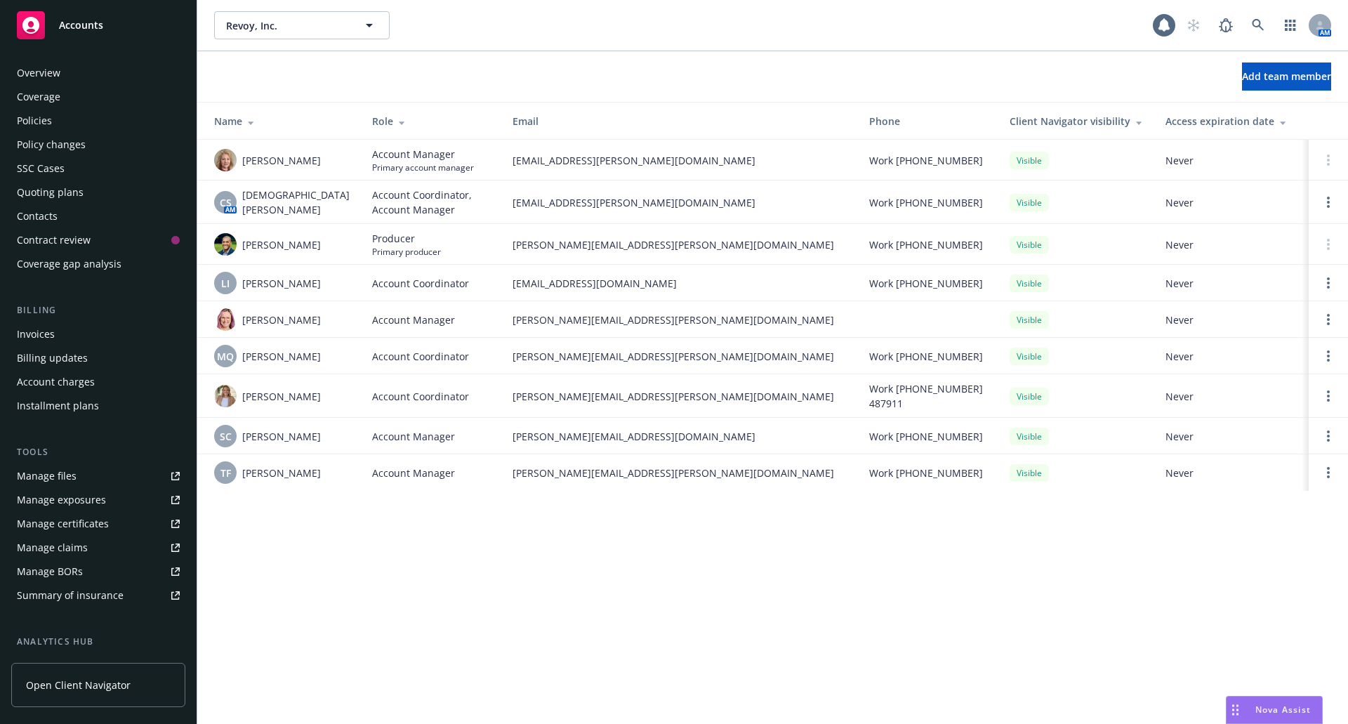
click at [29, 119] on div "Policies" at bounding box center [34, 120] width 35 height 22
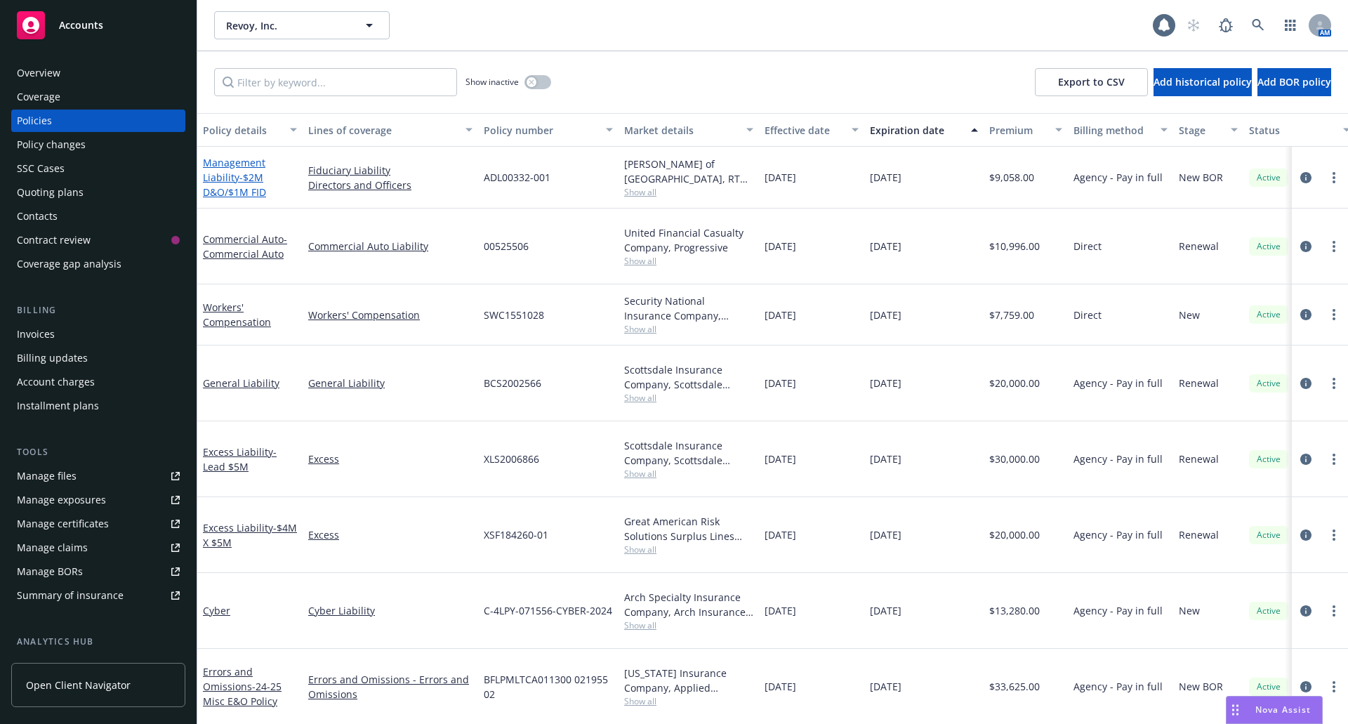
click at [224, 187] on span "- $2M D&O/$1M FID" at bounding box center [234, 185] width 63 height 28
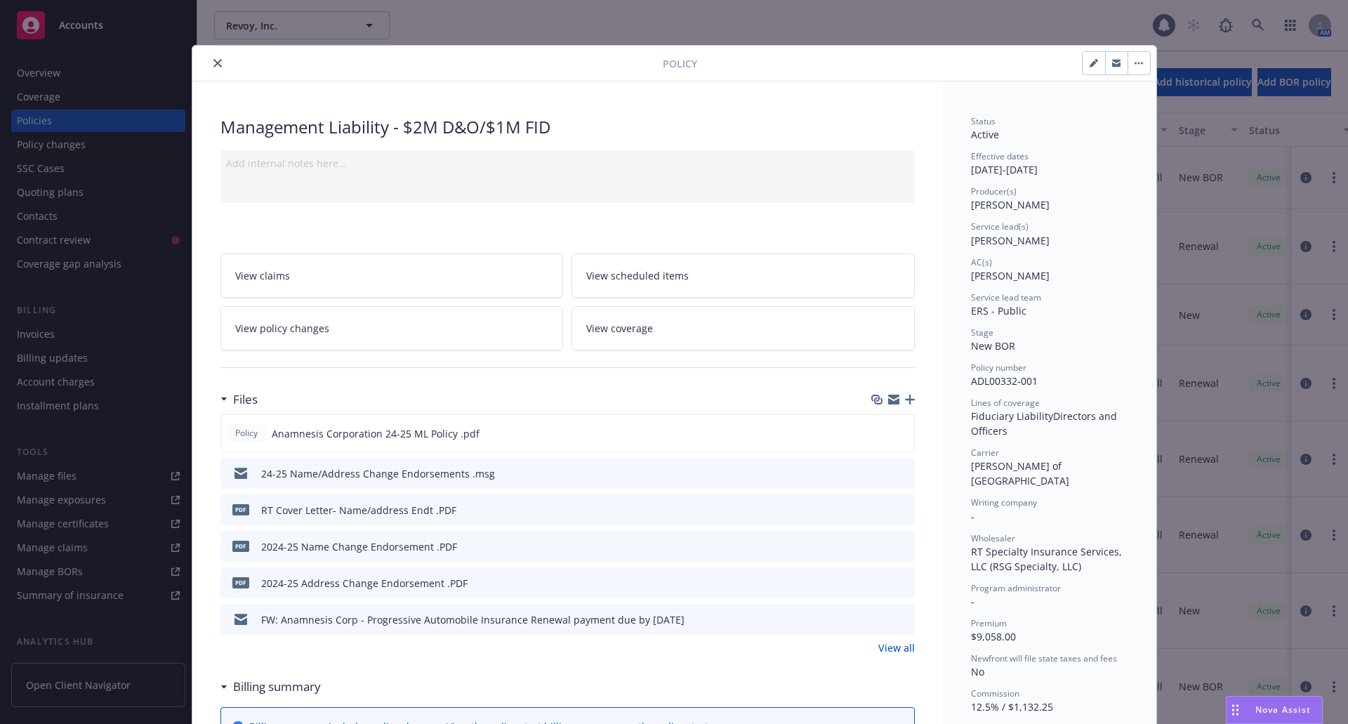
click at [895, 473] on icon "preview file" at bounding box center [901, 472] width 13 height 10
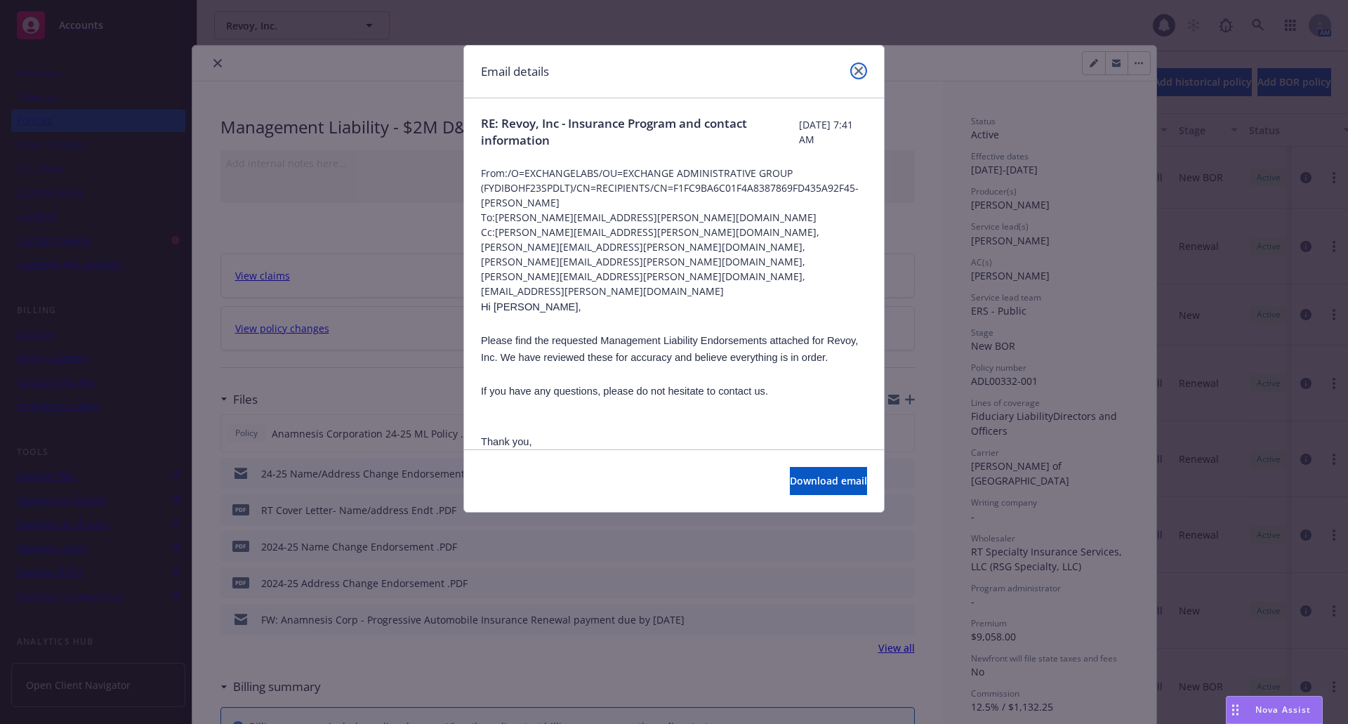
click at [857, 67] on icon "close" at bounding box center [858, 71] width 8 height 8
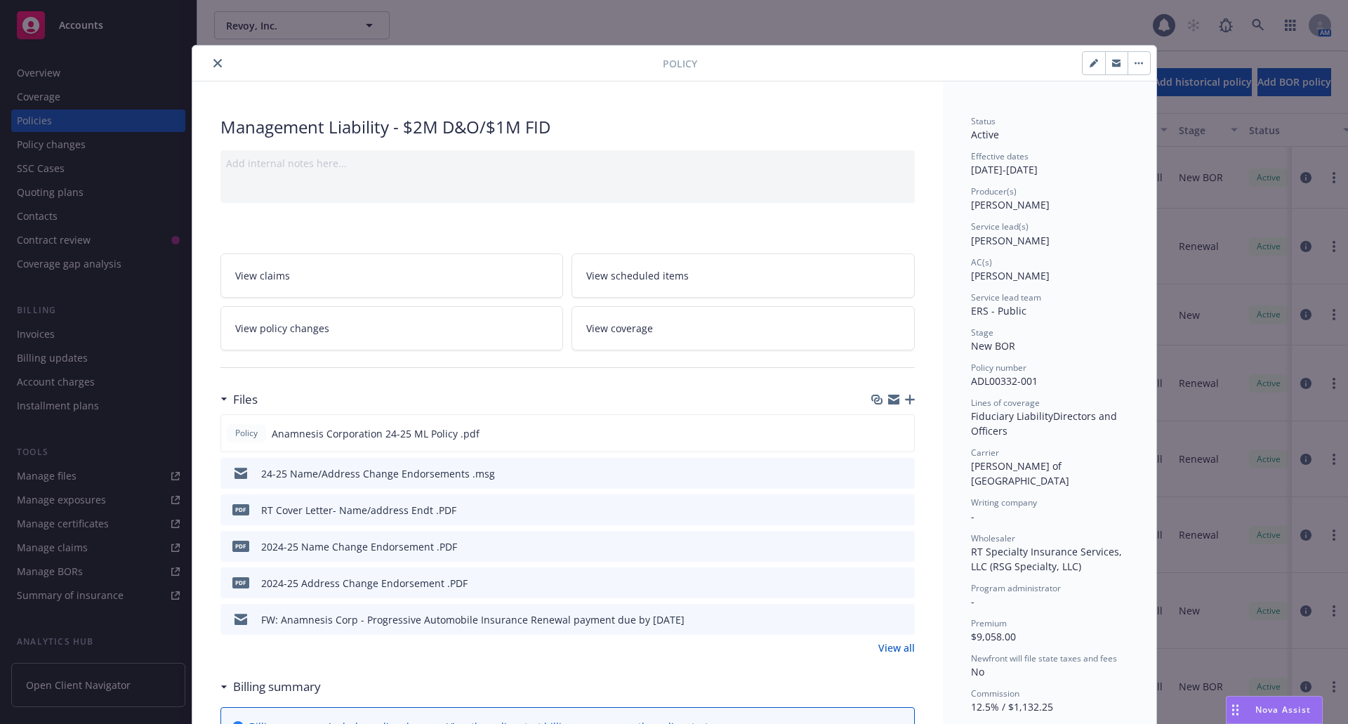
click at [209, 63] on button "close" at bounding box center [217, 63] width 17 height 17
